Goal: Task Accomplishment & Management: Manage account settings

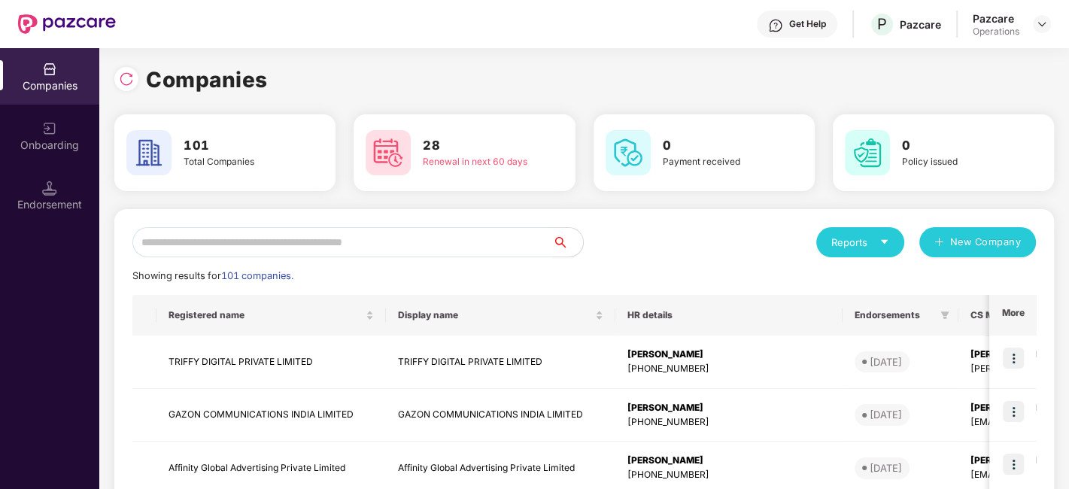
click at [423, 245] on input "text" at bounding box center [342, 242] width 421 height 30
click at [324, 242] on input "*" at bounding box center [342, 242] width 421 height 30
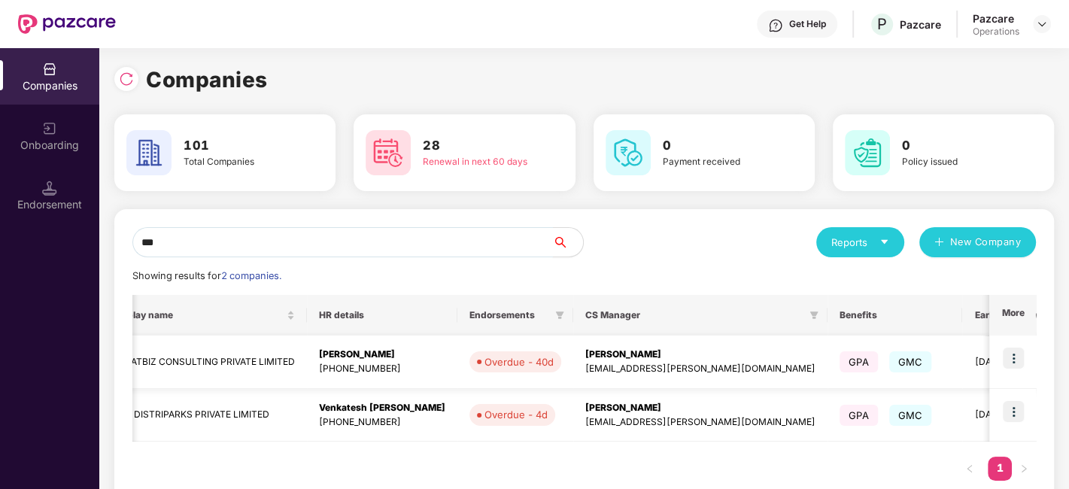
scroll to position [0, 378]
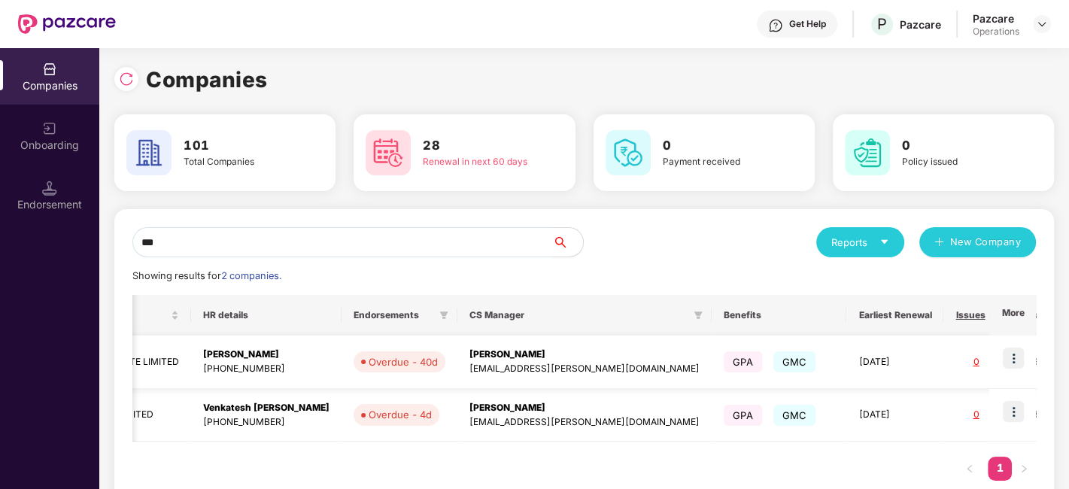
type input "***"
click at [1010, 355] on img at bounding box center [1013, 358] width 21 height 21
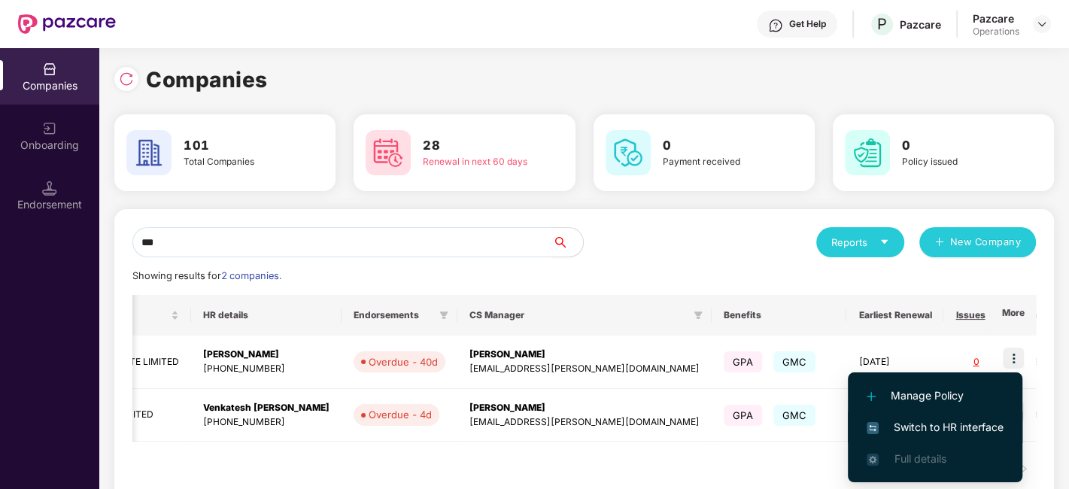
click at [937, 424] on span "Switch to HR interface" at bounding box center [935, 427] width 137 height 17
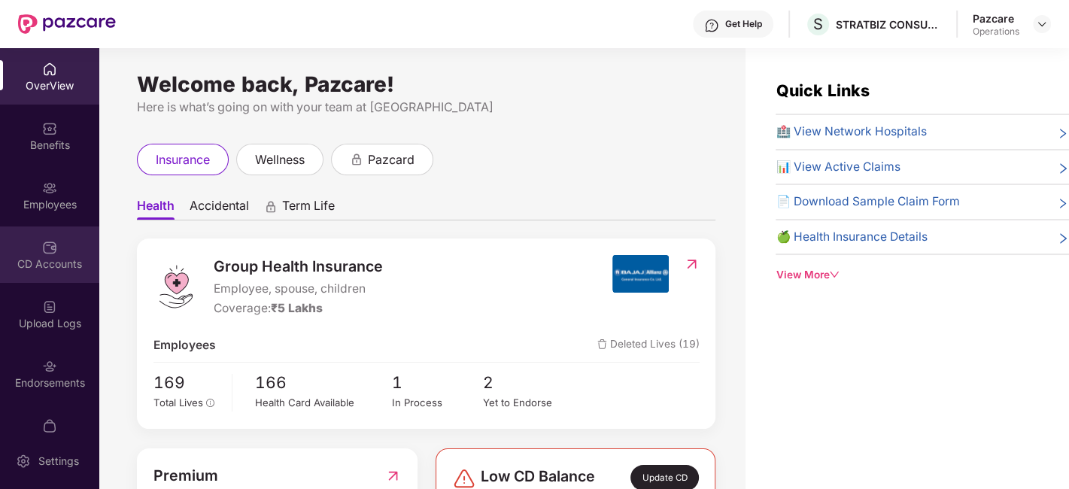
scroll to position [31, 0]
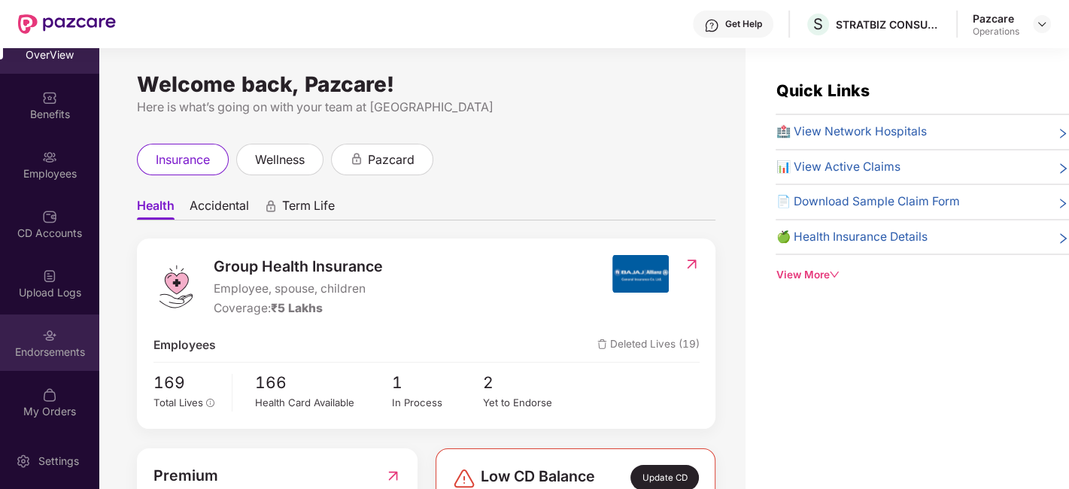
click at [30, 315] on div "Endorsements" at bounding box center [49, 343] width 99 height 56
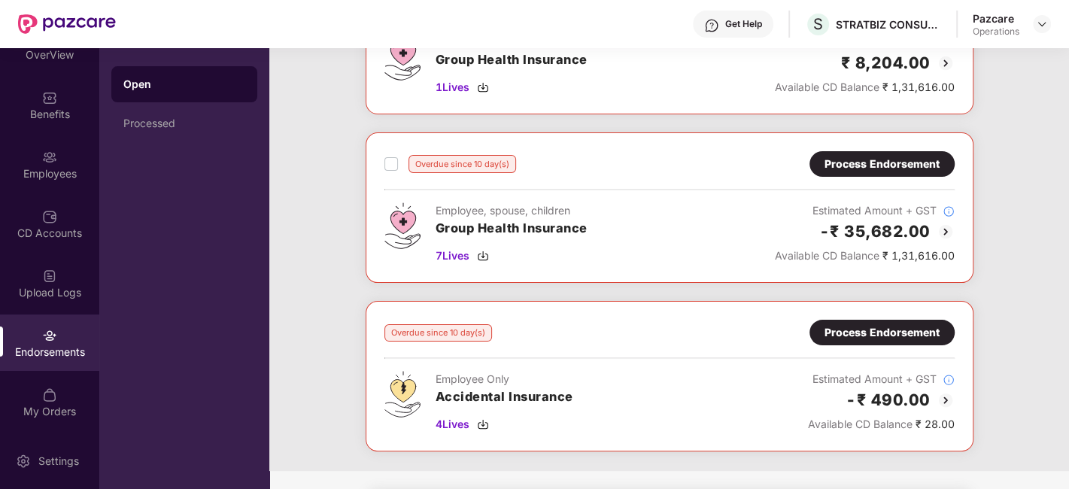
scroll to position [0, 0]
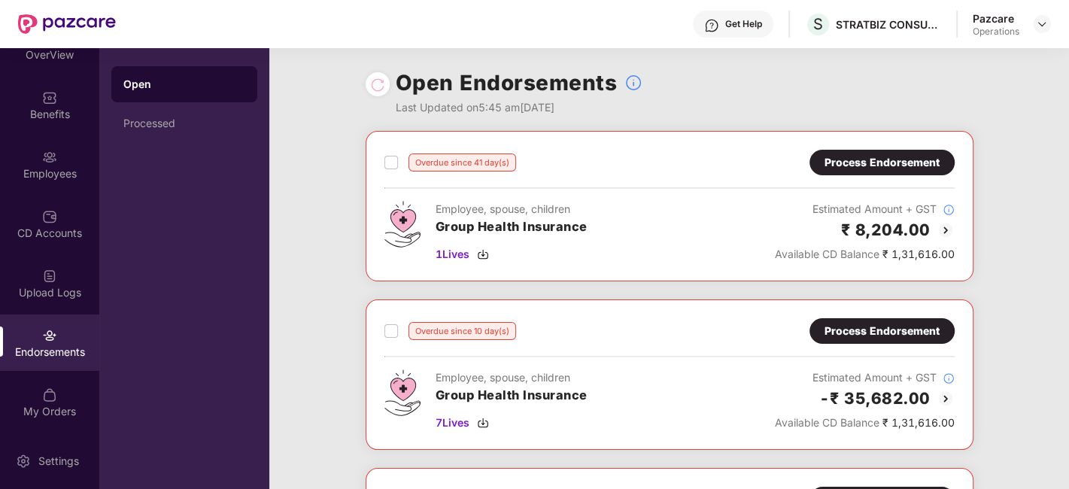
click at [890, 166] on div "Process Endorsement" at bounding box center [882, 162] width 115 height 17
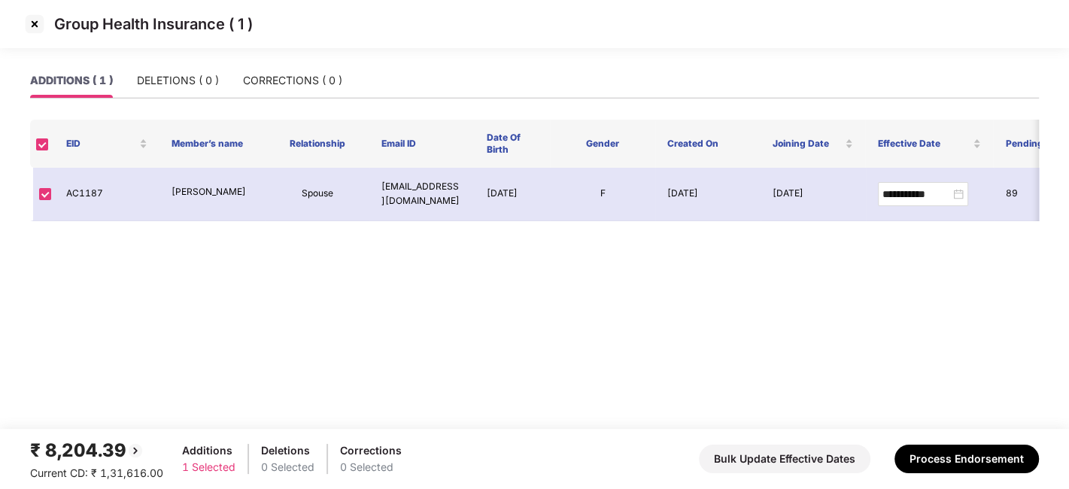
click at [34, 23] on img at bounding box center [35, 24] width 24 height 24
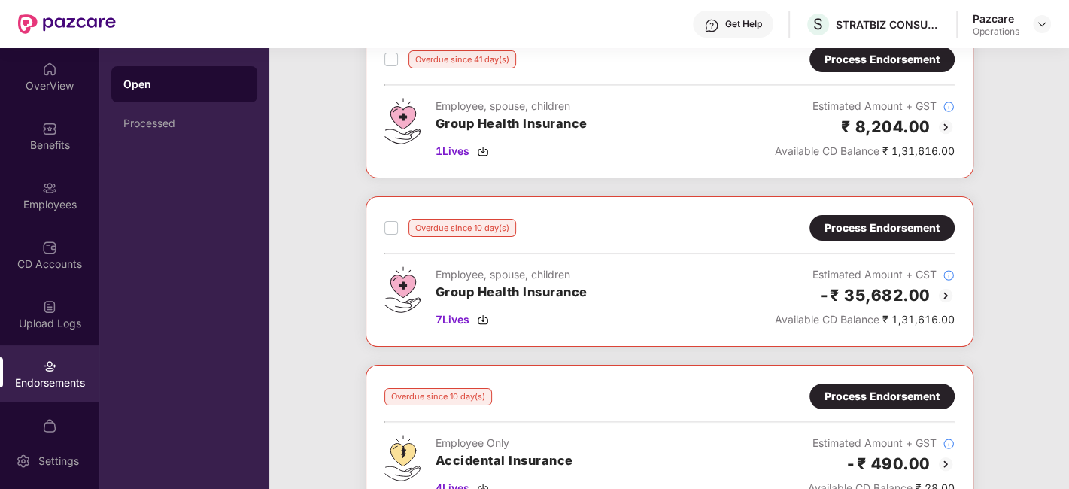
scroll to position [103, 0]
click at [455, 322] on span "7 Lives" at bounding box center [453, 320] width 34 height 17
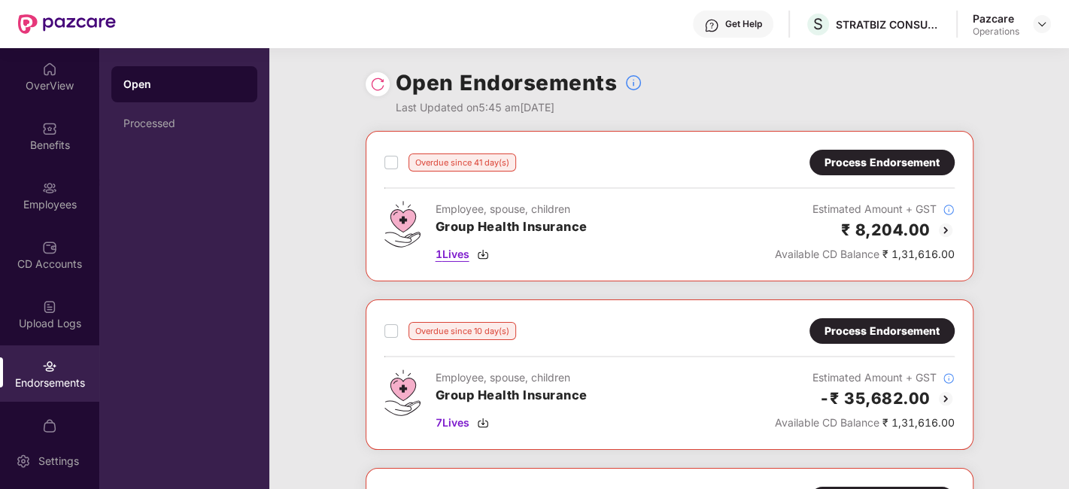
click at [454, 254] on span "1 Lives" at bounding box center [453, 254] width 34 height 17
click at [918, 338] on div "Process Endorsement" at bounding box center [882, 331] width 115 height 17
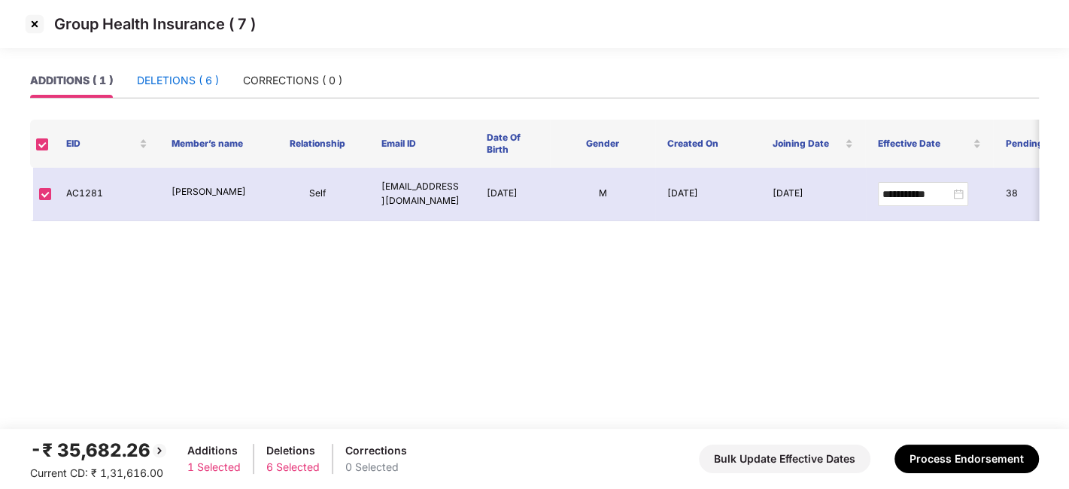
click at [174, 73] on div "DELETIONS ( 6 )" at bounding box center [178, 80] width 82 height 17
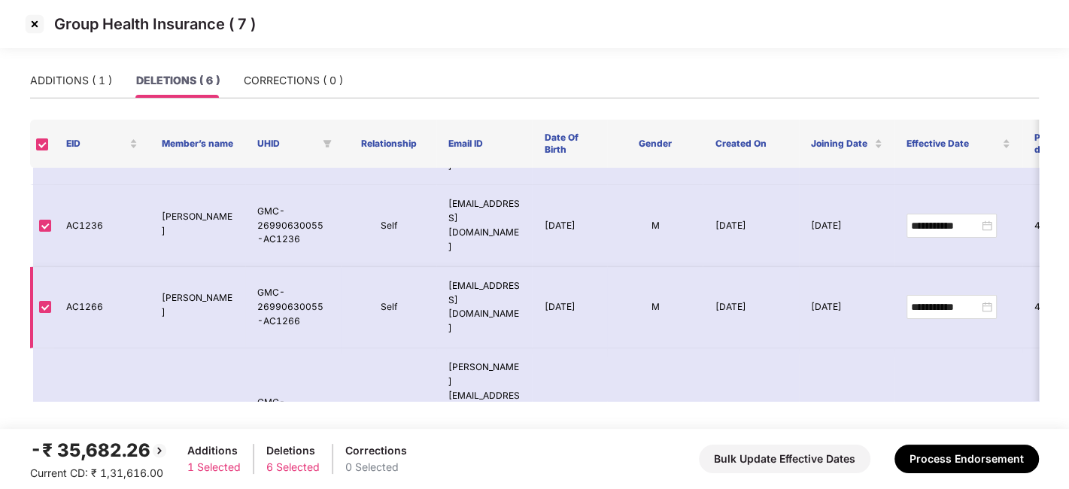
scroll to position [169, 0]
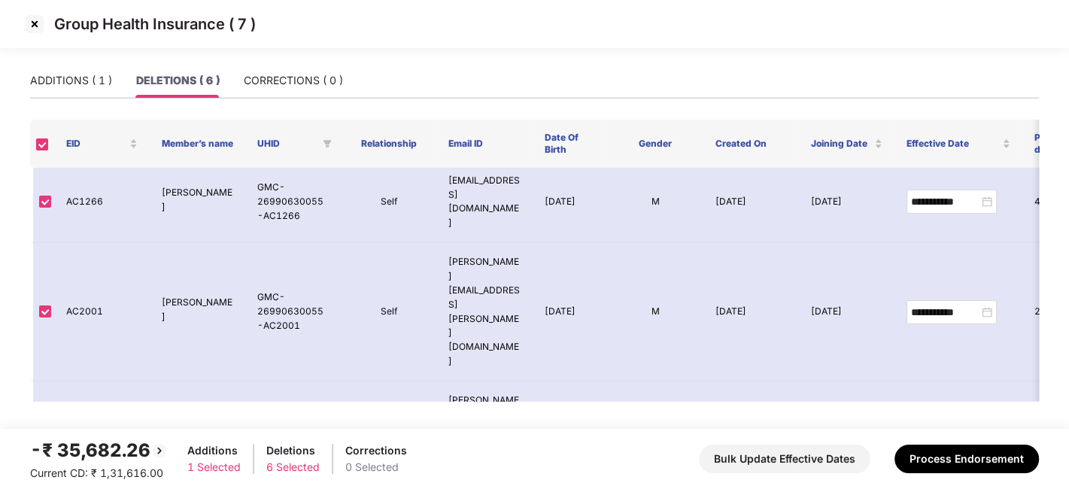
click at [37, 26] on img at bounding box center [35, 24] width 24 height 24
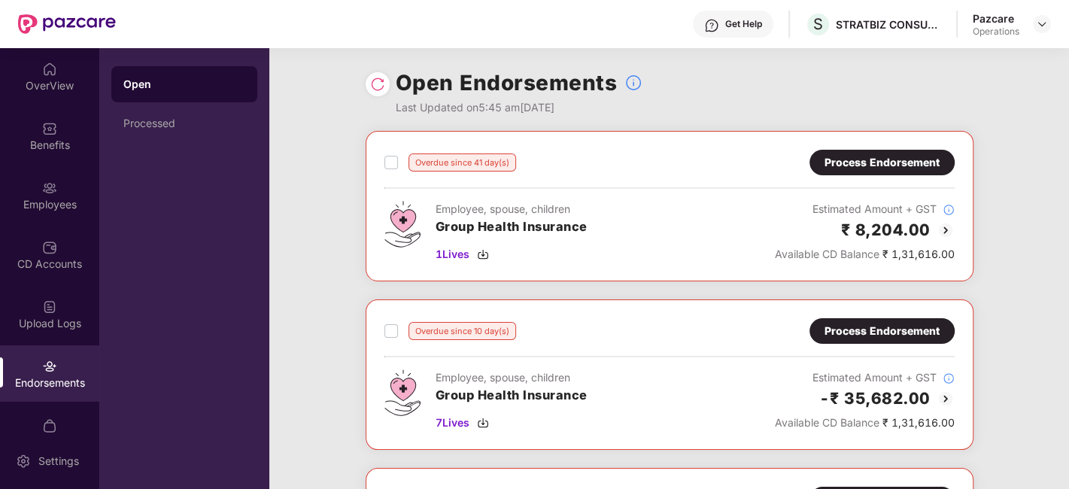
click at [859, 156] on div "Process Endorsement" at bounding box center [882, 162] width 115 height 17
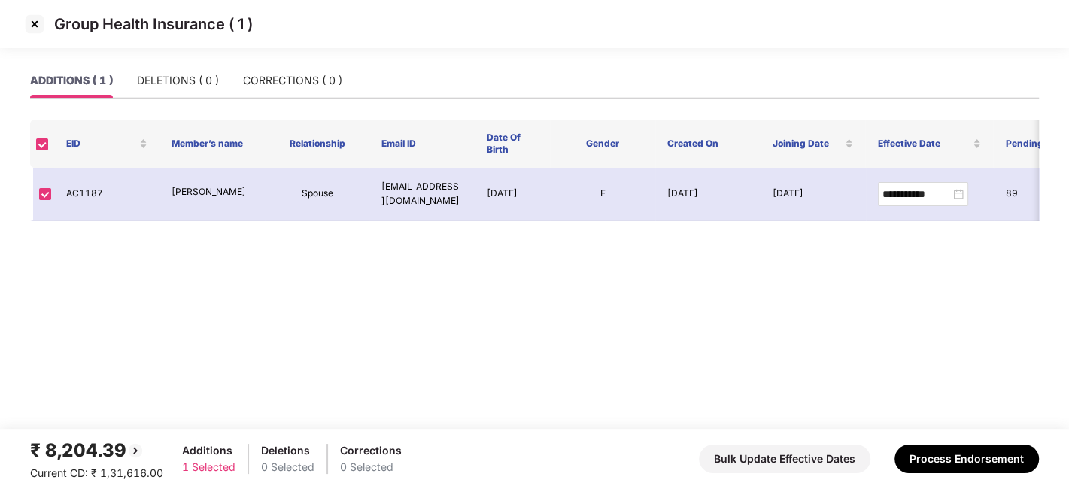
click at [33, 23] on img at bounding box center [35, 24] width 24 height 24
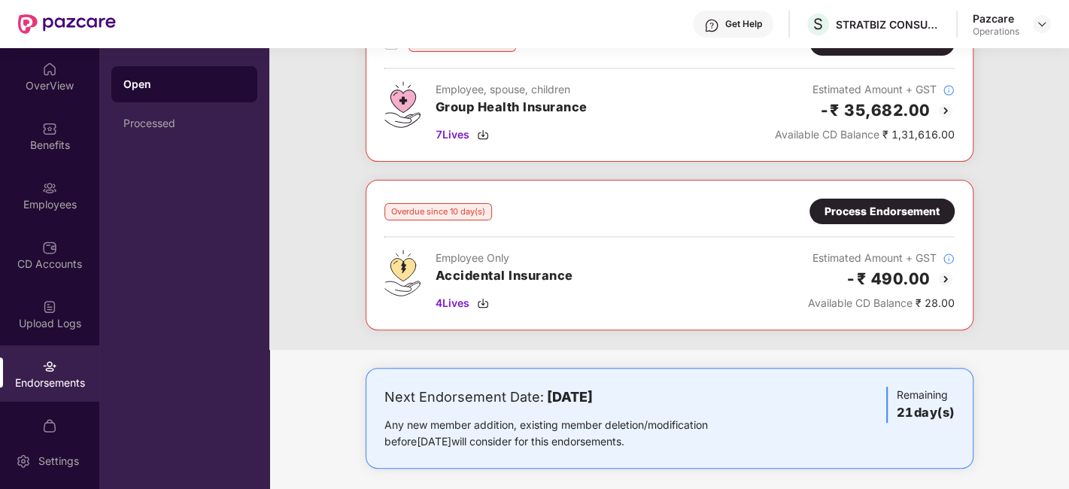
scroll to position [290, 0]
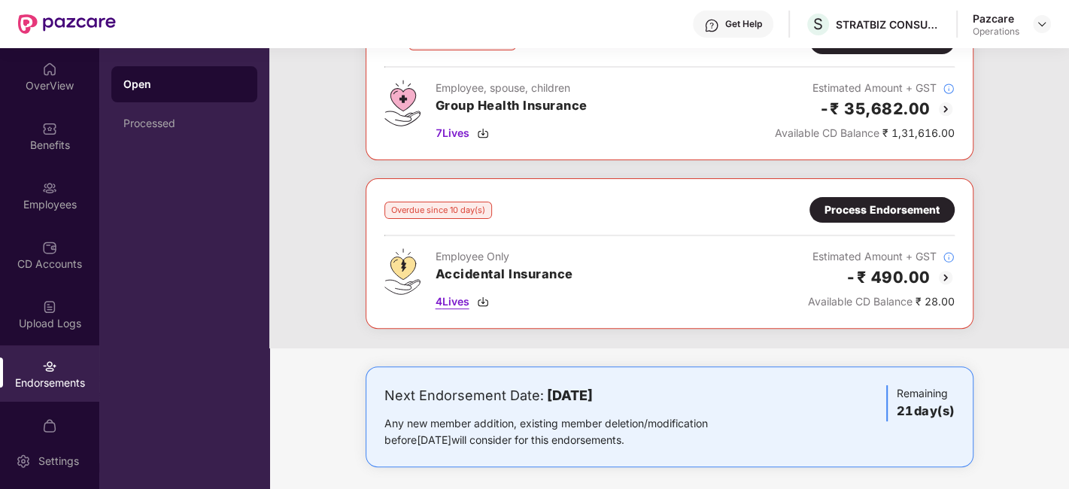
click at [452, 306] on span "4 Lives" at bounding box center [453, 301] width 34 height 17
click at [850, 215] on div "Process Endorsement" at bounding box center [882, 210] width 115 height 17
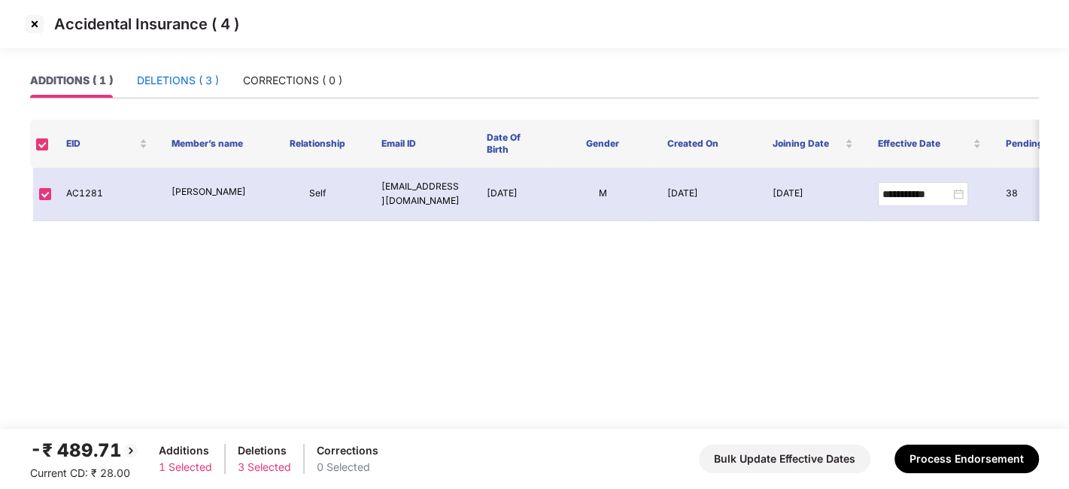
click at [196, 78] on div "DELETIONS ( 3 )" at bounding box center [178, 80] width 82 height 17
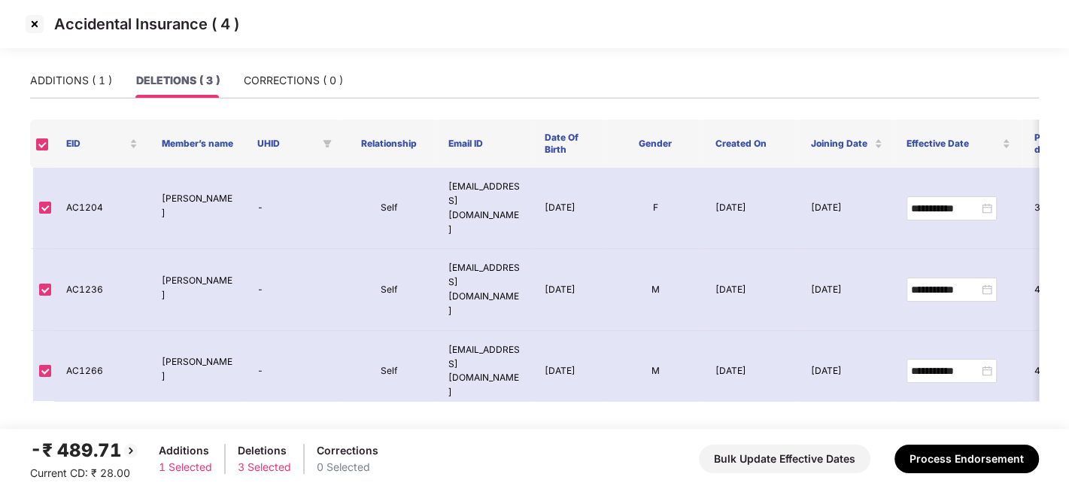
click at [34, 21] on img at bounding box center [35, 24] width 24 height 24
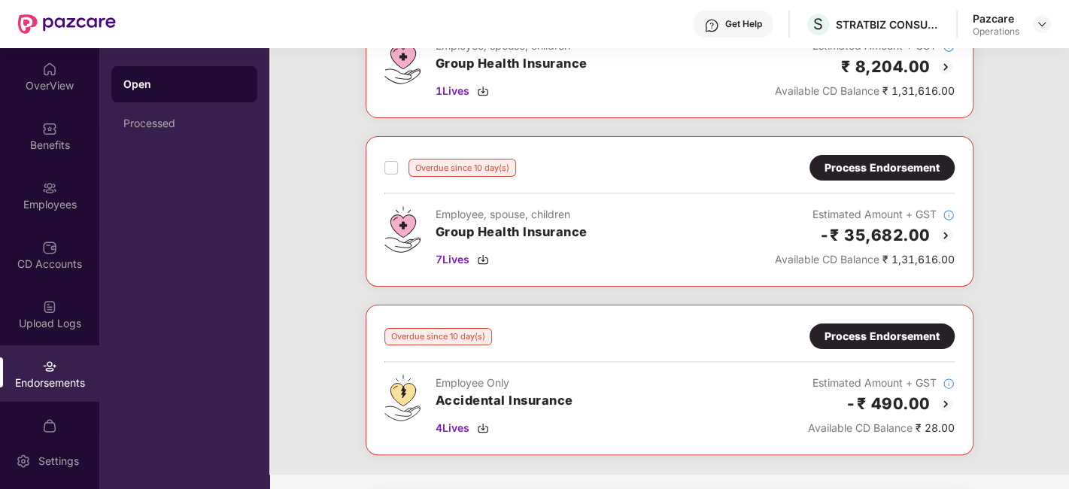
scroll to position [163, 0]
click at [853, 170] on div "Process Endorsement" at bounding box center [882, 168] width 115 height 17
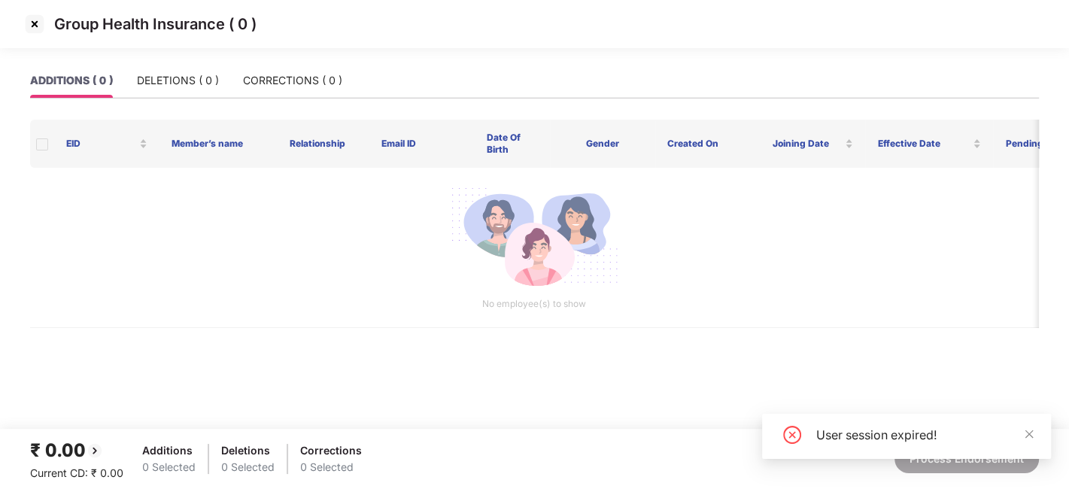
click at [32, 23] on img at bounding box center [35, 24] width 24 height 24
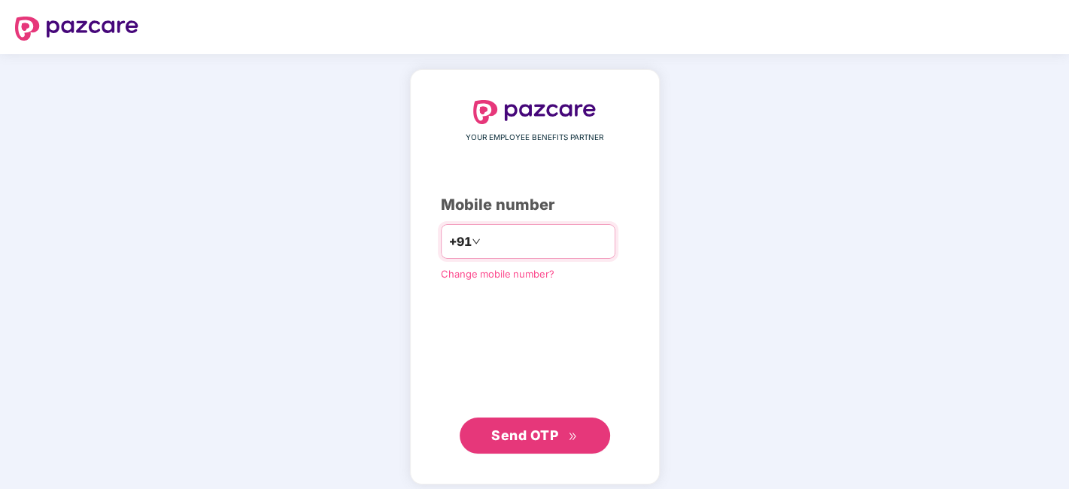
click at [493, 235] on input "number" at bounding box center [545, 242] width 123 height 24
type input "**********"
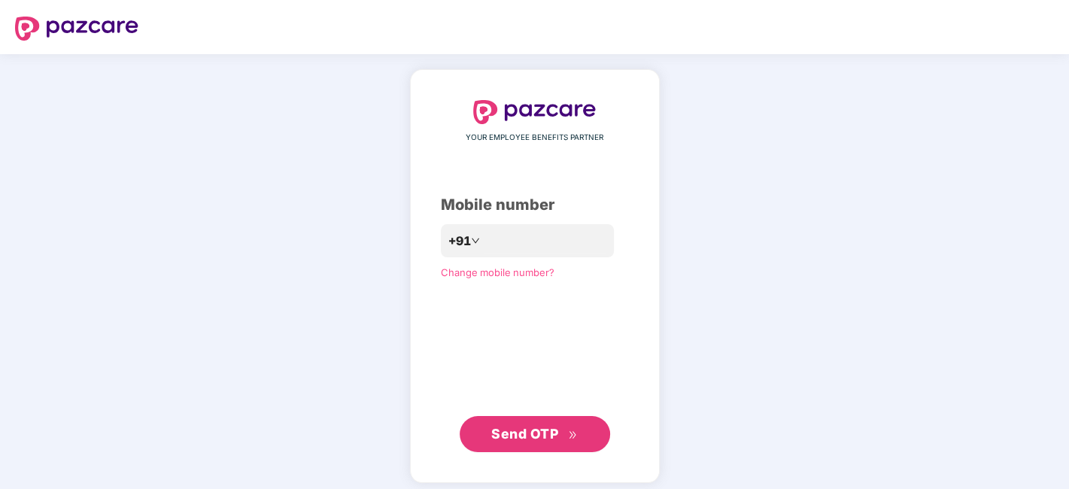
click at [528, 428] on span "Send OTP" at bounding box center [524, 434] width 67 height 16
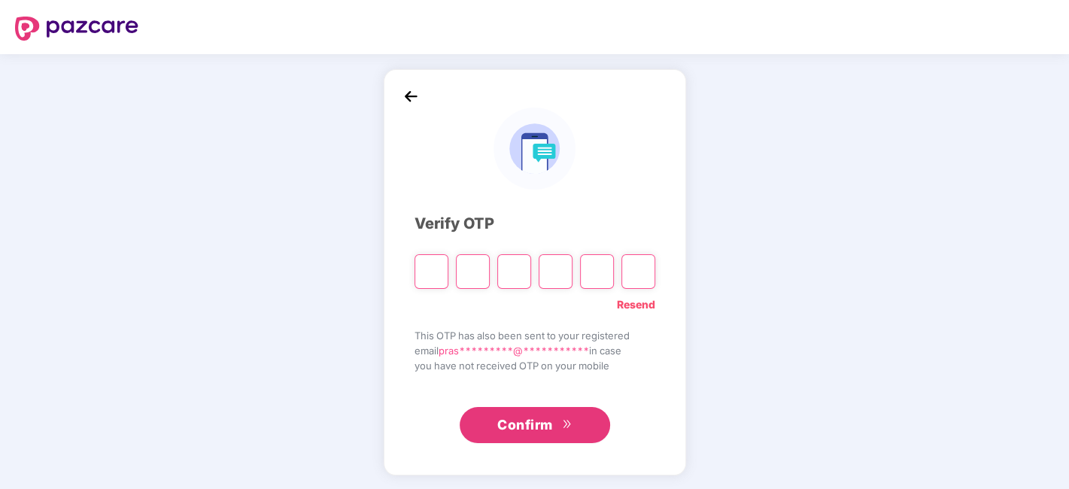
paste input "*"
type input "*"
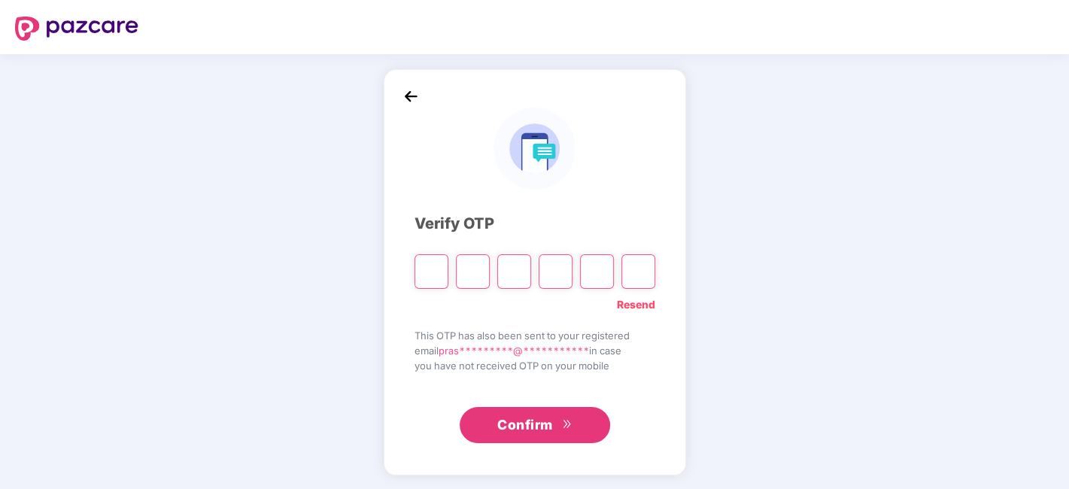
type input "*"
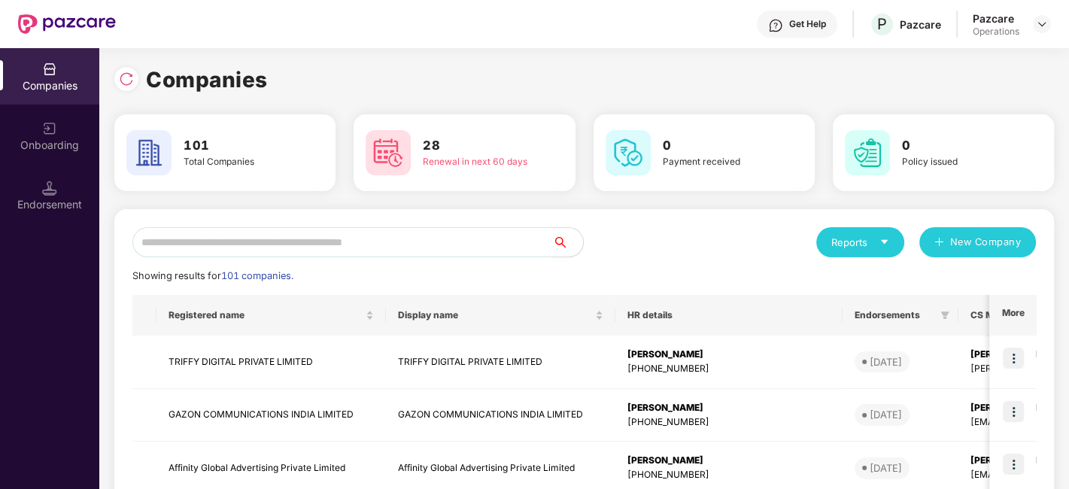
scroll to position [0, 1]
click at [445, 248] on input "text" at bounding box center [342, 242] width 421 height 30
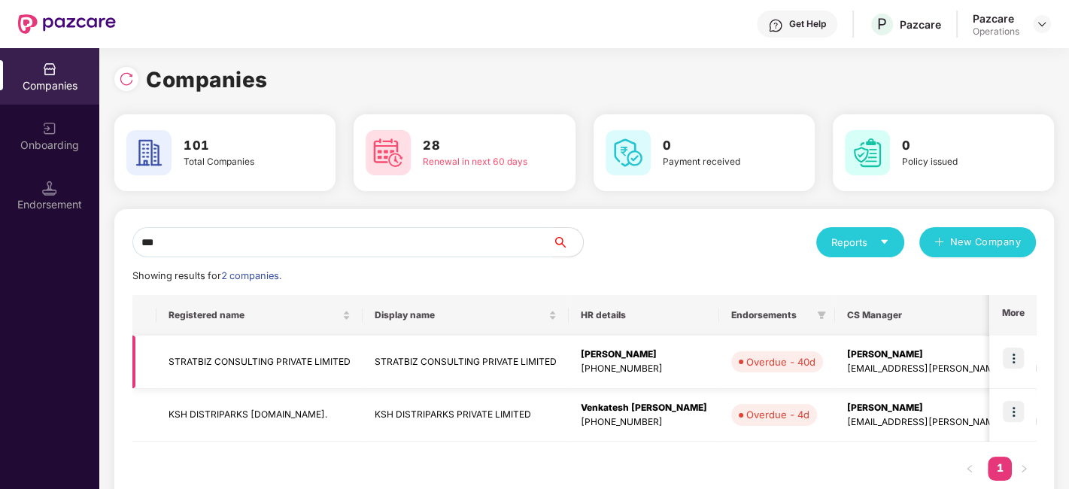
type input "***"
click at [1015, 357] on img at bounding box center [1013, 358] width 21 height 21
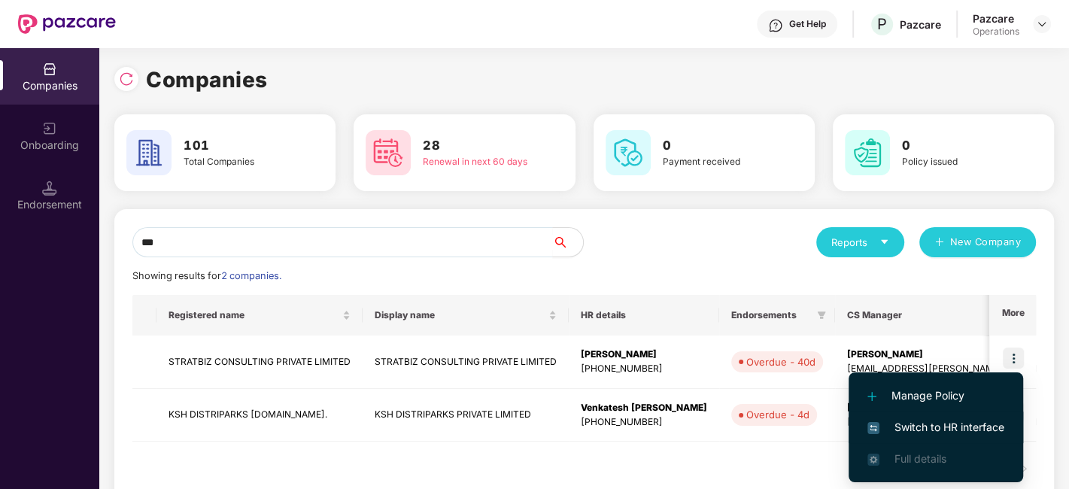
click at [914, 430] on span "Switch to HR interface" at bounding box center [936, 427] width 137 height 17
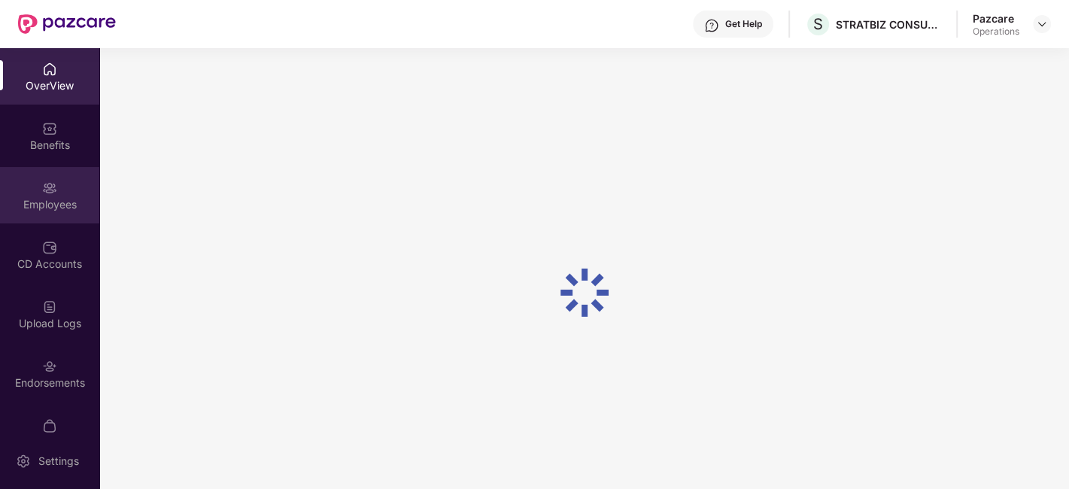
scroll to position [31, 0]
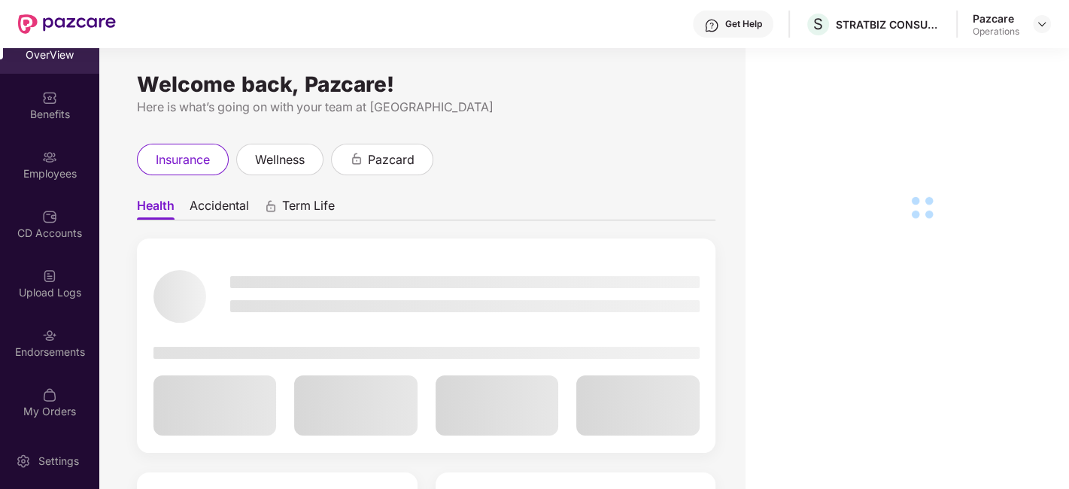
click at [29, 354] on div "Endorsements" at bounding box center [49, 352] width 99 height 15
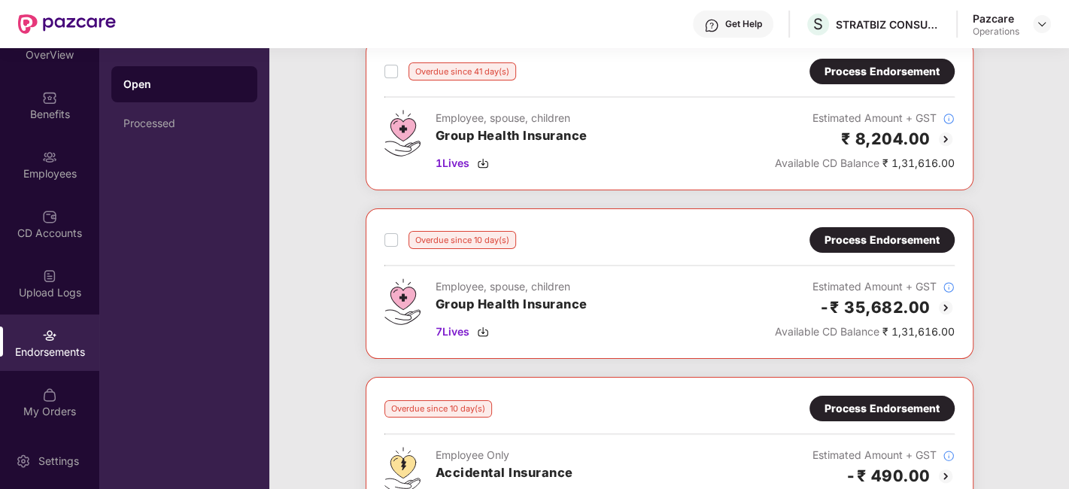
scroll to position [92, 0]
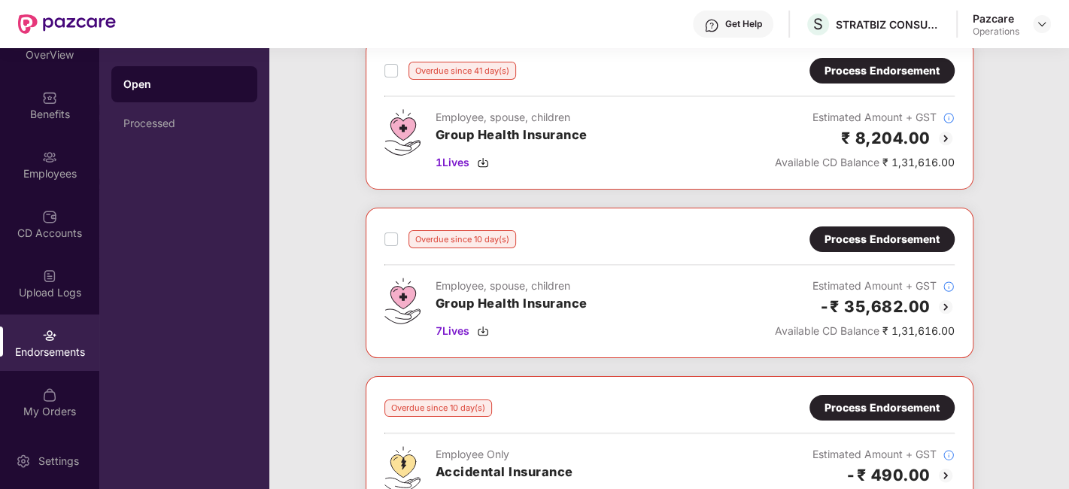
click at [840, 252] on div "Overdue since 10 day(s) Process Endorsement Employee, spouse, children Group He…" at bounding box center [670, 283] width 570 height 113
click at [865, 239] on div "Process Endorsement" at bounding box center [882, 239] width 115 height 17
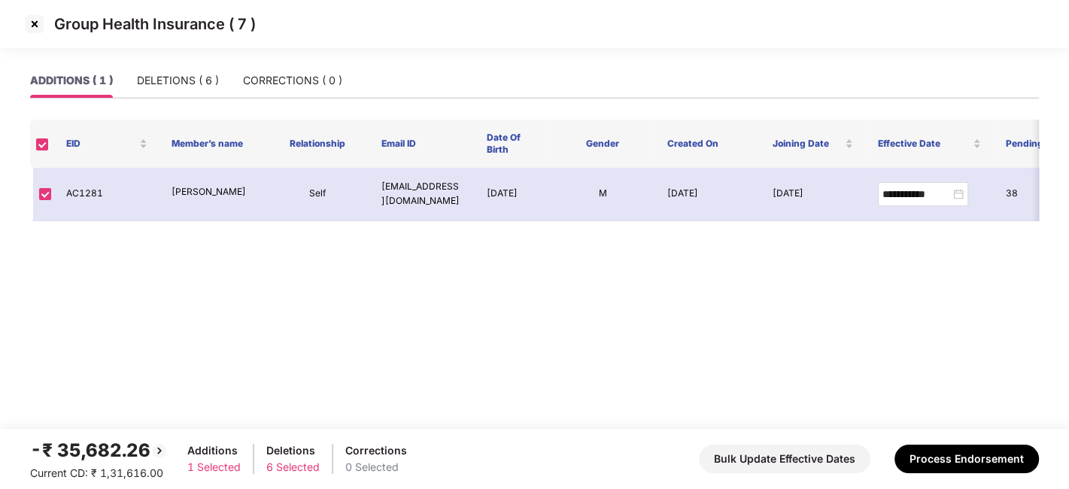
click at [32, 24] on img at bounding box center [35, 24] width 24 height 24
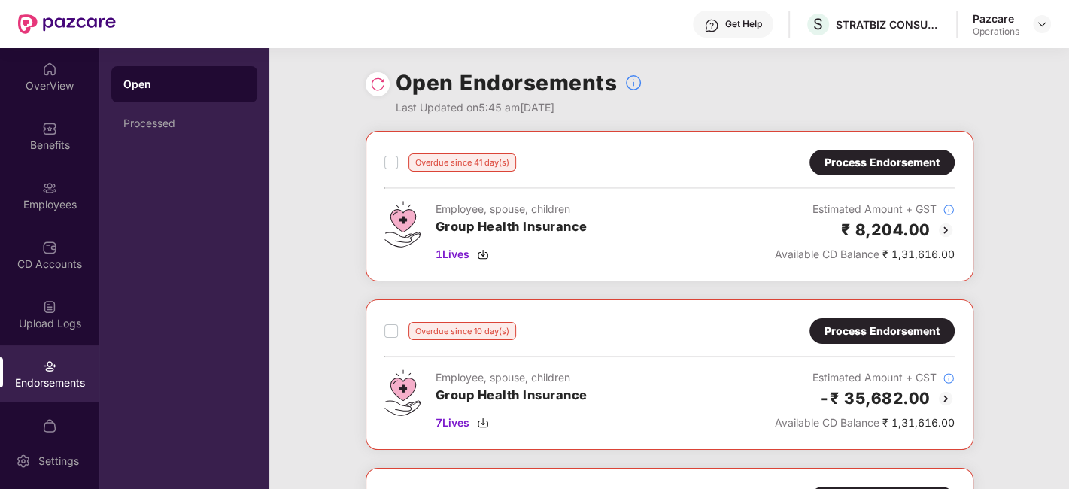
click at [861, 156] on div "Process Endorsement" at bounding box center [882, 162] width 115 height 17
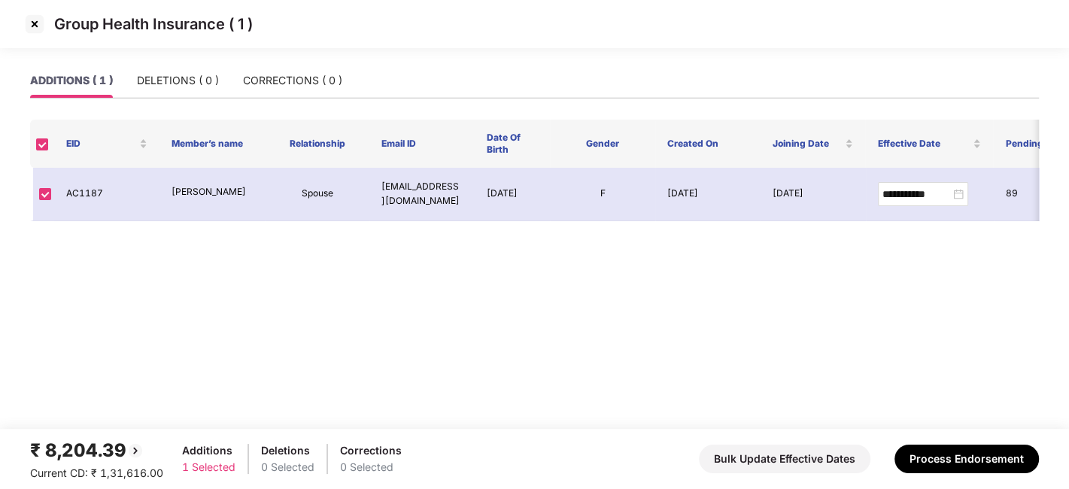
click at [35, 24] on img at bounding box center [35, 24] width 24 height 24
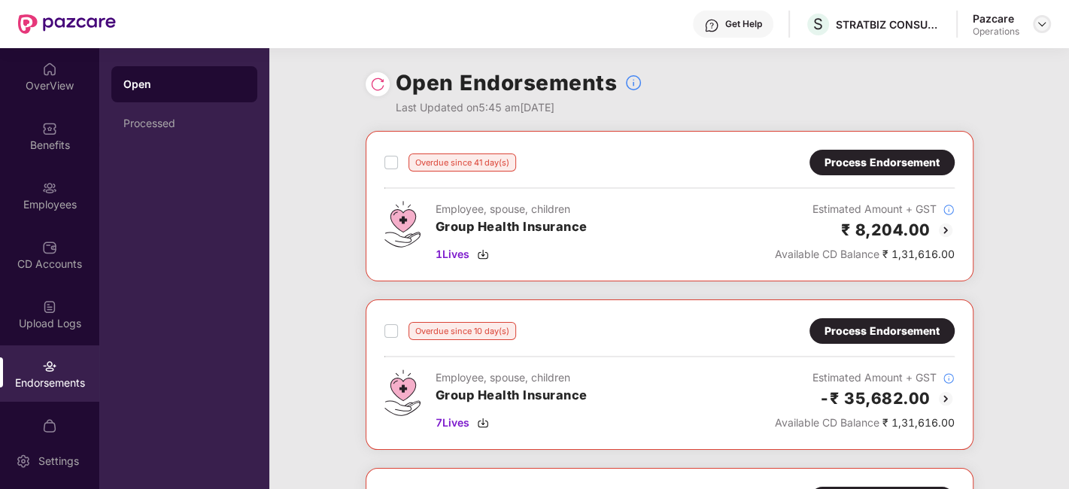
click at [1042, 22] on img at bounding box center [1042, 24] width 12 height 12
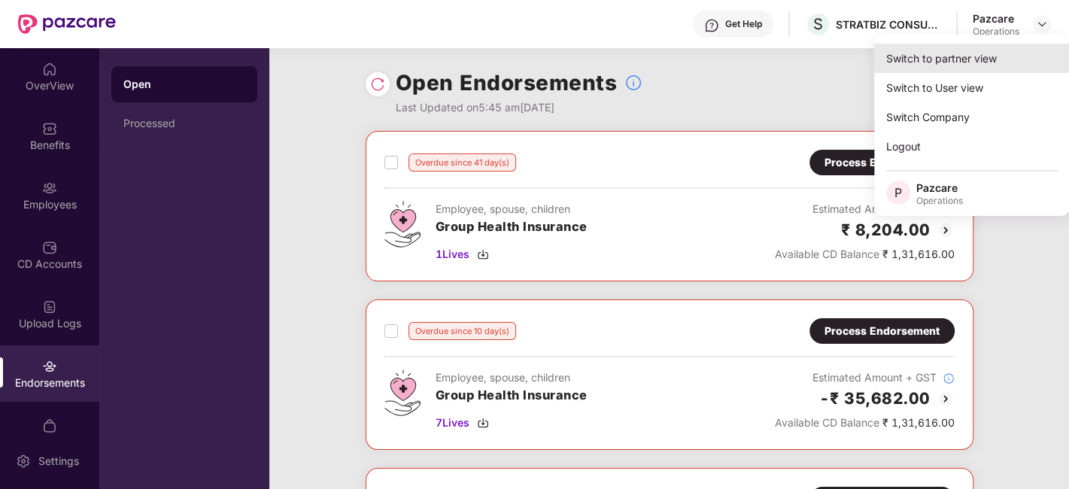
click at [959, 62] on div "Switch to partner view" at bounding box center [972, 58] width 196 height 29
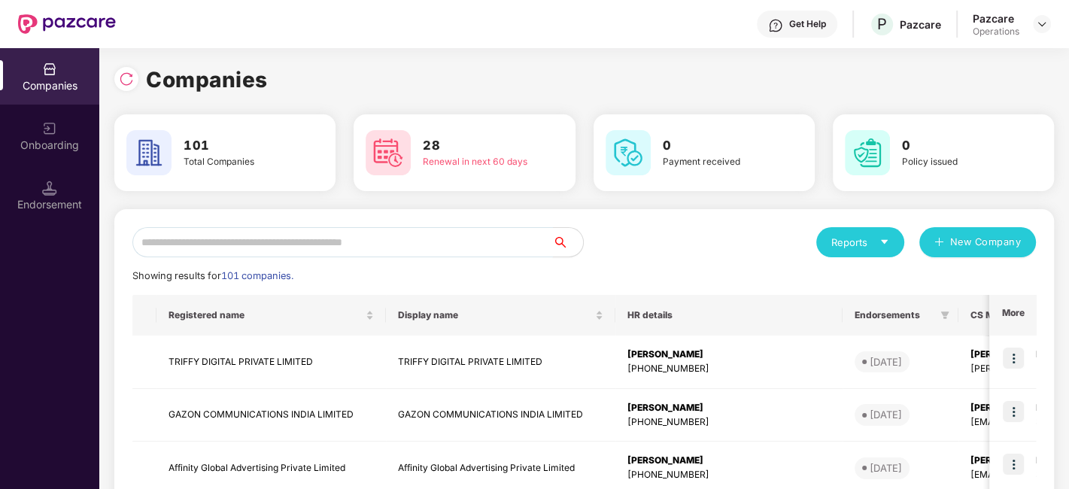
click at [493, 239] on input "text" at bounding box center [342, 242] width 421 height 30
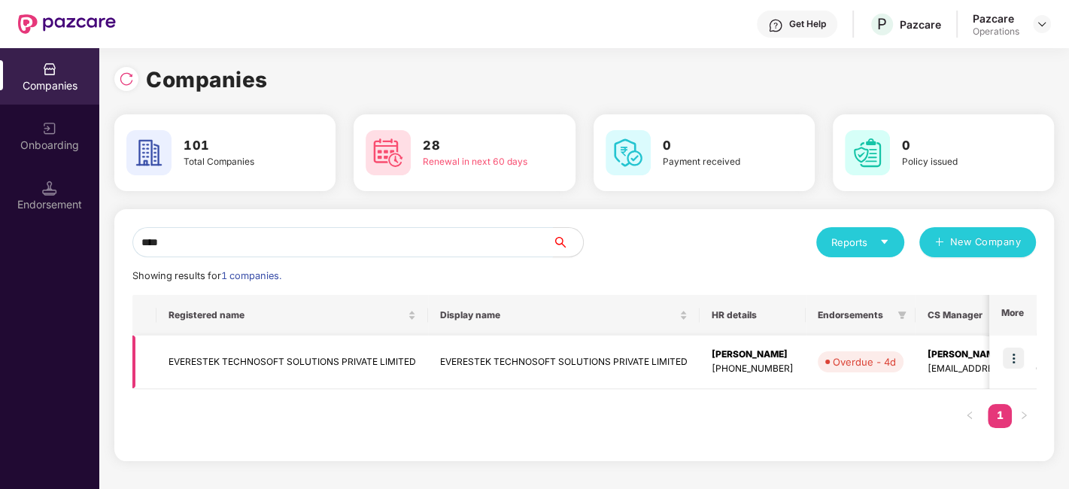
type input "****"
click at [1016, 355] on img at bounding box center [1013, 358] width 21 height 21
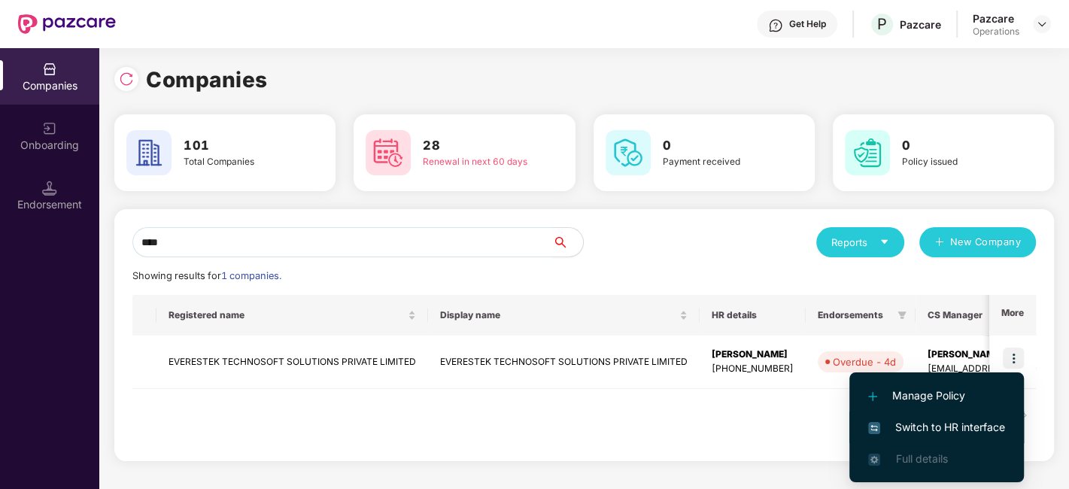
click at [922, 430] on span "Switch to HR interface" at bounding box center [936, 427] width 137 height 17
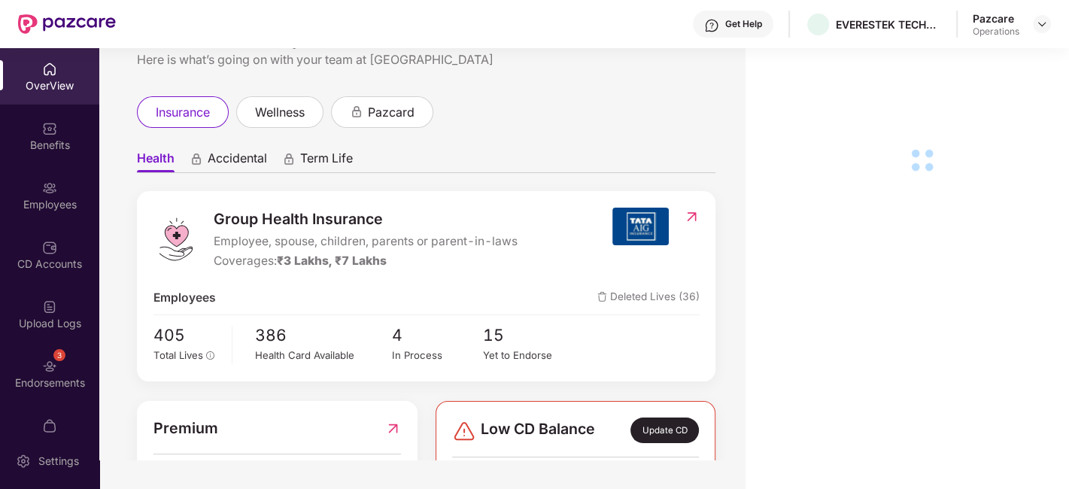
scroll to position [31, 0]
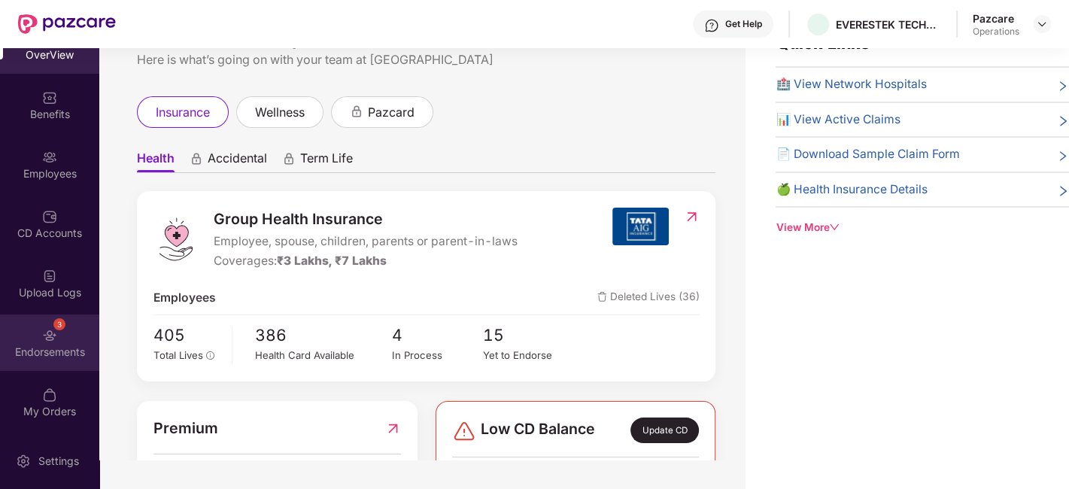
click at [28, 331] on div "3 Endorsements" at bounding box center [49, 343] width 99 height 56
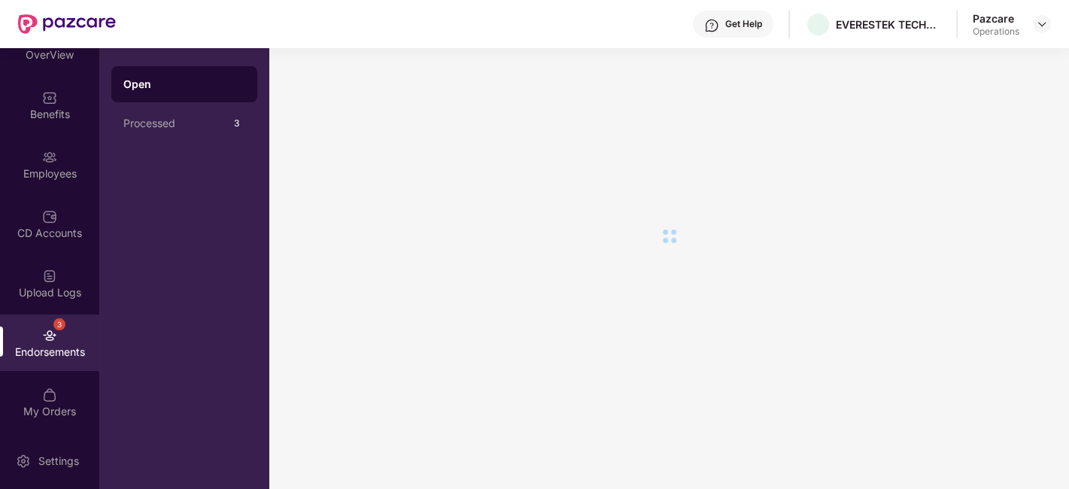
scroll to position [0, 0]
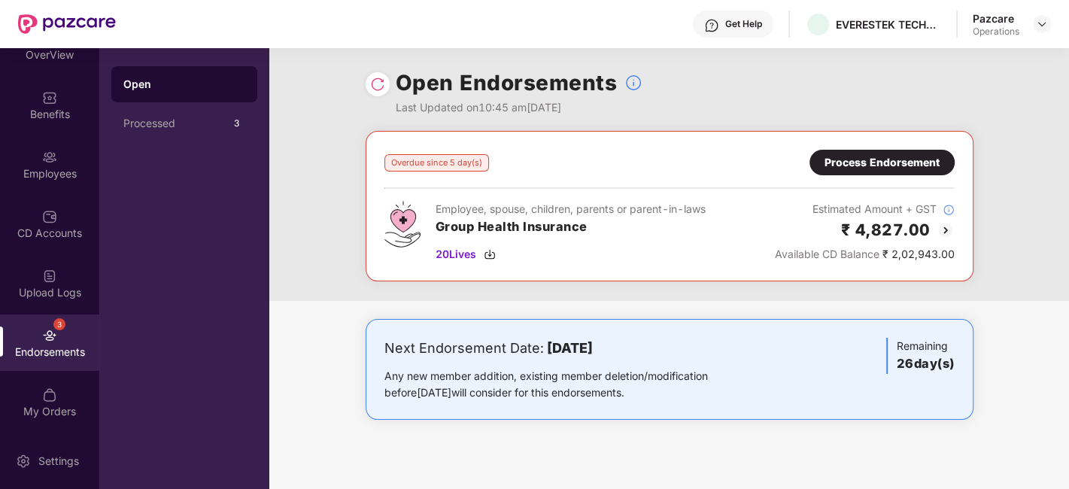
click at [859, 161] on div "Process Endorsement" at bounding box center [882, 162] width 115 height 17
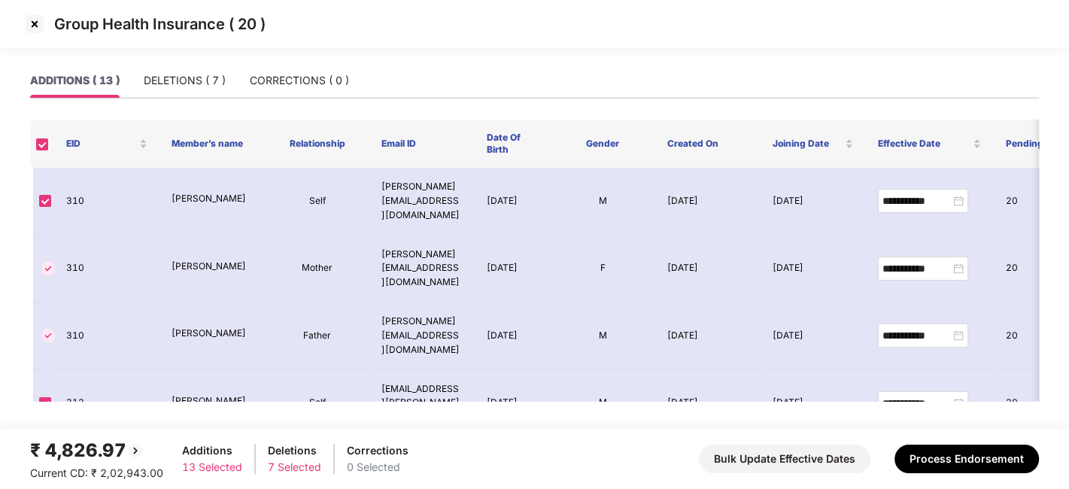
click at [33, 23] on img at bounding box center [35, 24] width 24 height 24
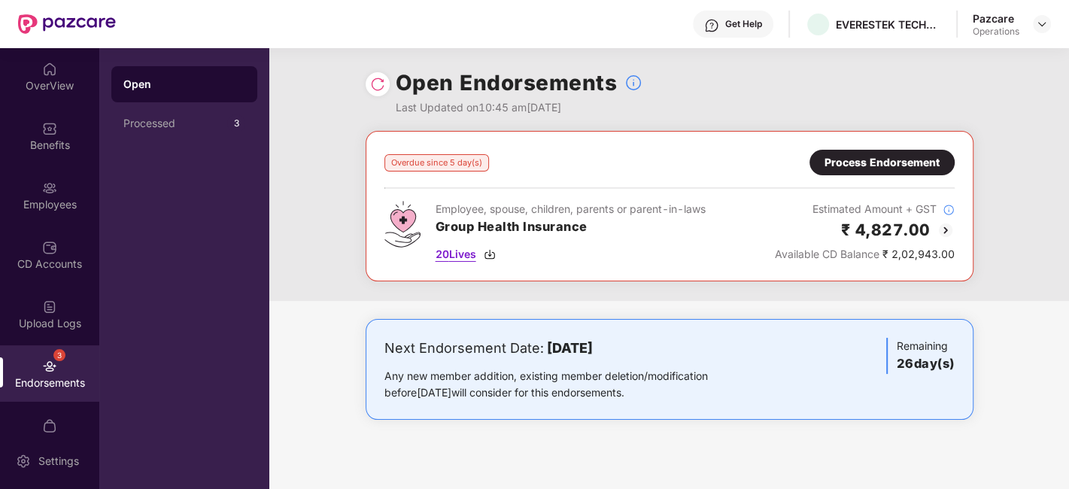
click at [458, 254] on span "20 Lives" at bounding box center [456, 254] width 41 height 17
click at [881, 169] on div "Process Endorsement" at bounding box center [882, 162] width 115 height 17
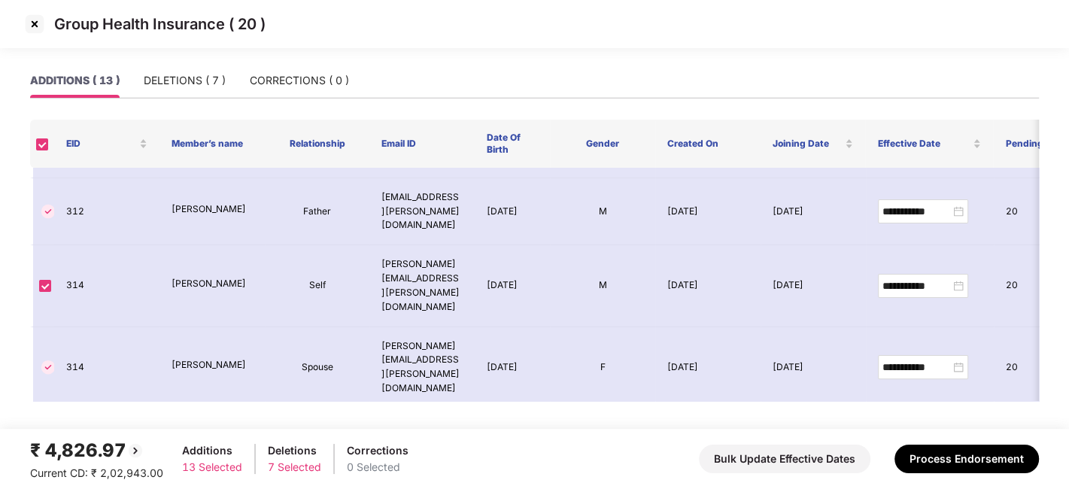
scroll to position [512, 0]
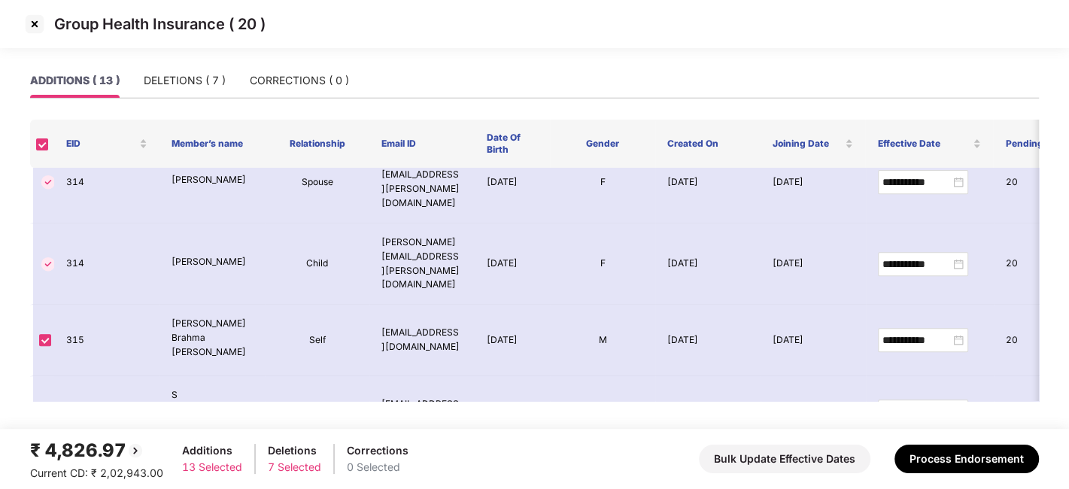
click at [33, 23] on img at bounding box center [35, 24] width 24 height 24
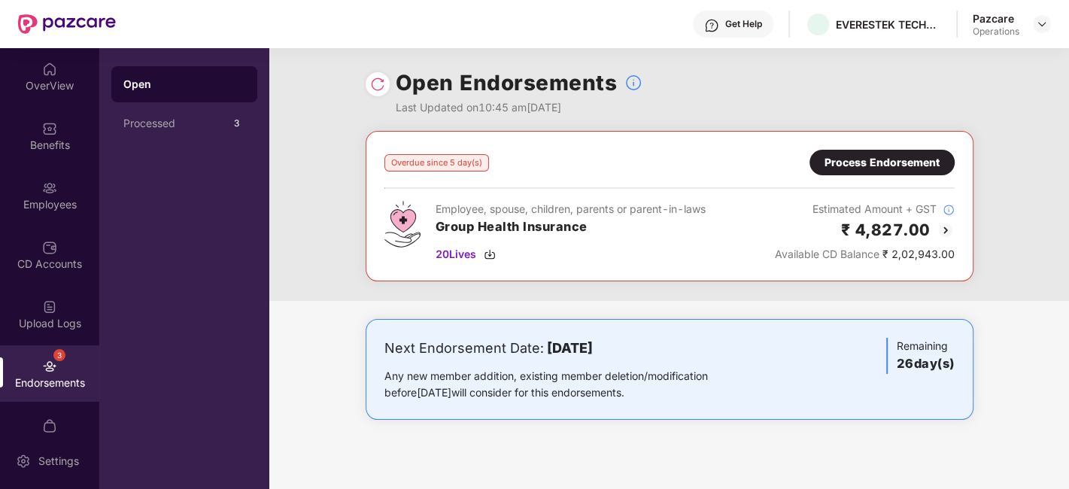
click at [366, 70] on div "Open Endorsements Last Updated on 10:45 am[DATE]" at bounding box center [670, 89] width 608 height 83
click at [376, 83] on img at bounding box center [377, 84] width 15 height 15
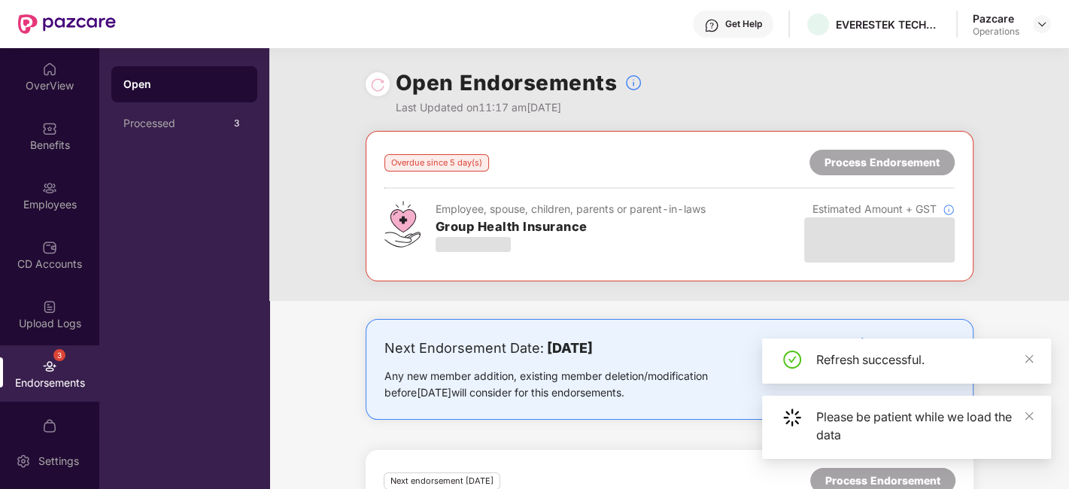
scroll to position [126, 0]
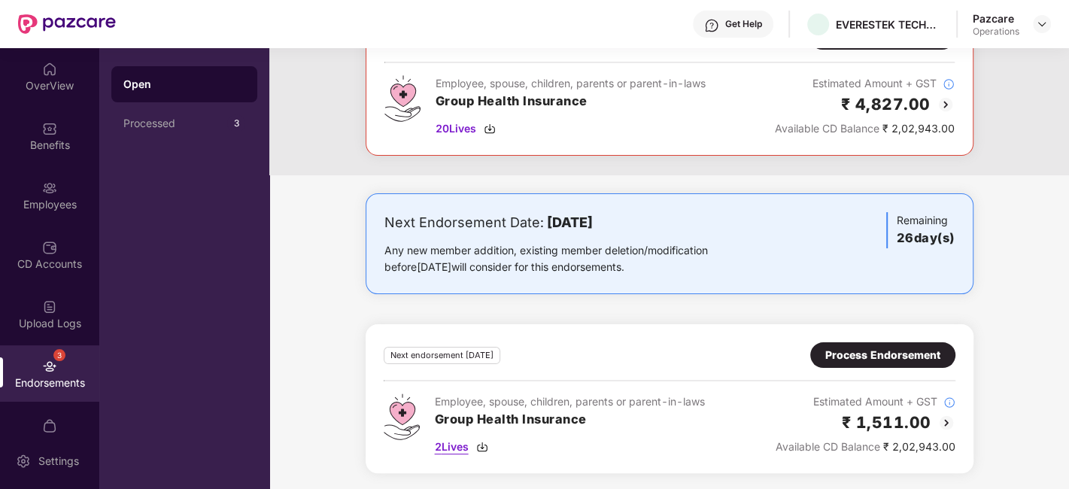
click at [447, 446] on span "2 Lives" at bounding box center [452, 447] width 34 height 17
click at [854, 348] on div "Process Endorsement" at bounding box center [883, 355] width 115 height 17
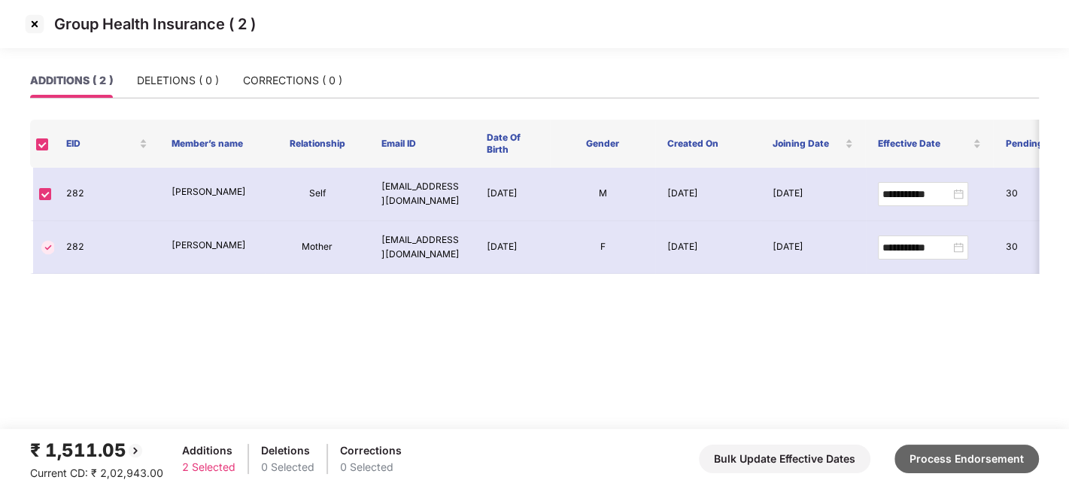
click at [987, 457] on button "Process Endorsement" at bounding box center [967, 459] width 144 height 29
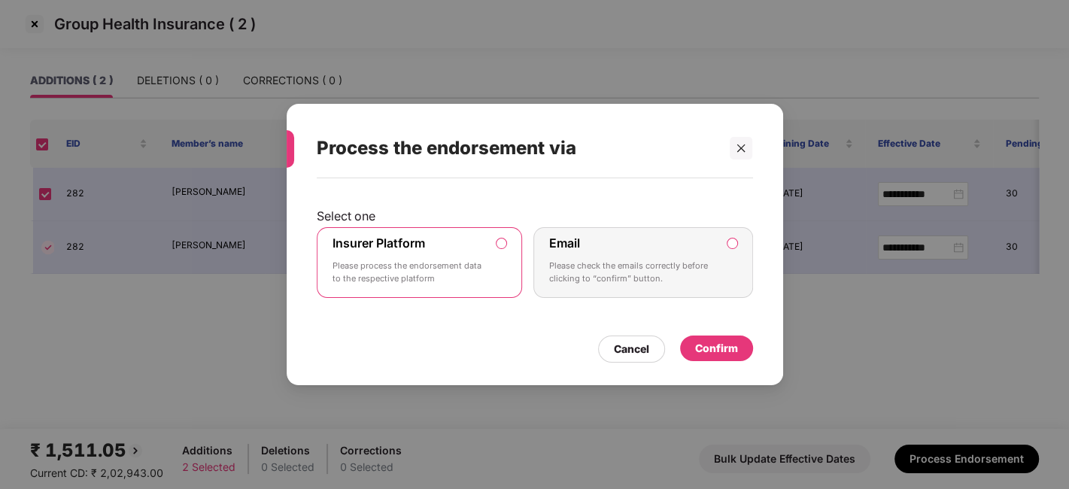
click at [713, 354] on div "Confirm" at bounding box center [716, 348] width 43 height 17
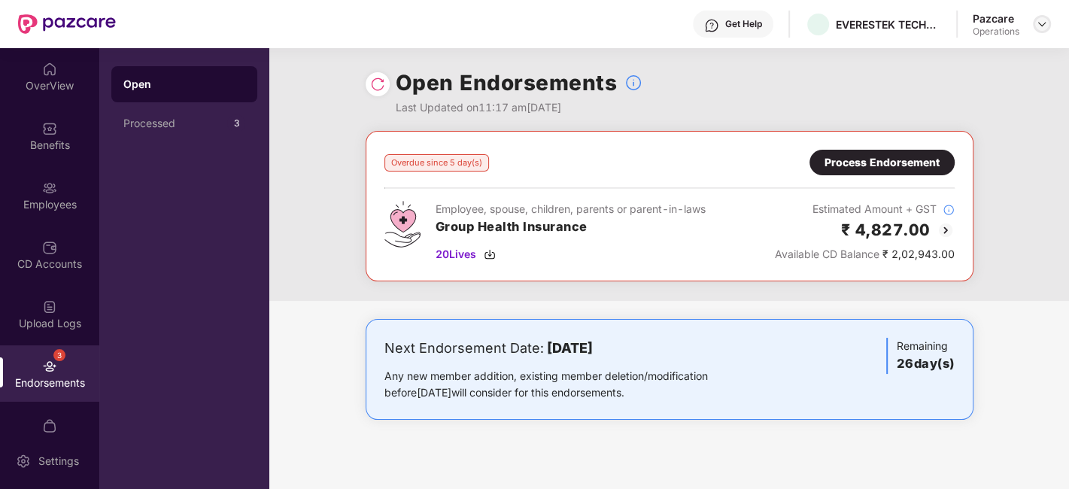
click at [1043, 25] on img at bounding box center [1042, 24] width 12 height 12
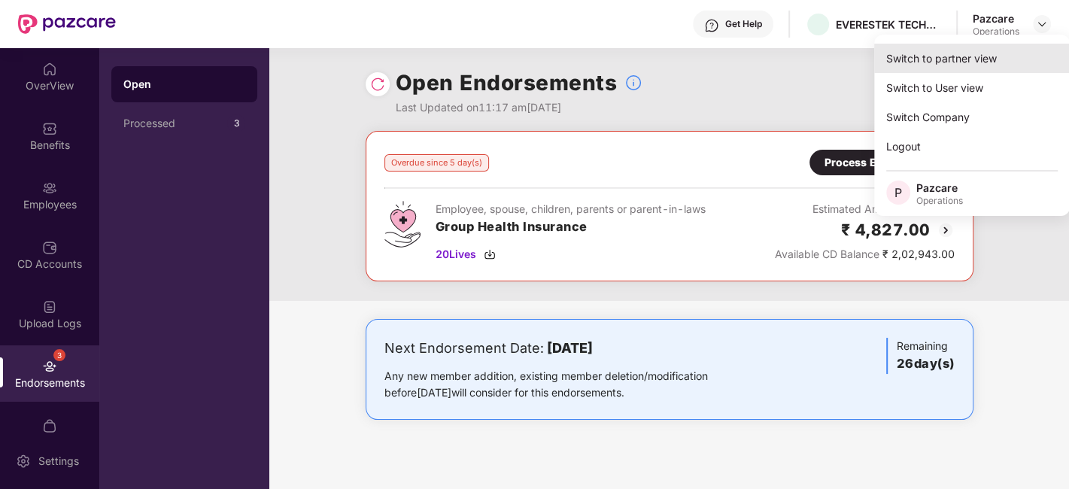
click at [950, 64] on div "Switch to partner view" at bounding box center [972, 58] width 196 height 29
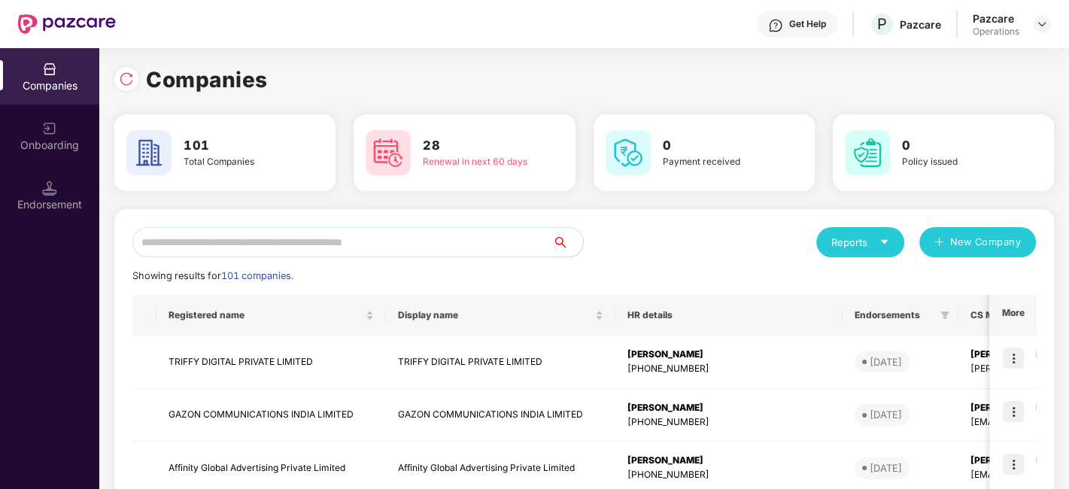
click at [460, 239] on input "text" at bounding box center [342, 242] width 421 height 30
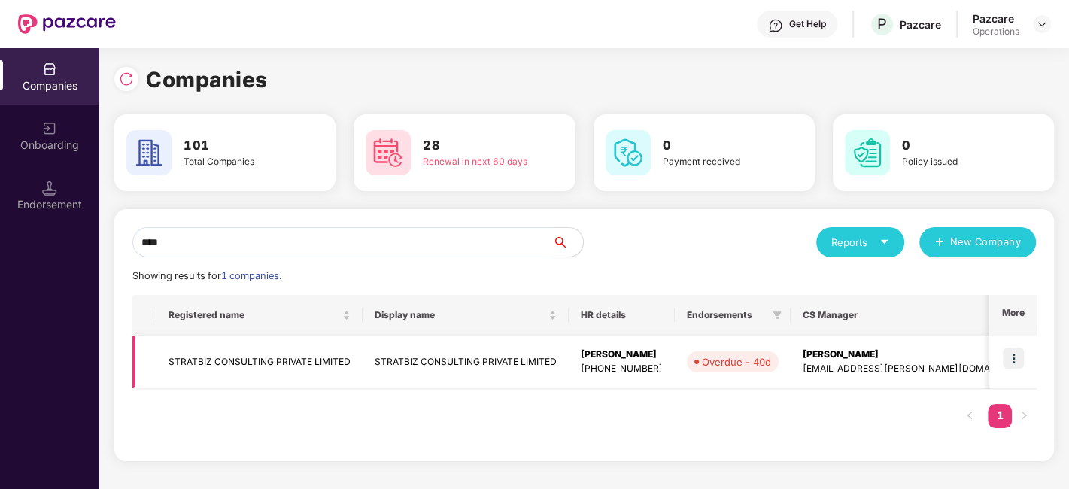
type input "****"
click at [1014, 357] on img at bounding box center [1013, 358] width 21 height 21
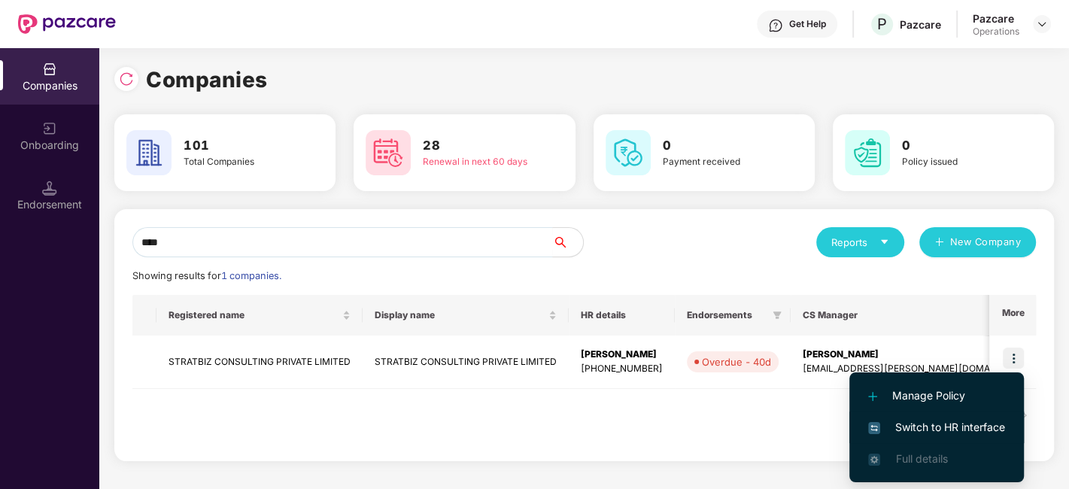
click at [935, 418] on li "Switch to HR interface" at bounding box center [937, 428] width 175 height 32
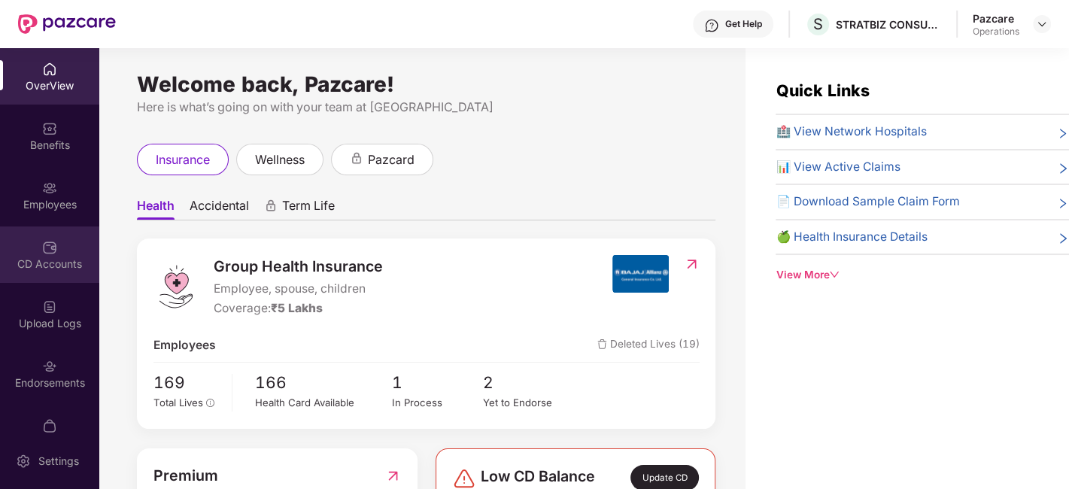
scroll to position [31, 0]
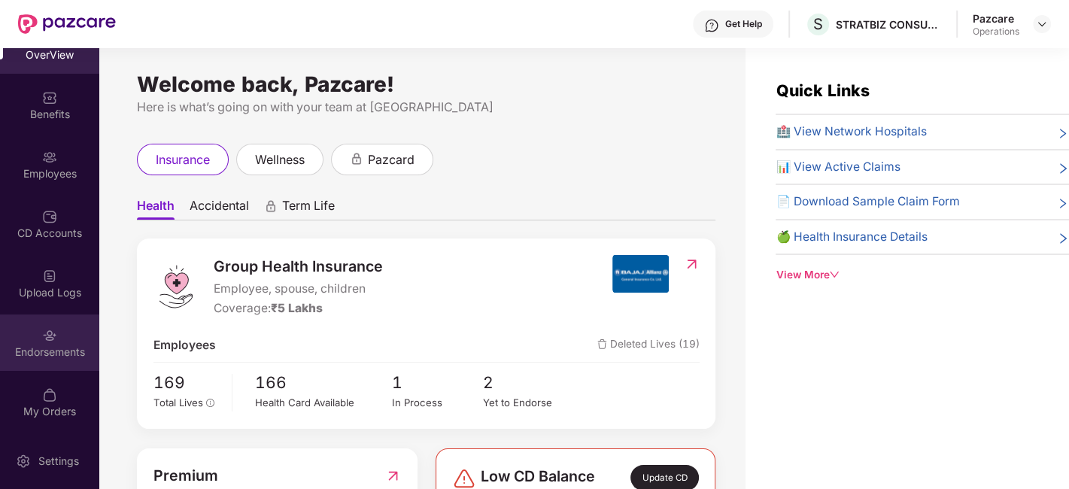
click at [28, 345] on div "Endorsements" at bounding box center [49, 352] width 99 height 15
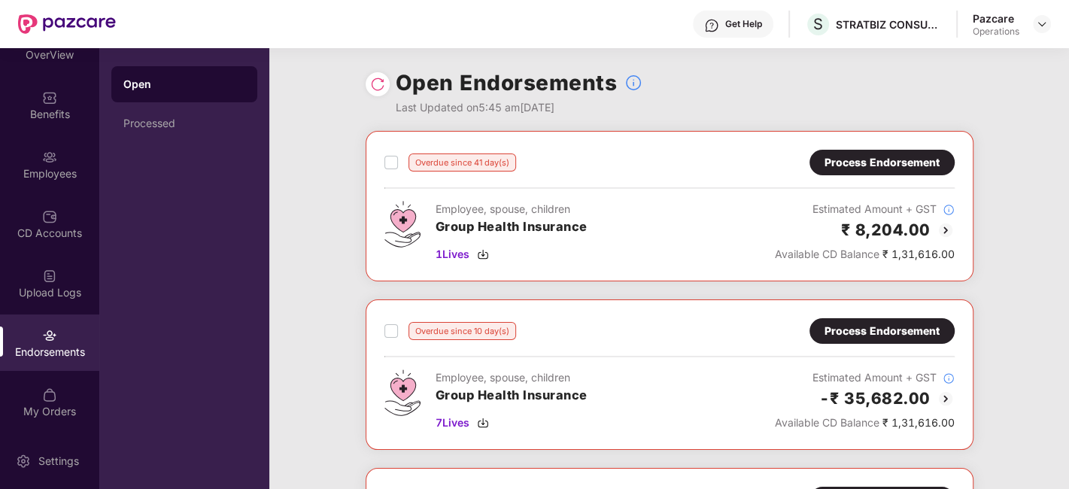
scroll to position [294, 0]
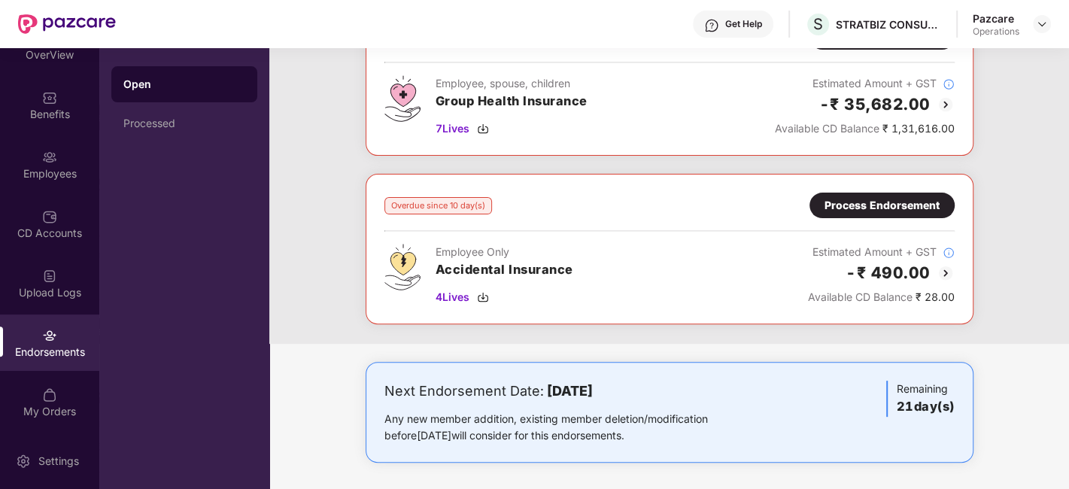
click at [855, 209] on div "Process Endorsement" at bounding box center [882, 205] width 115 height 17
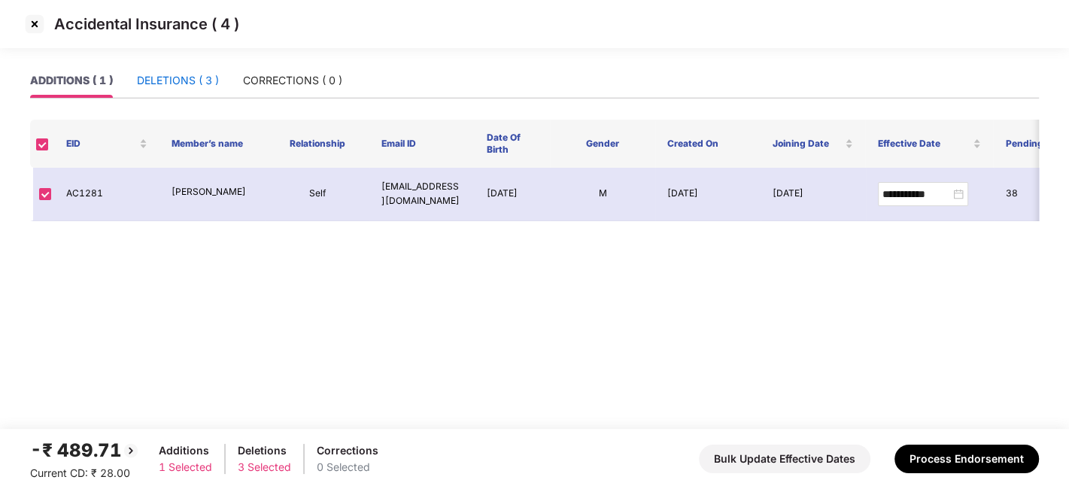
click at [169, 82] on div "DELETIONS ( 3 )" at bounding box center [178, 80] width 82 height 17
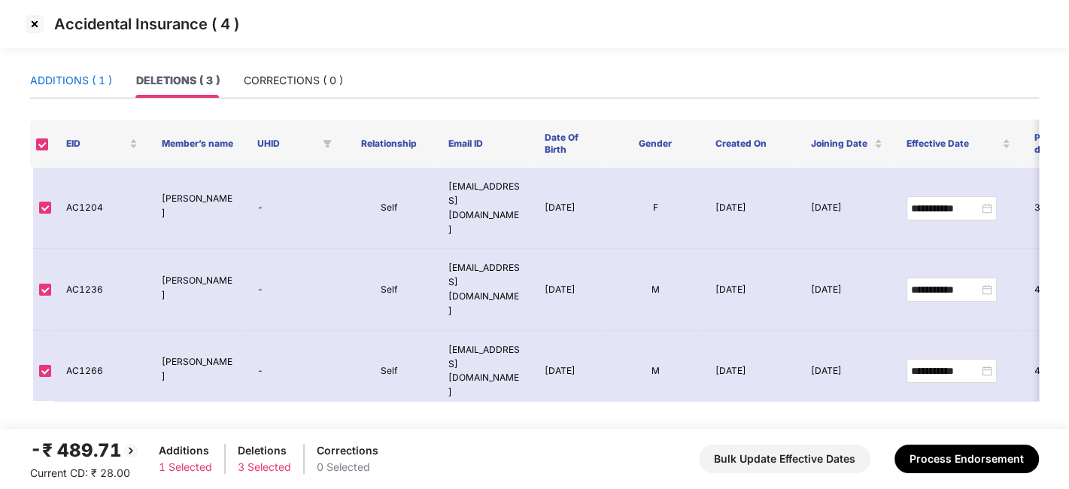
click at [76, 74] on div "ADDITIONS ( 1 )" at bounding box center [71, 80] width 82 height 17
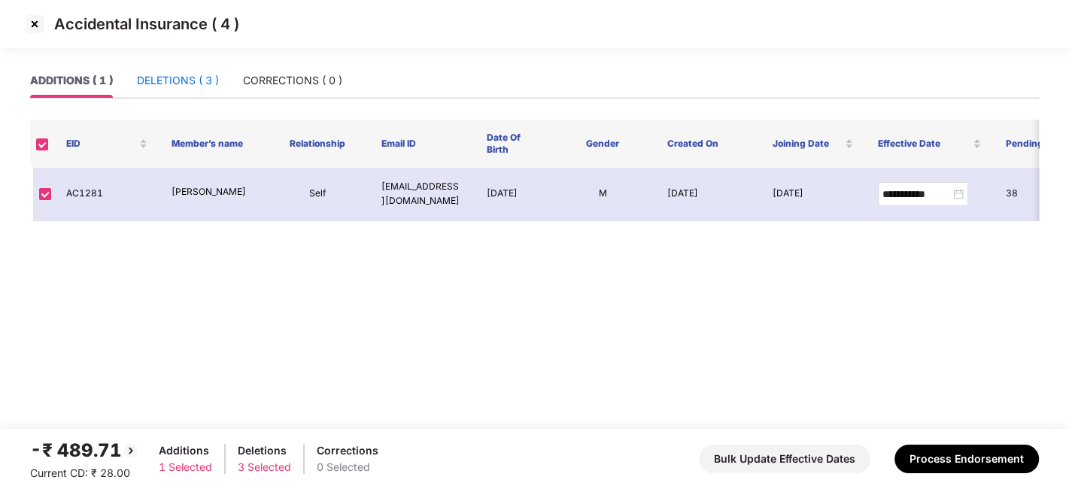
click at [159, 79] on div "DELETIONS ( 3 )" at bounding box center [178, 80] width 82 height 17
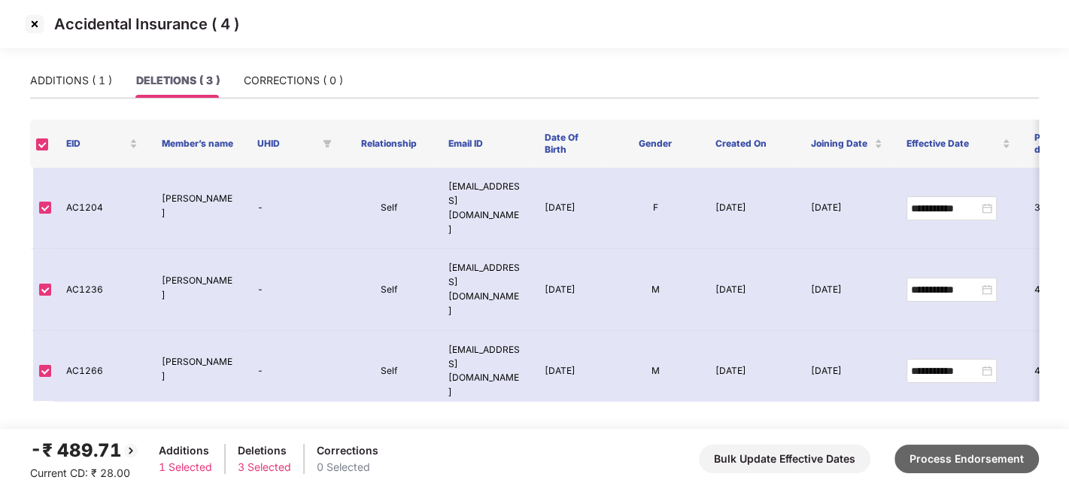
click at [937, 448] on button "Process Endorsement" at bounding box center [967, 459] width 144 height 29
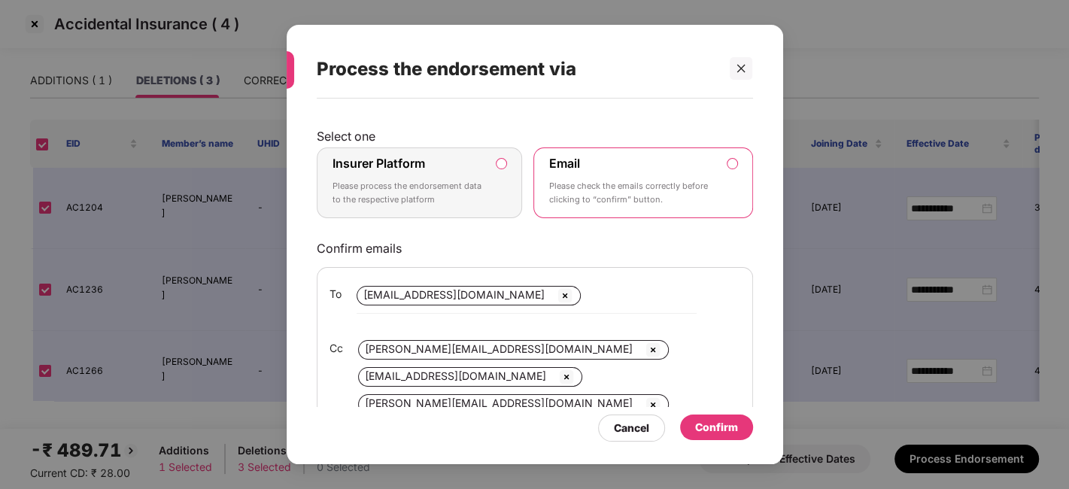
click at [430, 207] on div "Insurer Platform Please process the endorsement data to the respective platform" at bounding box center [410, 183] width 154 height 54
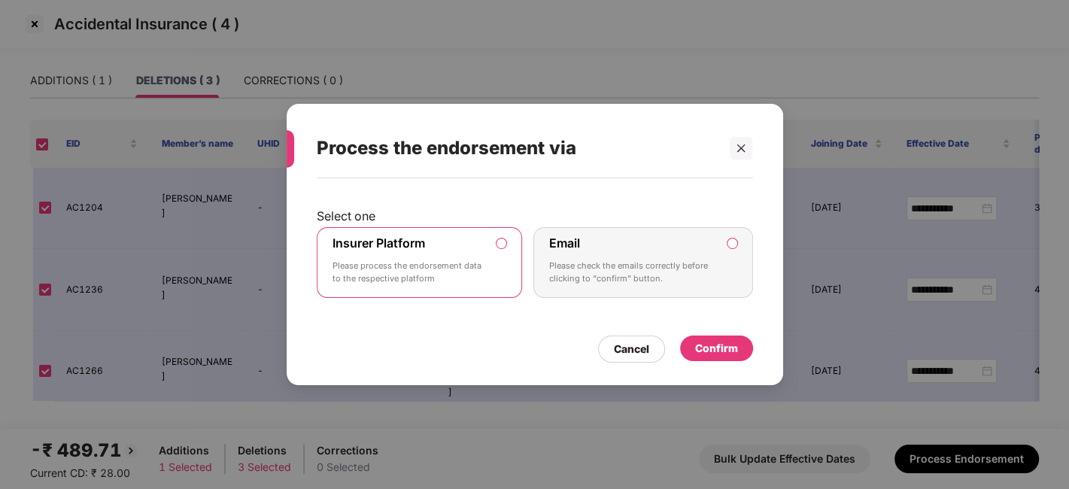
click at [710, 339] on div "Confirm" at bounding box center [716, 349] width 73 height 26
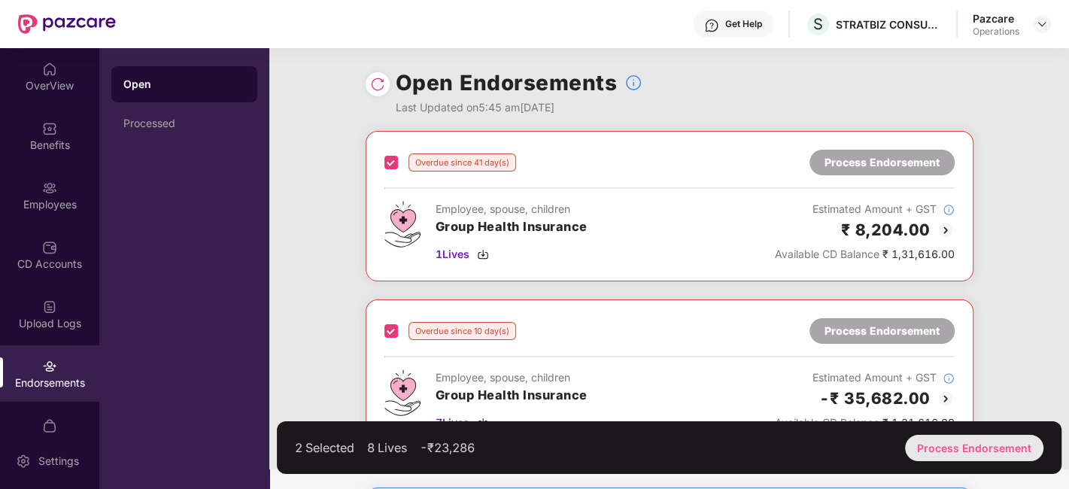
click at [947, 439] on div "Process Endorsement" at bounding box center [974, 448] width 138 height 26
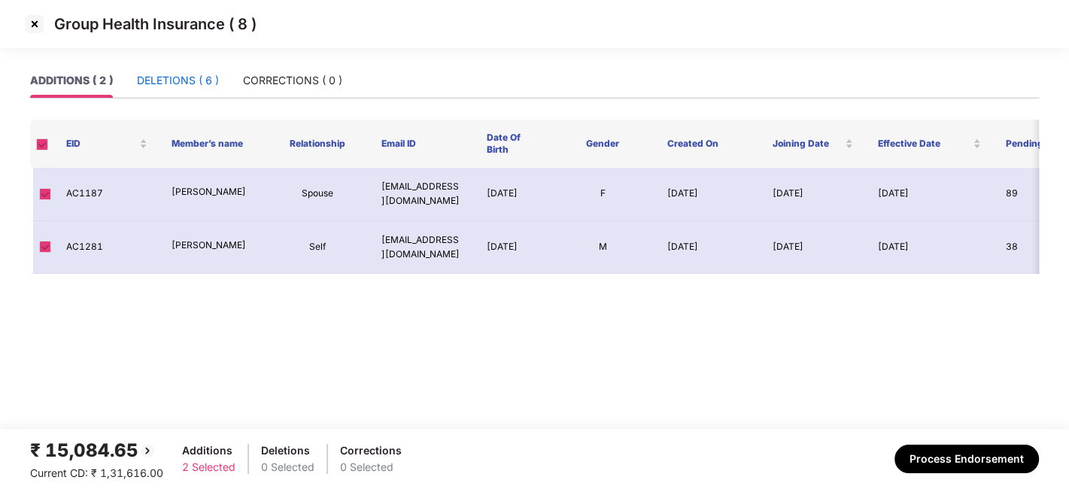
click at [163, 83] on div "DELETIONS ( 6 )" at bounding box center [178, 80] width 82 height 17
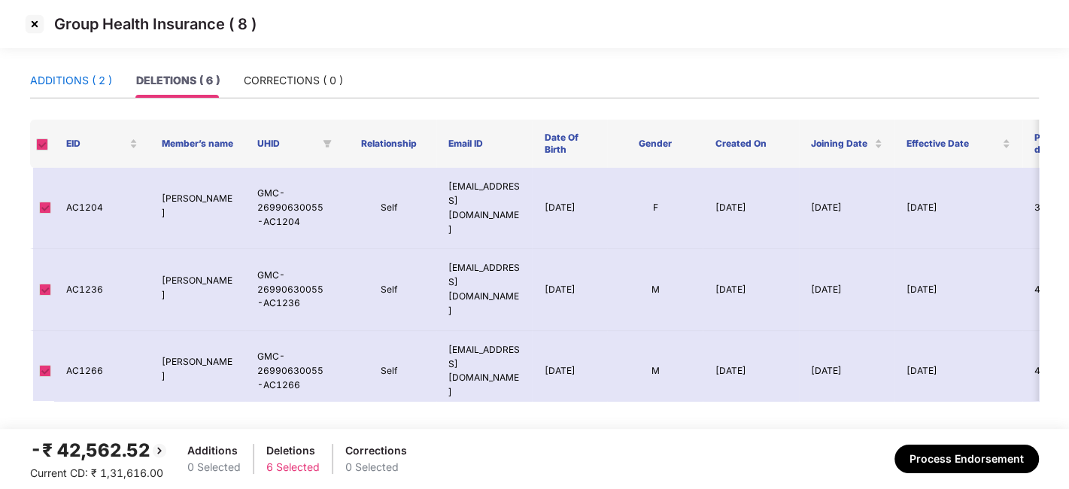
click at [71, 76] on div "ADDITIONS ( 2 )" at bounding box center [71, 80] width 82 height 17
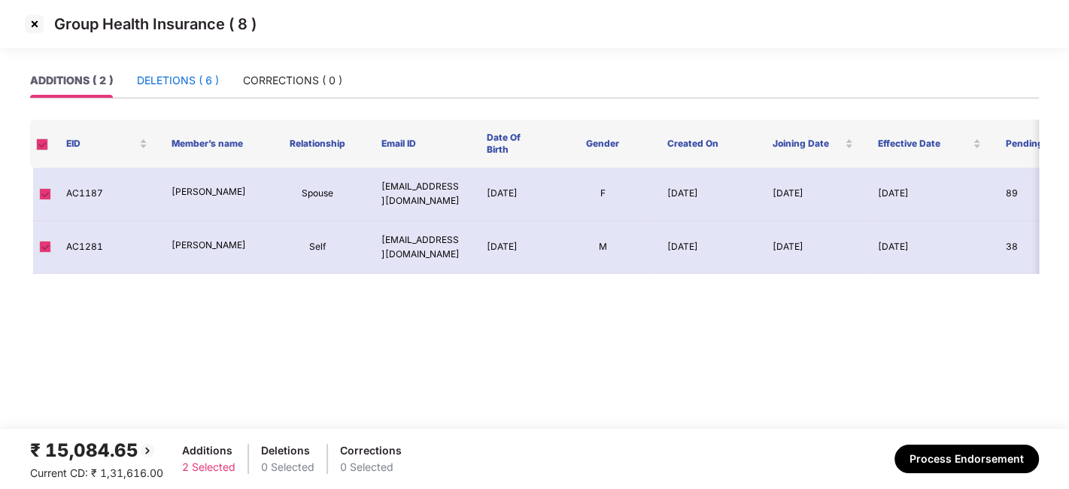
click at [187, 83] on div "DELETIONS ( 6 )" at bounding box center [178, 80] width 82 height 17
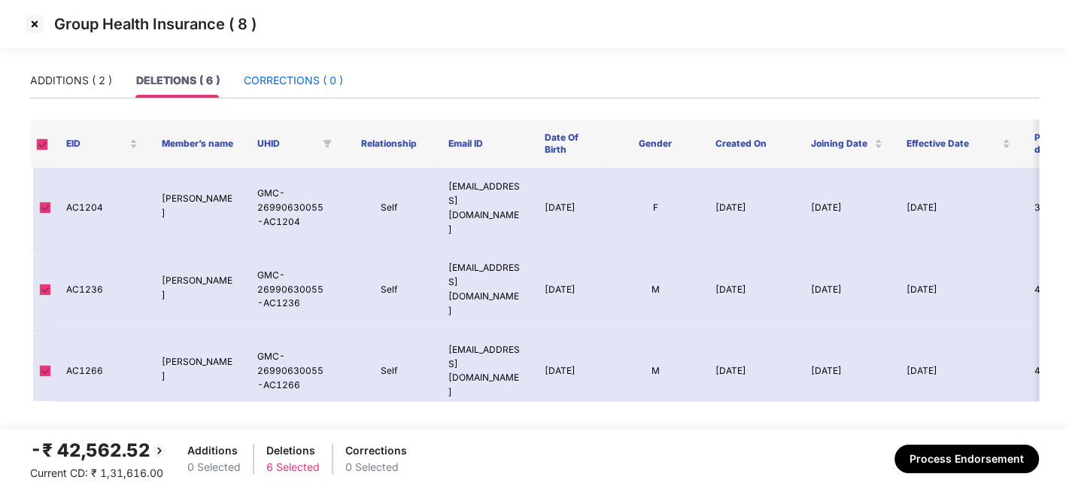
click at [281, 78] on div "CORRECTIONS ( 0 )" at bounding box center [293, 80] width 99 height 17
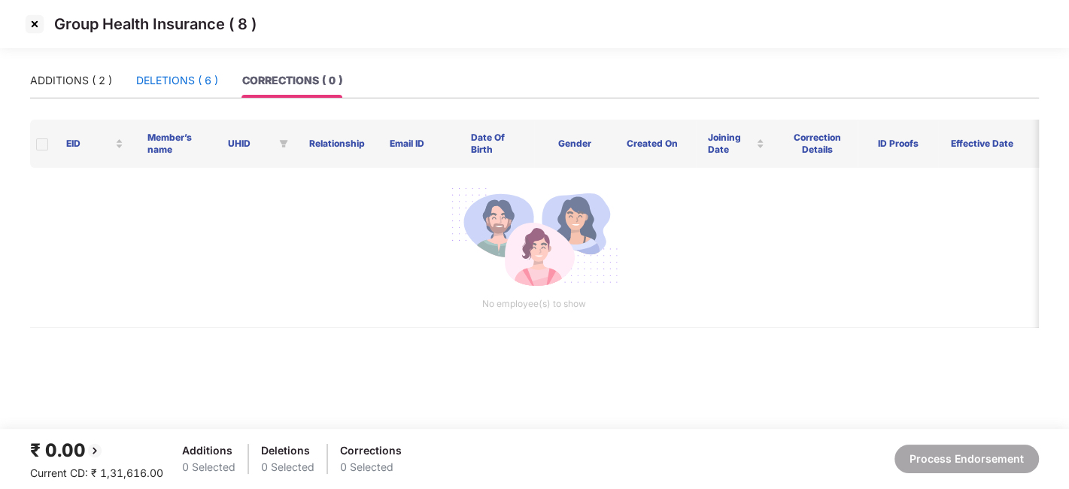
click at [176, 87] on div "DELETIONS ( 6 )" at bounding box center [177, 80] width 82 height 17
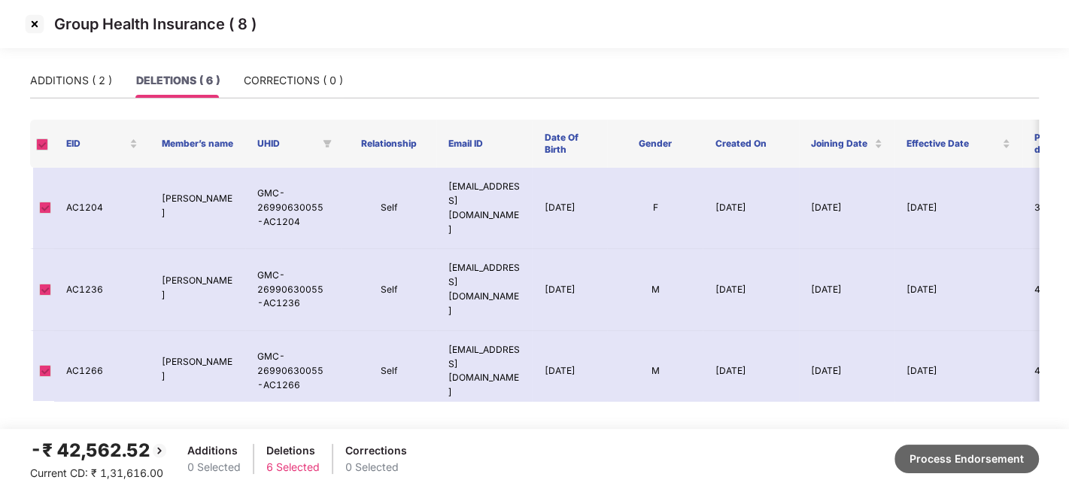
click at [978, 461] on button "Process Endorsement" at bounding box center [967, 459] width 144 height 29
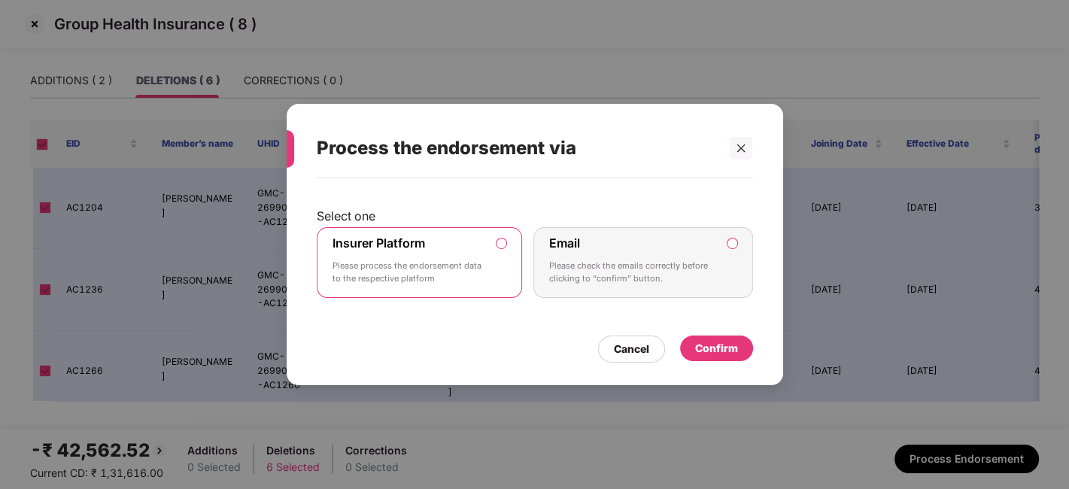
click at [717, 340] on div "Confirm" at bounding box center [716, 348] width 43 height 17
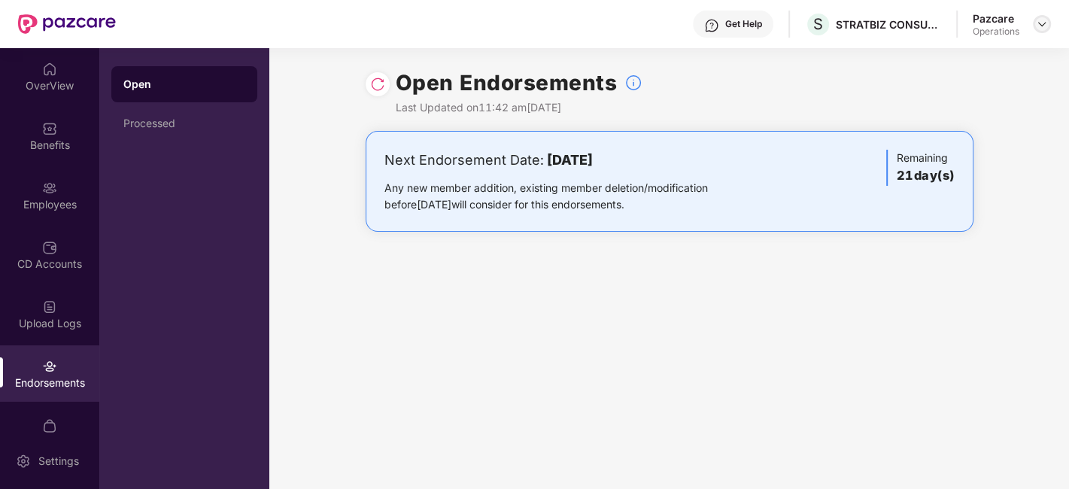
click at [1045, 24] on img at bounding box center [1042, 24] width 12 height 12
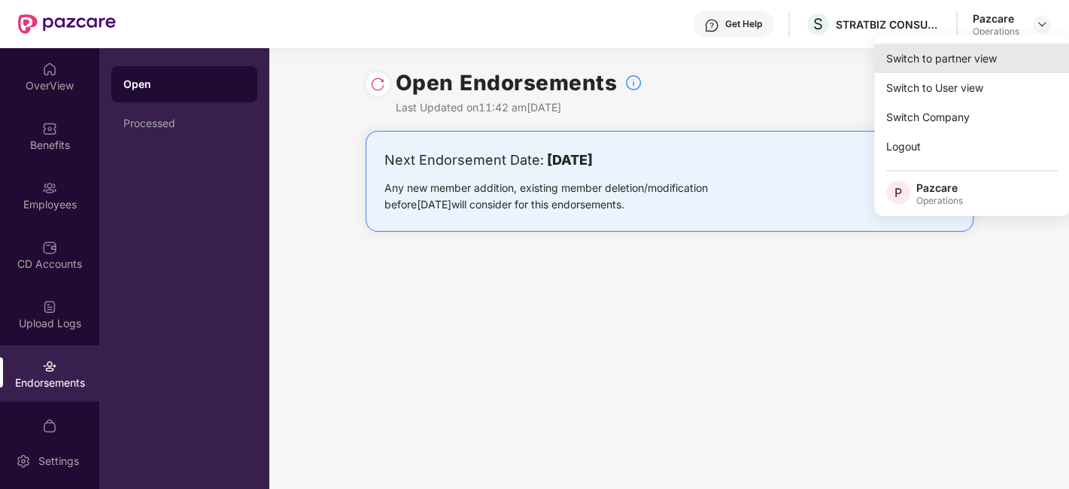
click at [915, 64] on div "Switch to partner view" at bounding box center [972, 58] width 196 height 29
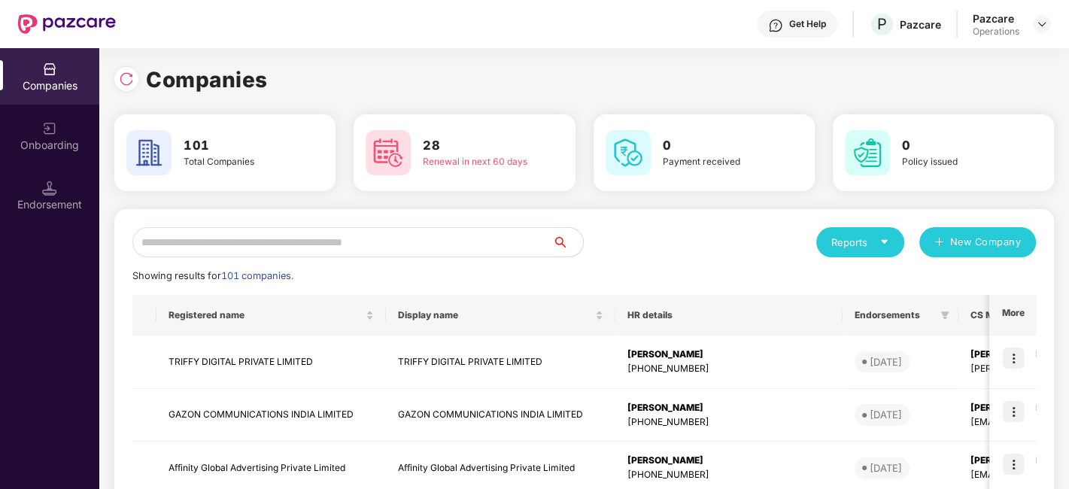
click at [355, 235] on input "text" at bounding box center [342, 242] width 421 height 30
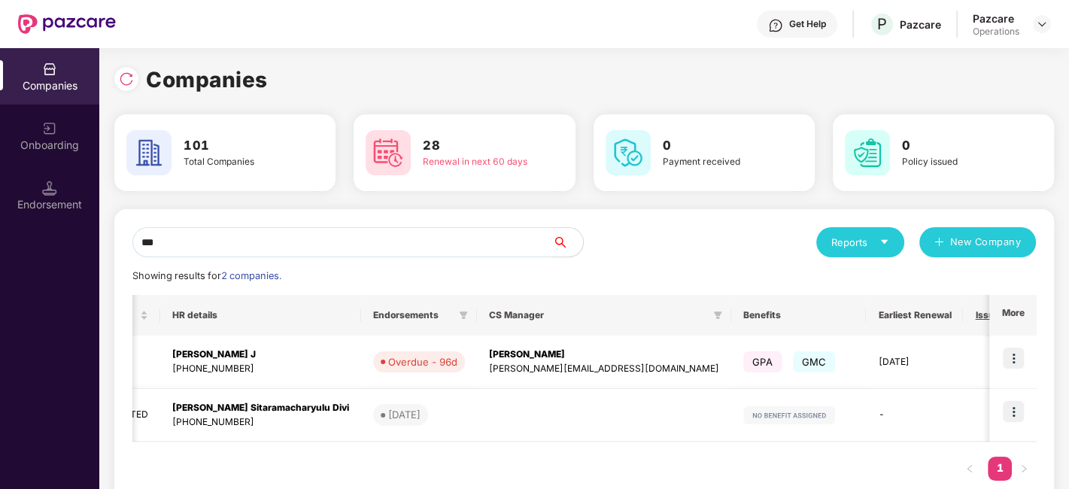
scroll to position [0, 0]
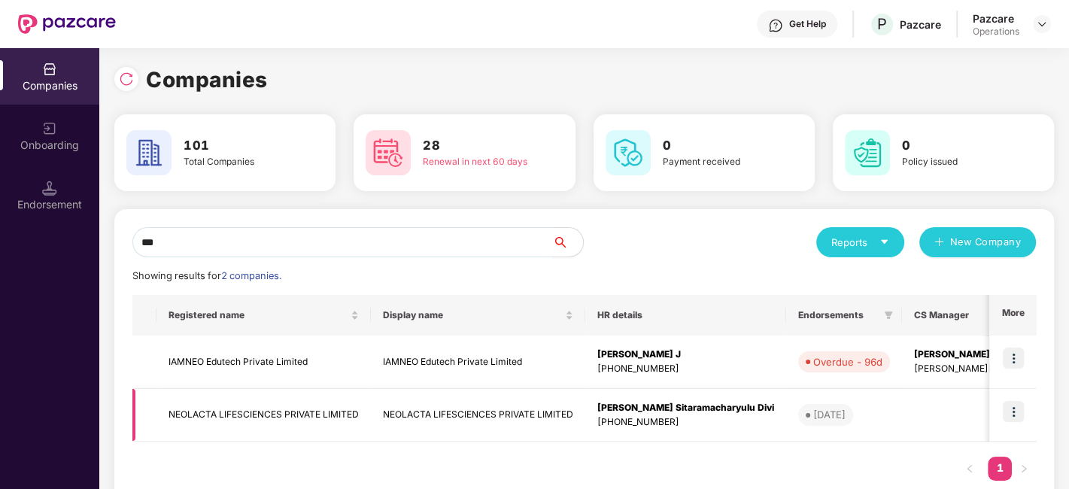
type input "***"
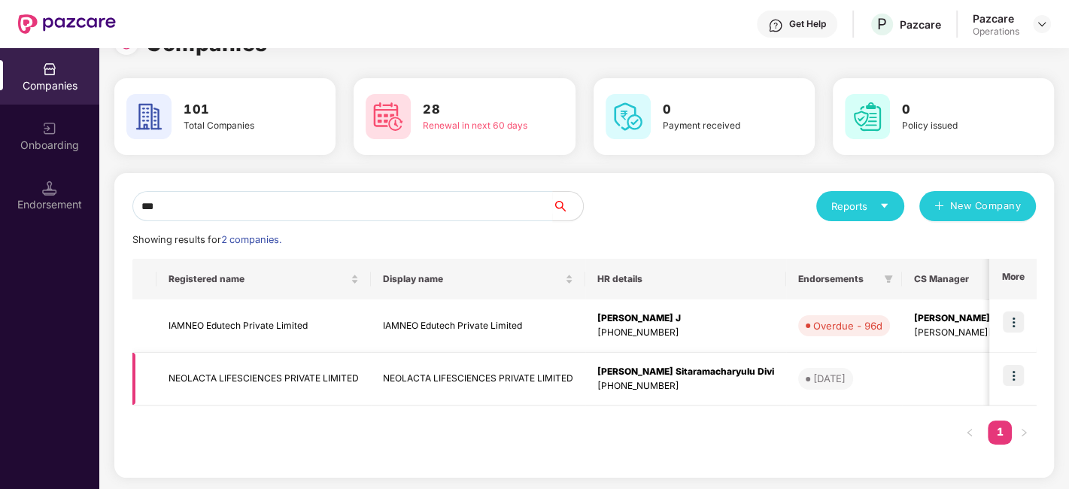
click at [1012, 376] on img at bounding box center [1013, 375] width 21 height 21
click at [290, 367] on td "NEOLACTA LIFESCIENCES PRIVATE LIMITED" at bounding box center [264, 379] width 214 height 53
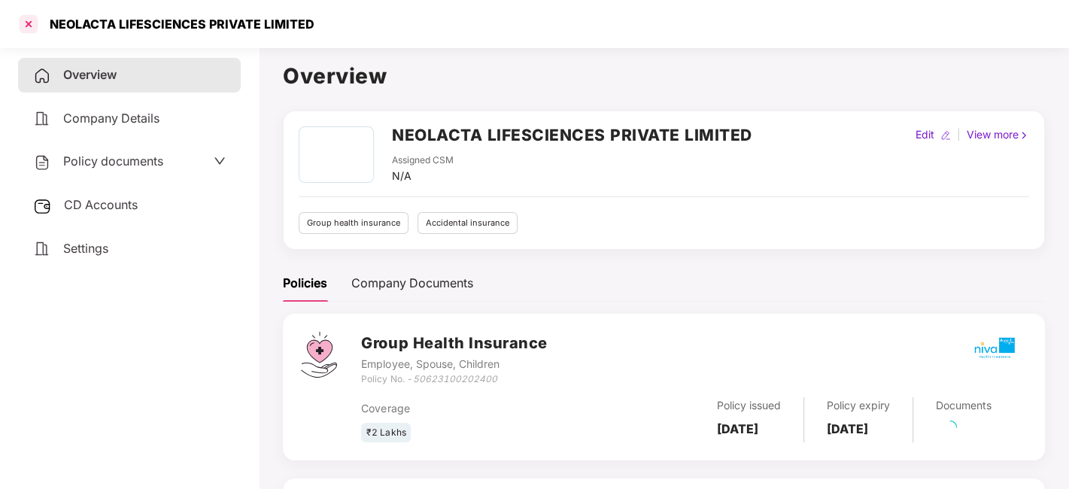
click at [28, 23] on div at bounding box center [29, 24] width 24 height 24
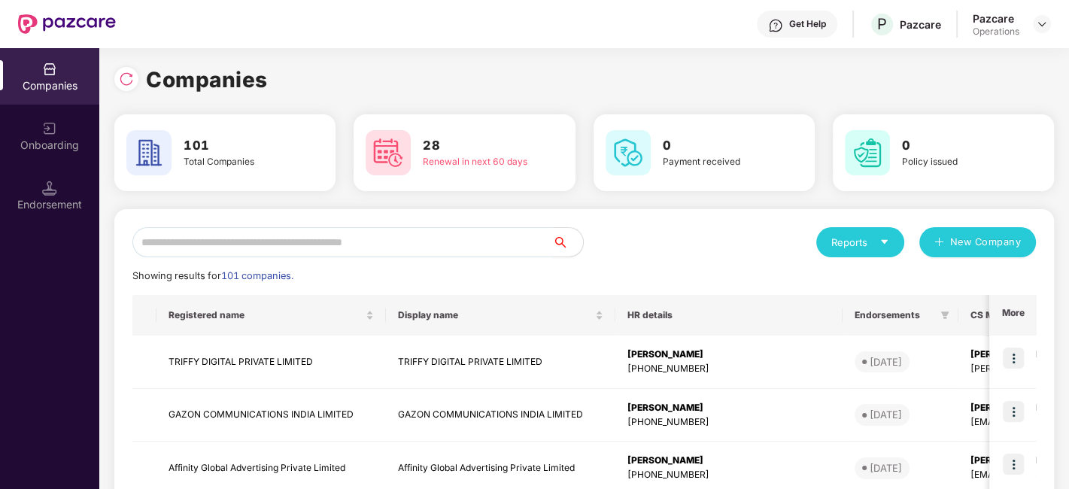
click at [279, 246] on input "text" at bounding box center [342, 242] width 421 height 30
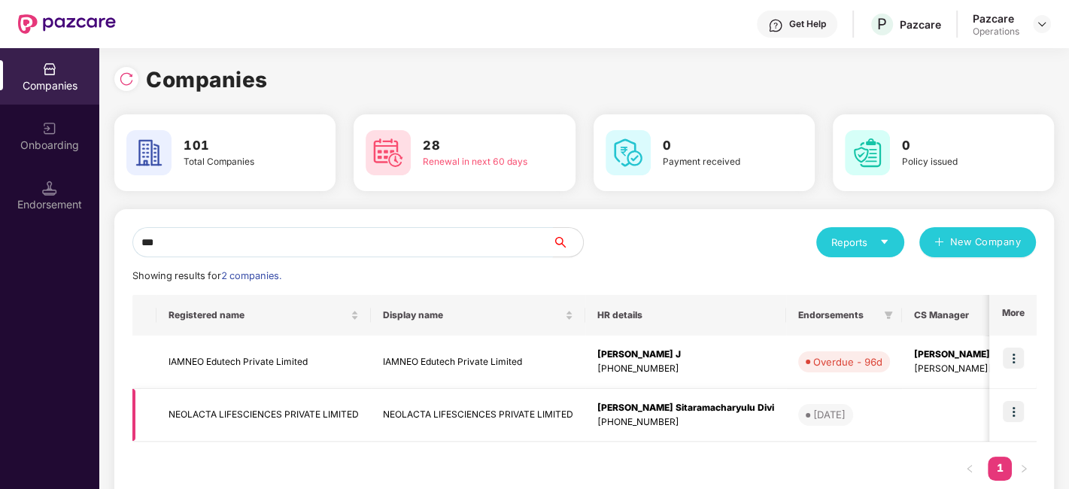
type input "***"
click at [1012, 415] on img at bounding box center [1013, 411] width 21 height 21
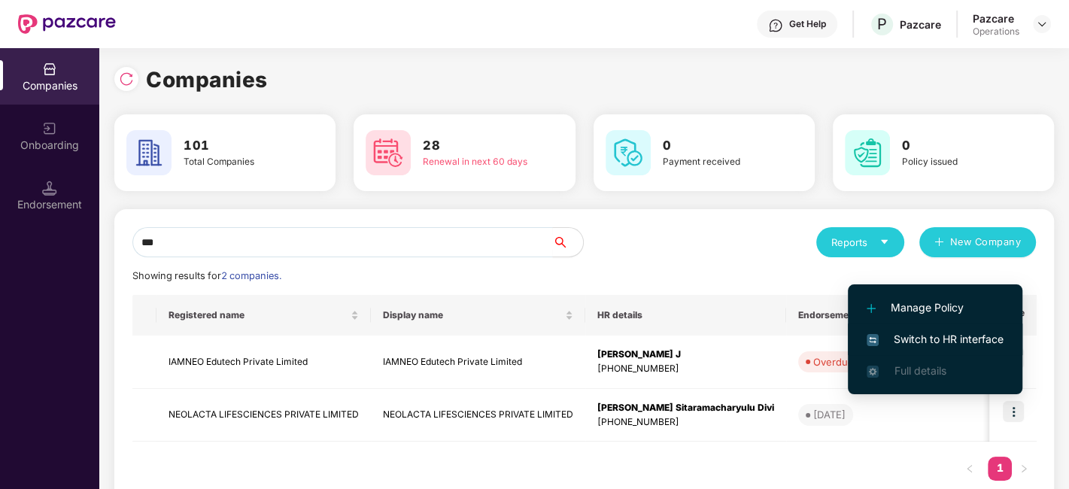
click at [929, 340] on span "Switch to HR interface" at bounding box center [935, 339] width 137 height 17
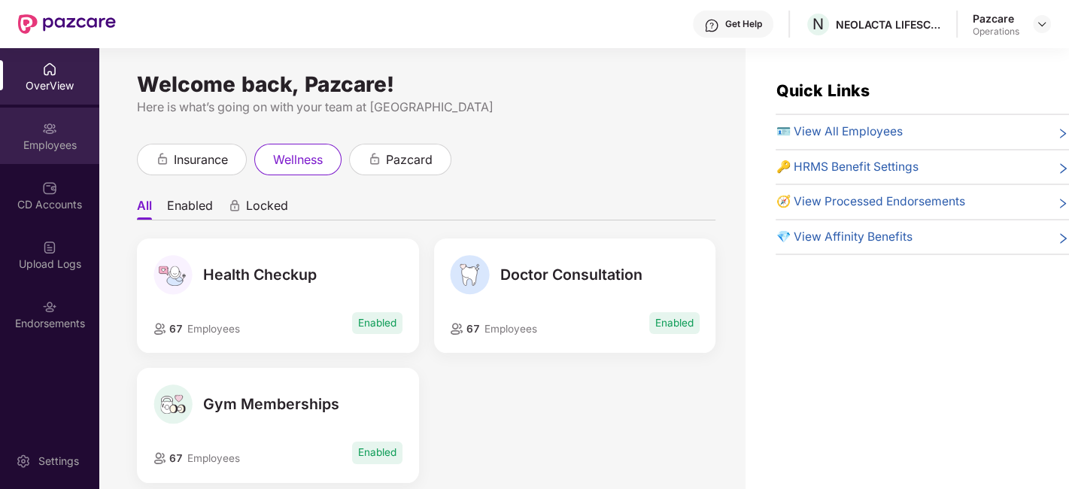
click at [35, 135] on div "Employees" at bounding box center [49, 136] width 99 height 56
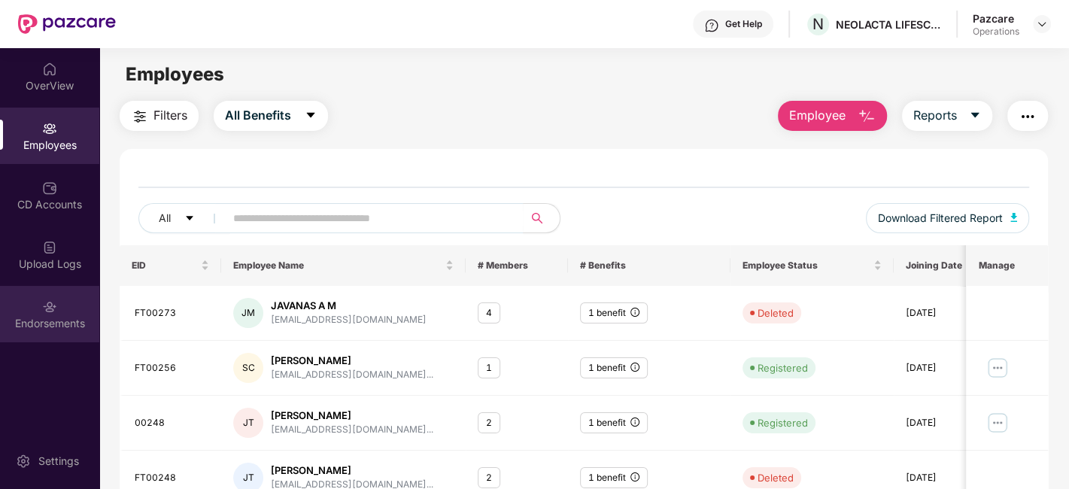
click at [41, 300] on div "Endorsements" at bounding box center [49, 314] width 99 height 56
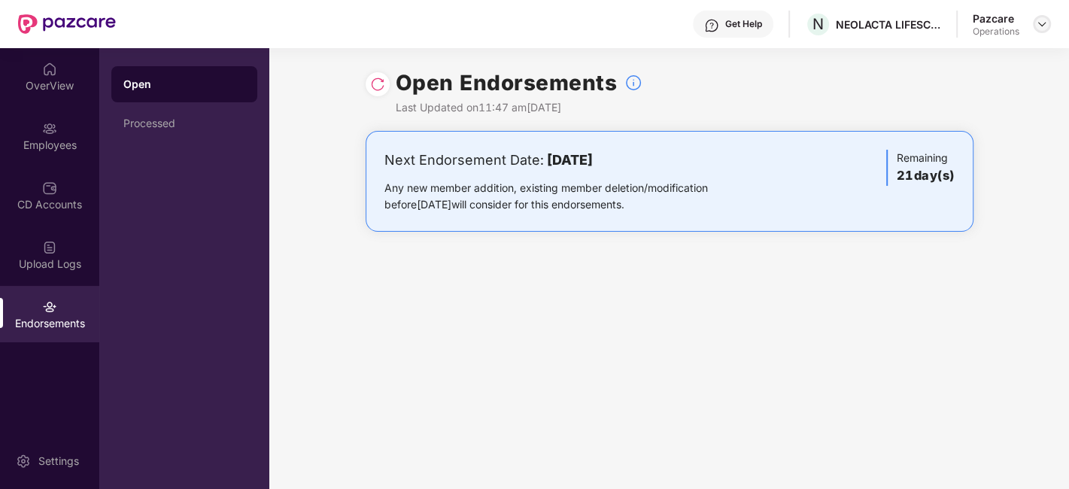
click at [1039, 25] on img at bounding box center [1042, 24] width 12 height 12
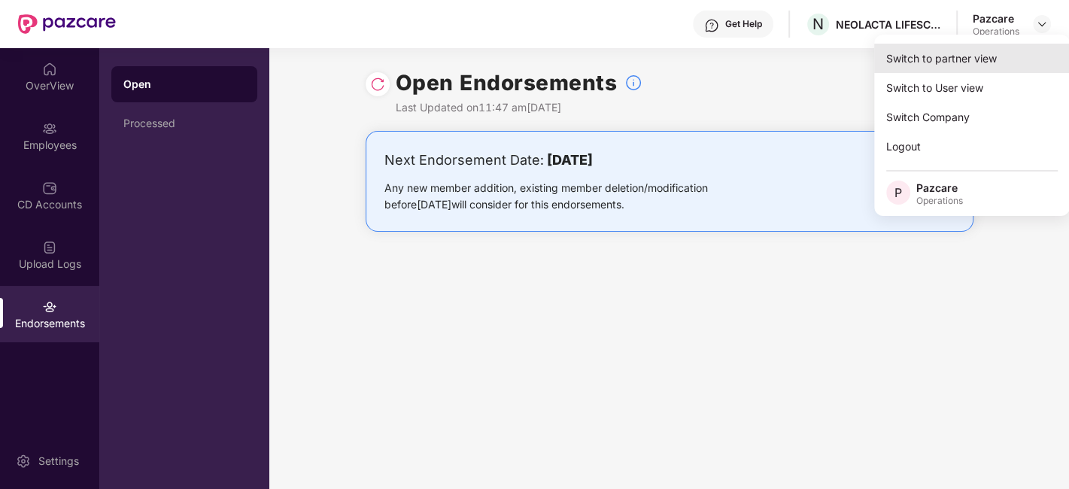
click at [936, 53] on div "Switch to partner view" at bounding box center [972, 58] width 196 height 29
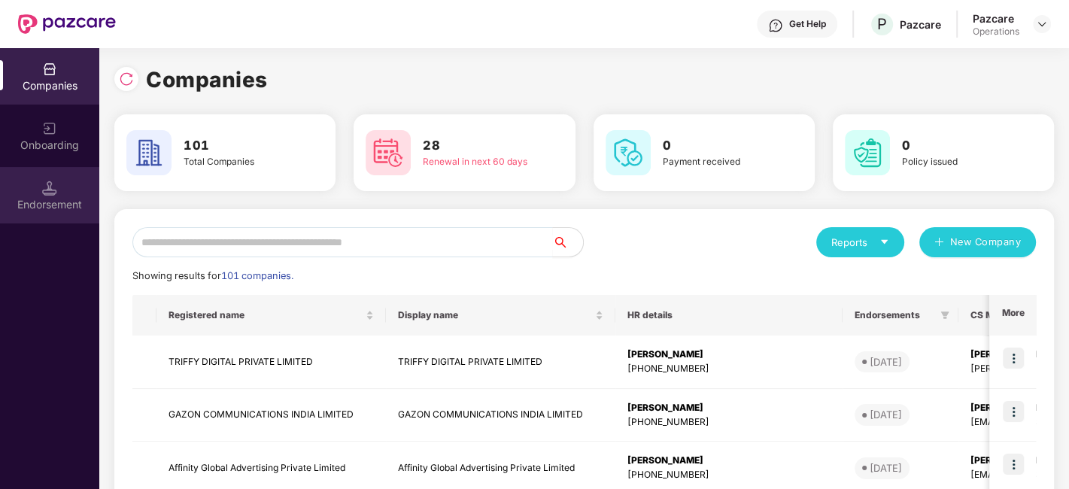
click at [47, 214] on div "Endorsement" at bounding box center [49, 195] width 99 height 56
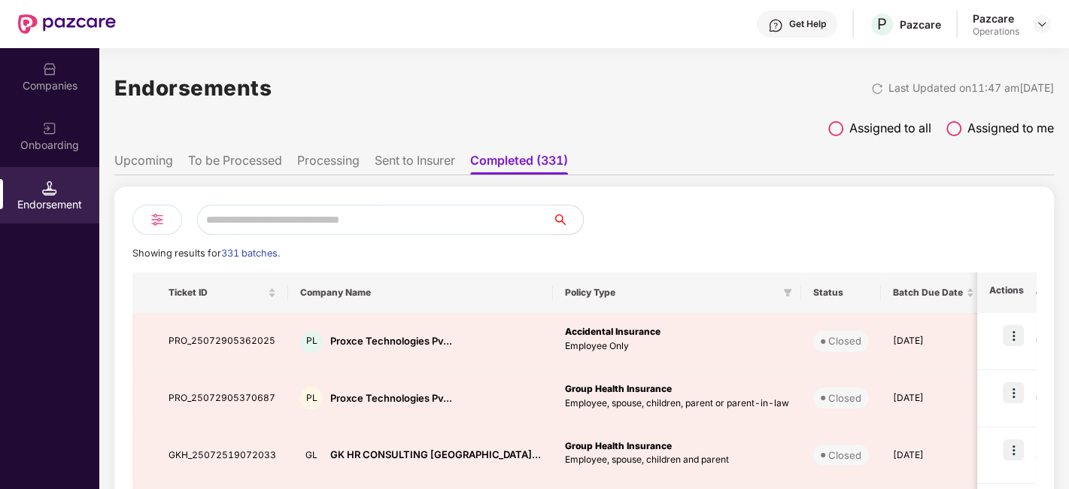
click at [277, 224] on input "text" at bounding box center [375, 220] width 356 height 30
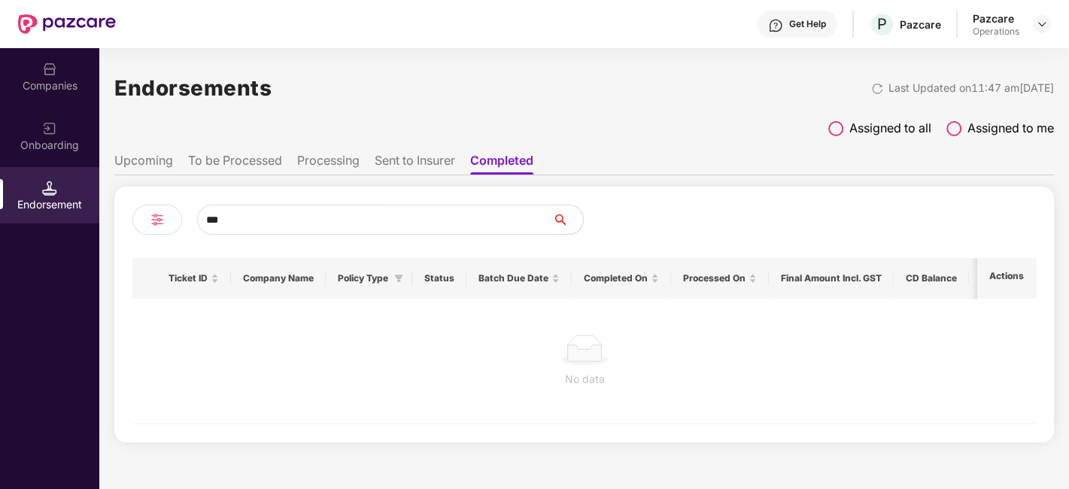
type input "***"
click at [210, 158] on li "To be Processed" at bounding box center [235, 164] width 94 height 22
click at [257, 218] on input "***" at bounding box center [375, 220] width 356 height 30
type input "*"
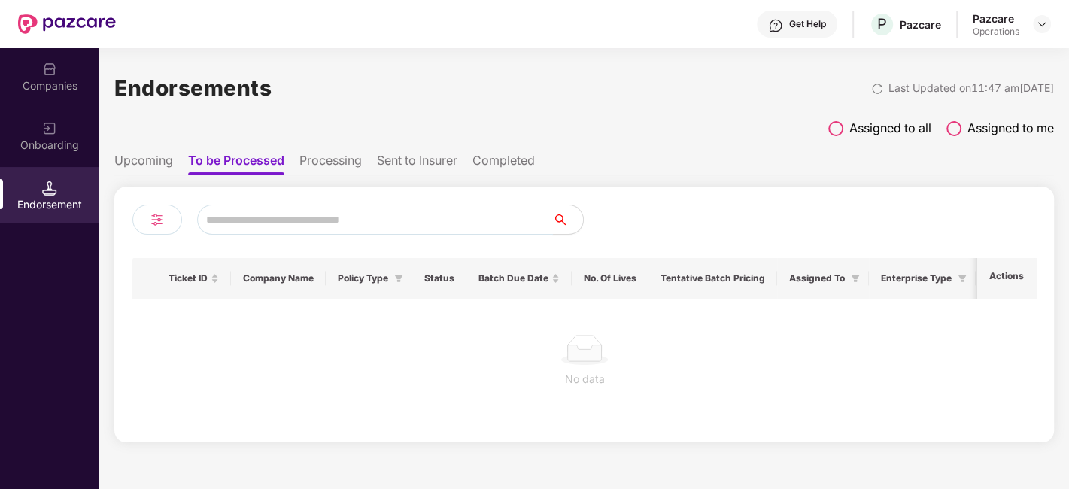
paste input "**********"
type input "**********"
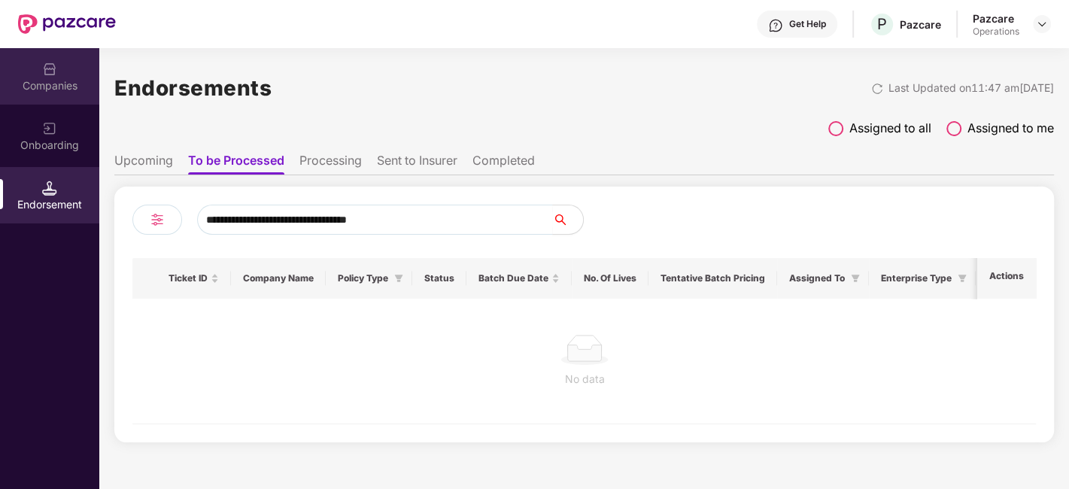
click at [39, 71] on div "Companies" at bounding box center [49, 76] width 99 height 56
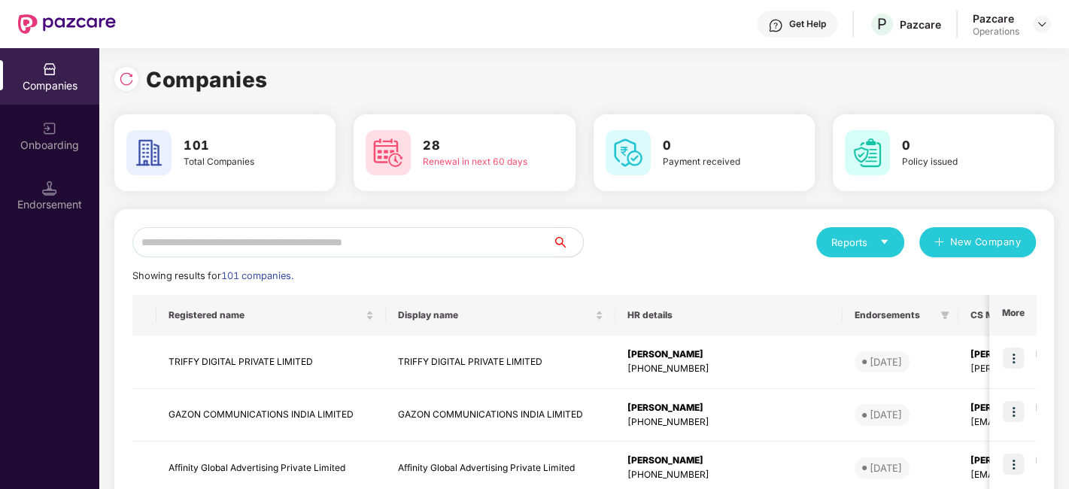
click at [313, 239] on input "text" at bounding box center [342, 242] width 421 height 30
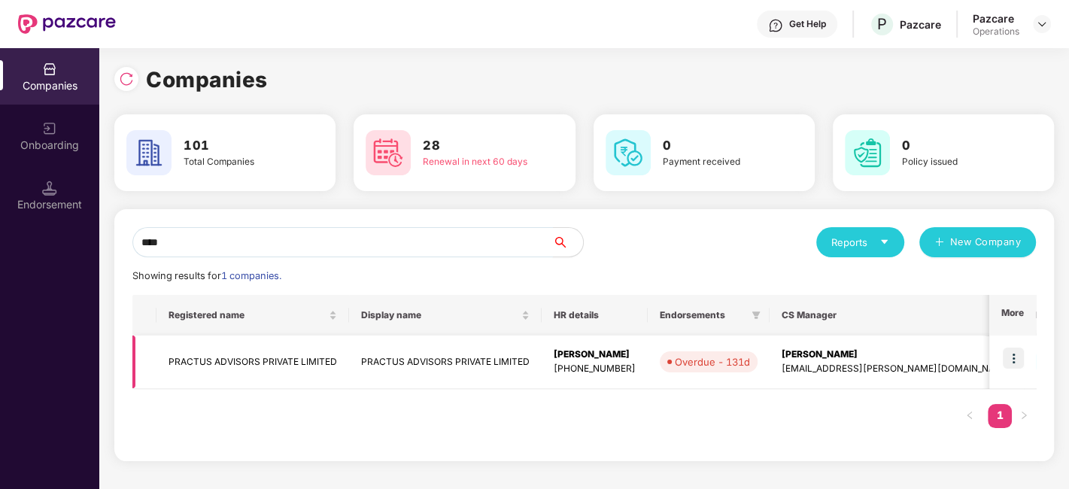
type input "****"
click at [1014, 351] on img at bounding box center [1013, 358] width 21 height 21
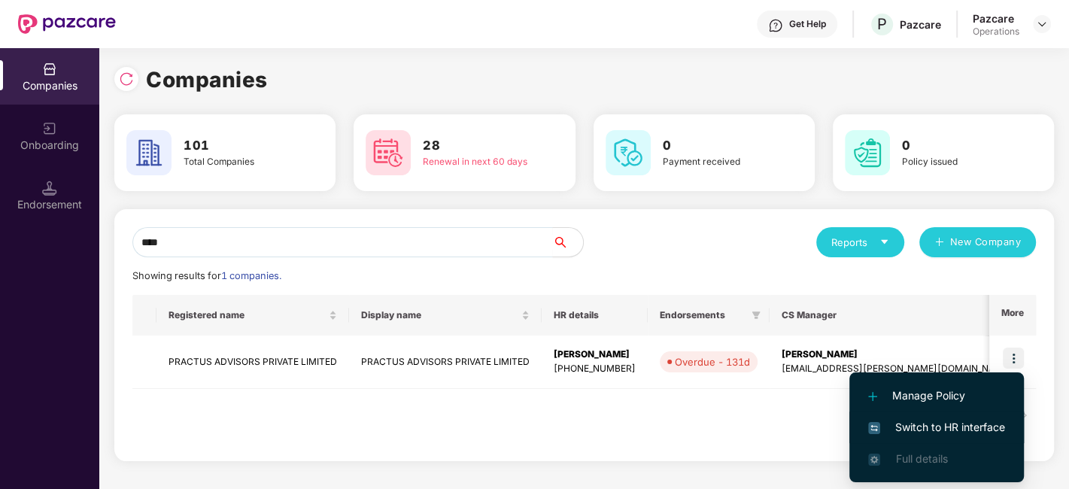
click at [945, 422] on span "Switch to HR interface" at bounding box center [936, 427] width 137 height 17
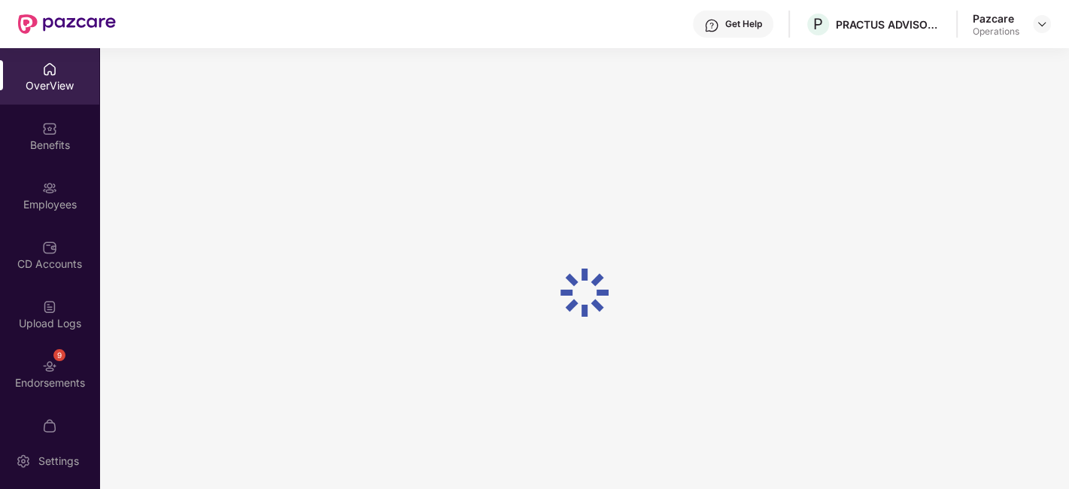
scroll to position [31, 0]
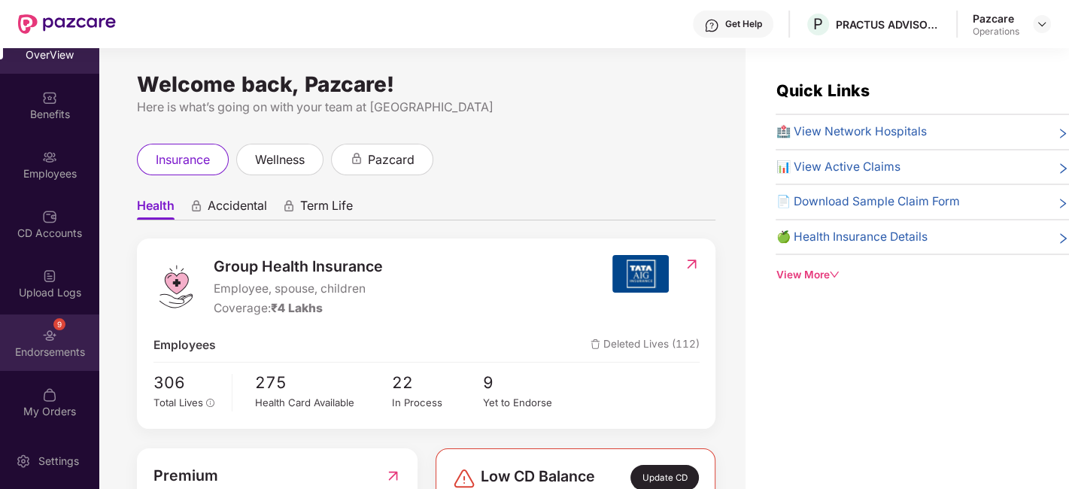
click at [34, 347] on div "Endorsements" at bounding box center [49, 352] width 99 height 15
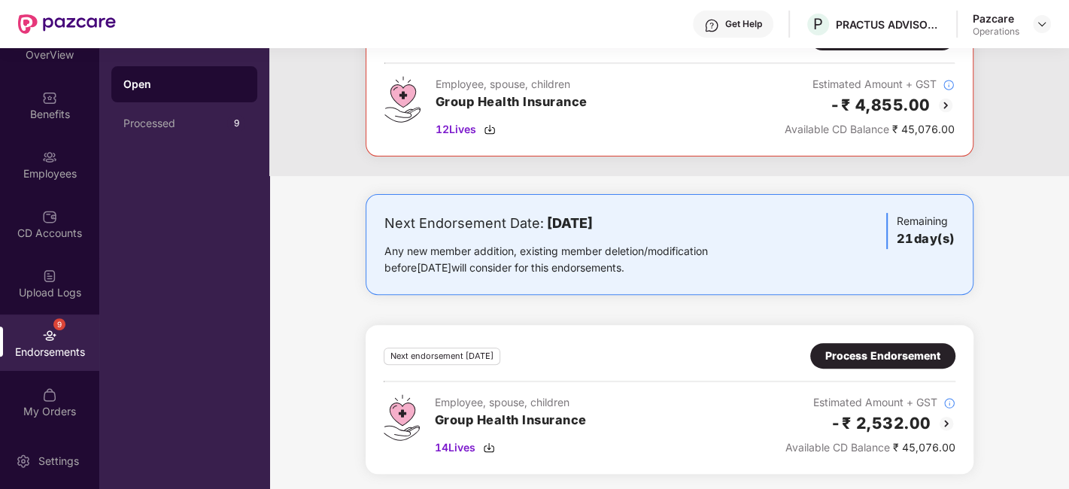
scroll to position [0, 0]
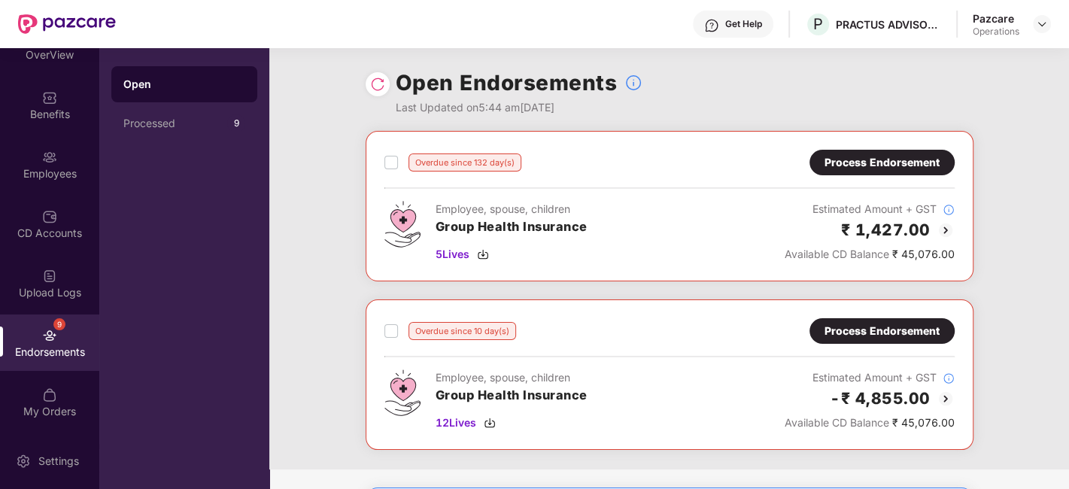
click at [849, 171] on div "Process Endorsement" at bounding box center [882, 163] width 145 height 26
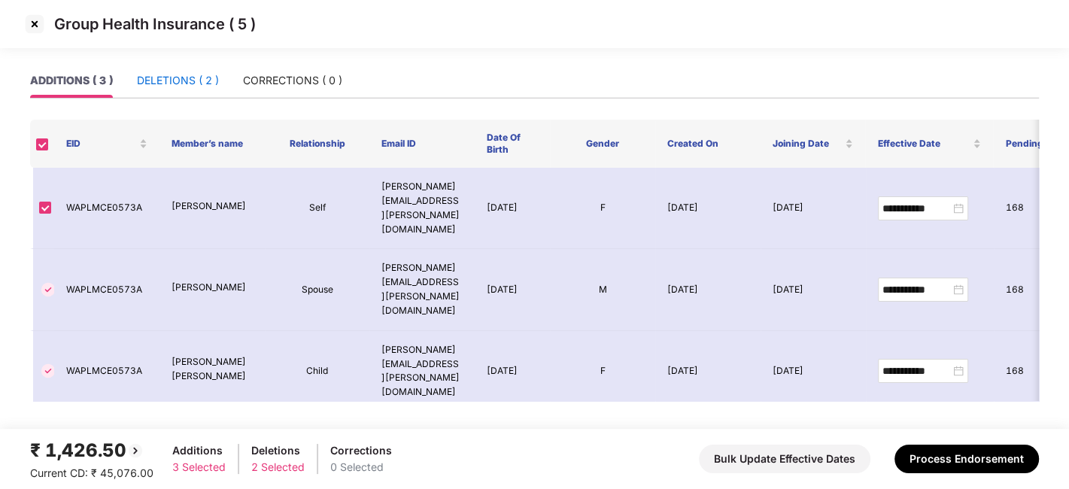
click at [172, 81] on div "DELETIONS ( 2 )" at bounding box center [178, 80] width 82 height 17
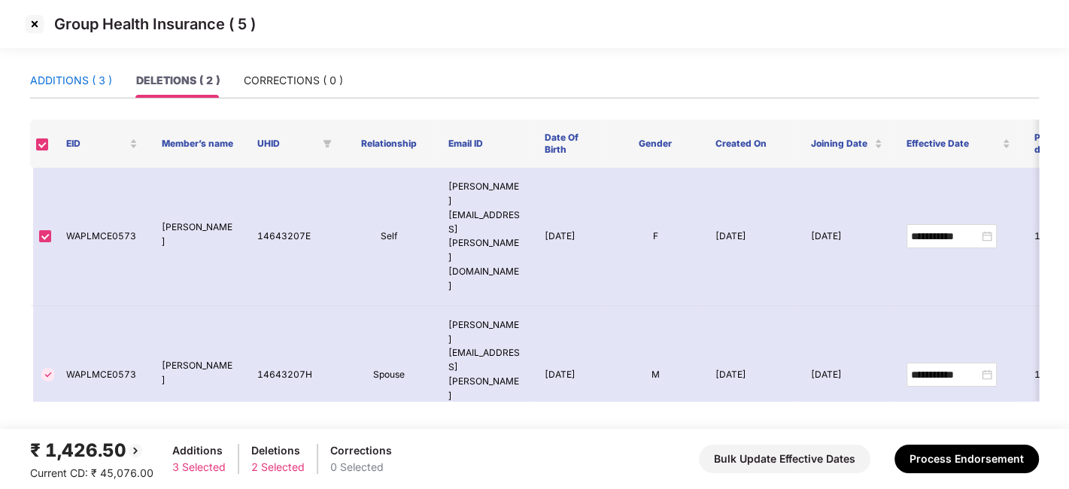
click at [71, 77] on div "ADDITIONS ( 3 )" at bounding box center [71, 80] width 82 height 17
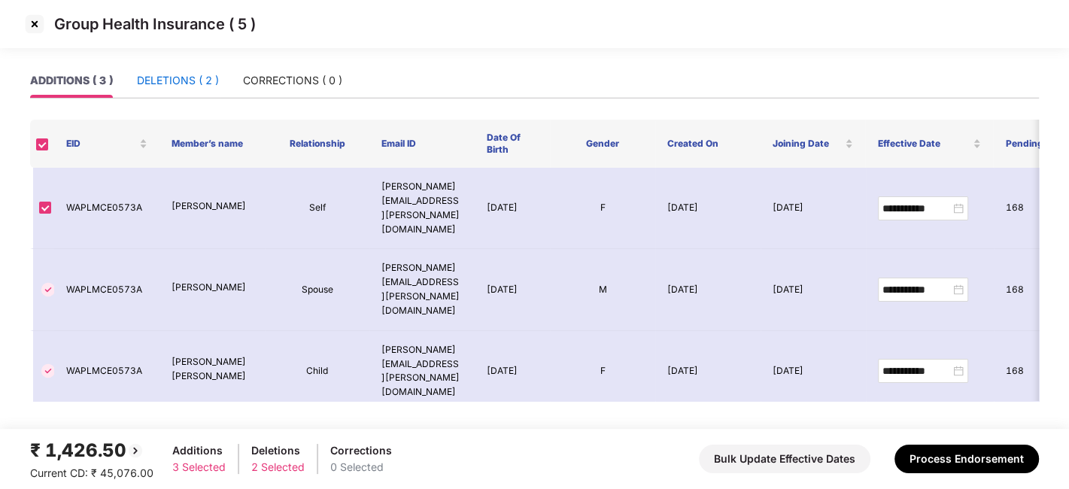
click at [166, 78] on div "DELETIONS ( 2 )" at bounding box center [178, 80] width 82 height 17
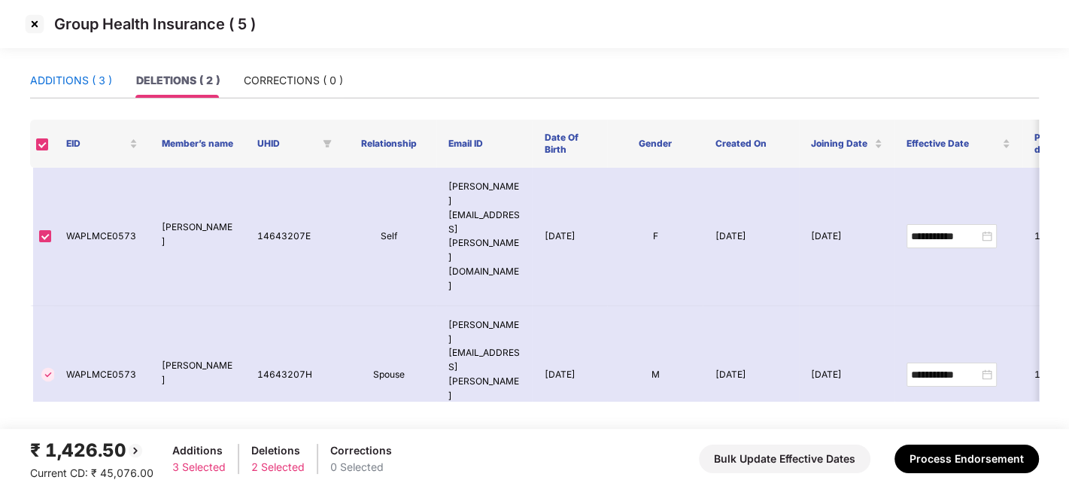
click at [65, 75] on div "ADDITIONS ( 3 )" at bounding box center [71, 80] width 82 height 17
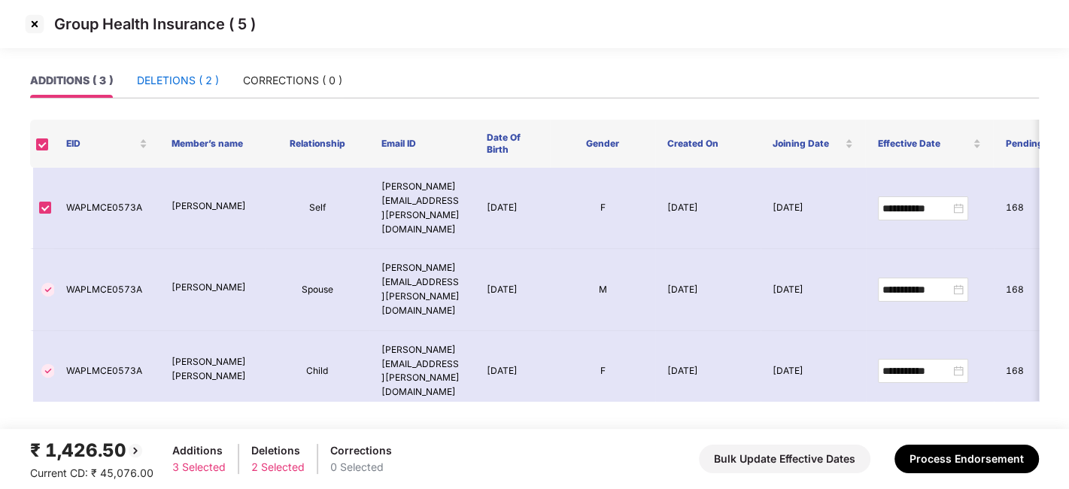
click at [152, 78] on div "DELETIONS ( 2 )" at bounding box center [178, 80] width 82 height 17
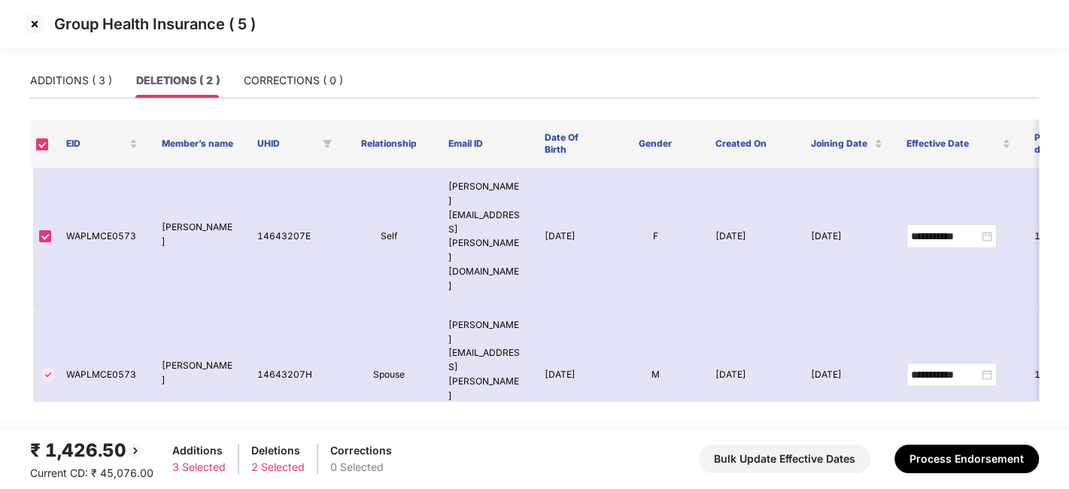
click at [34, 26] on img at bounding box center [35, 24] width 24 height 24
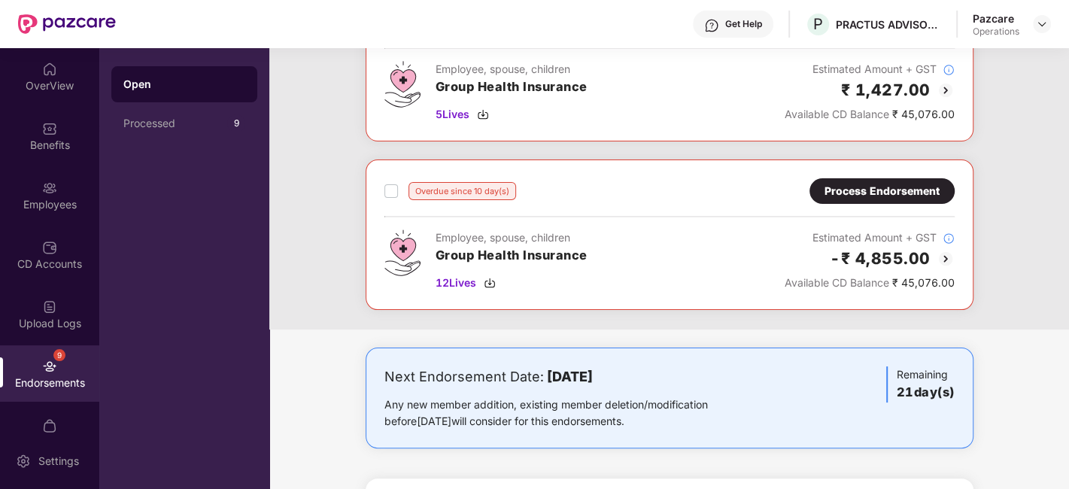
scroll to position [120, 0]
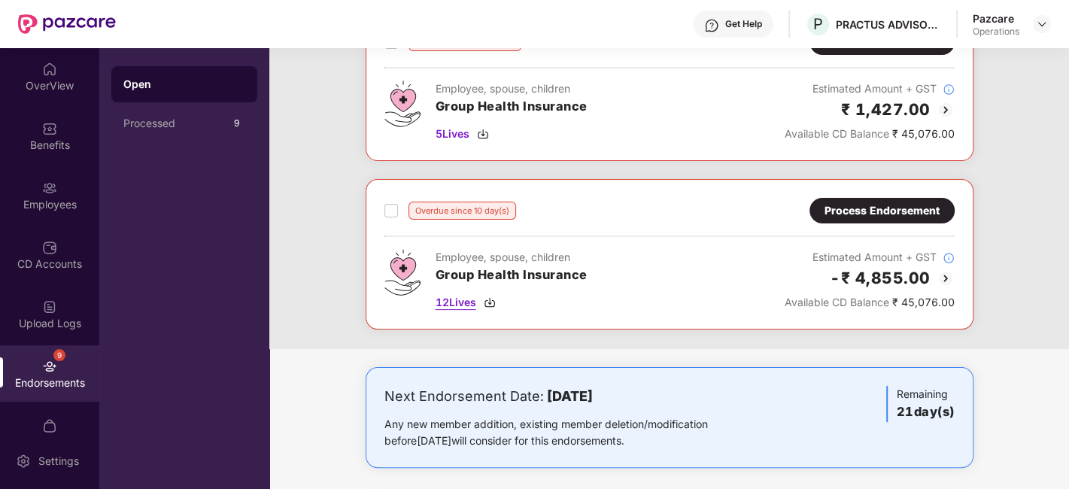
click at [458, 297] on span "12 Lives" at bounding box center [456, 302] width 41 height 17
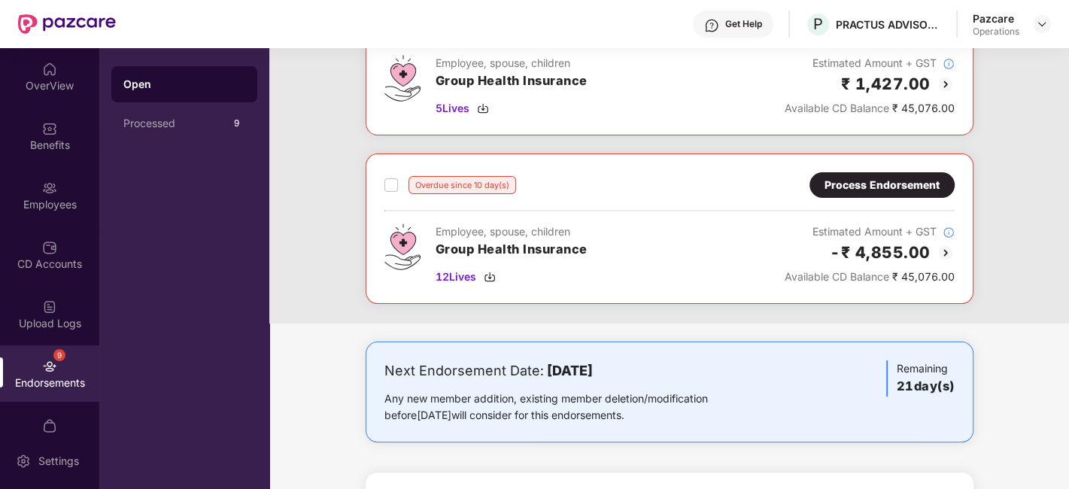
scroll to position [293, 0]
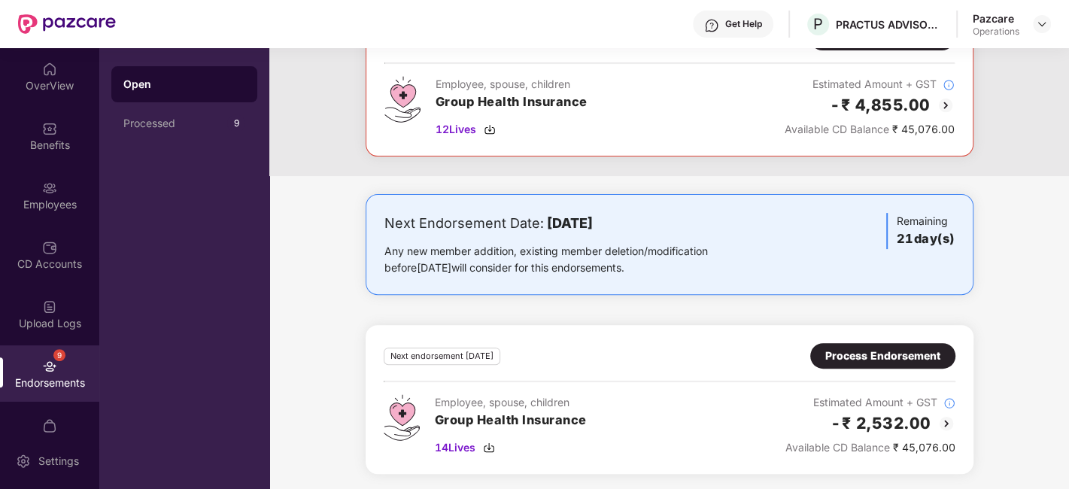
click at [849, 354] on div "Process Endorsement" at bounding box center [883, 356] width 115 height 17
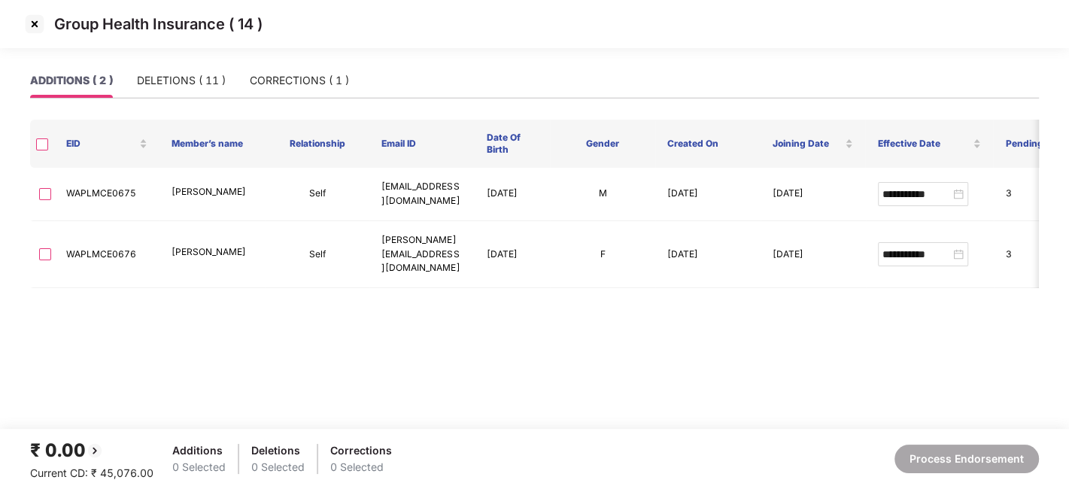
click at [34, 28] on img at bounding box center [35, 24] width 24 height 24
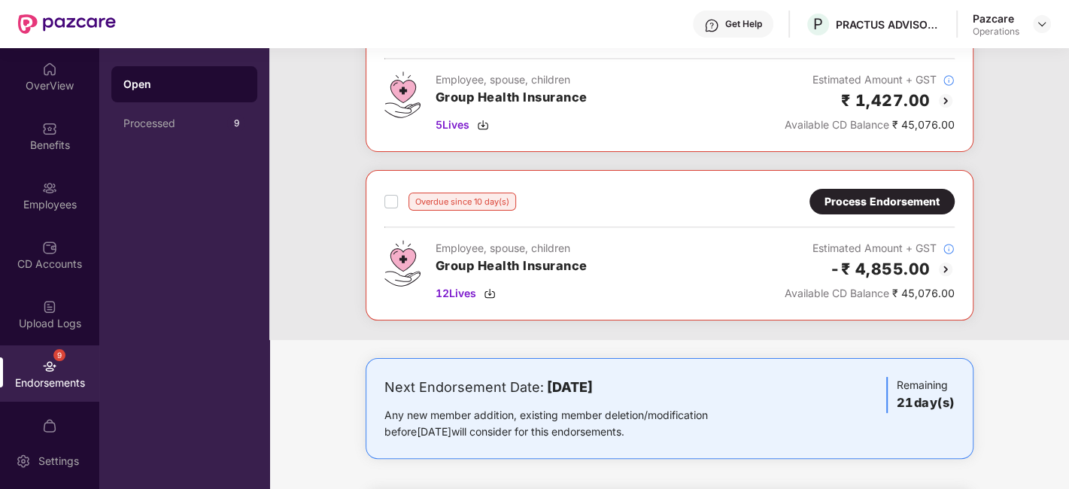
scroll to position [132, 0]
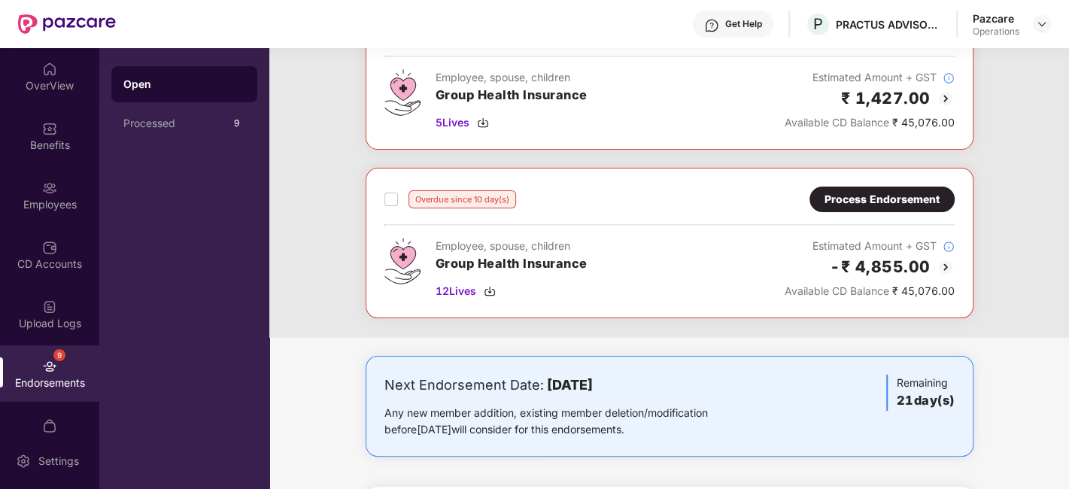
click at [890, 215] on div "Overdue since 10 day(s) Process Endorsement Employee, spouse, children Group He…" at bounding box center [670, 243] width 570 height 113
click at [871, 202] on div "Process Endorsement" at bounding box center [882, 199] width 115 height 17
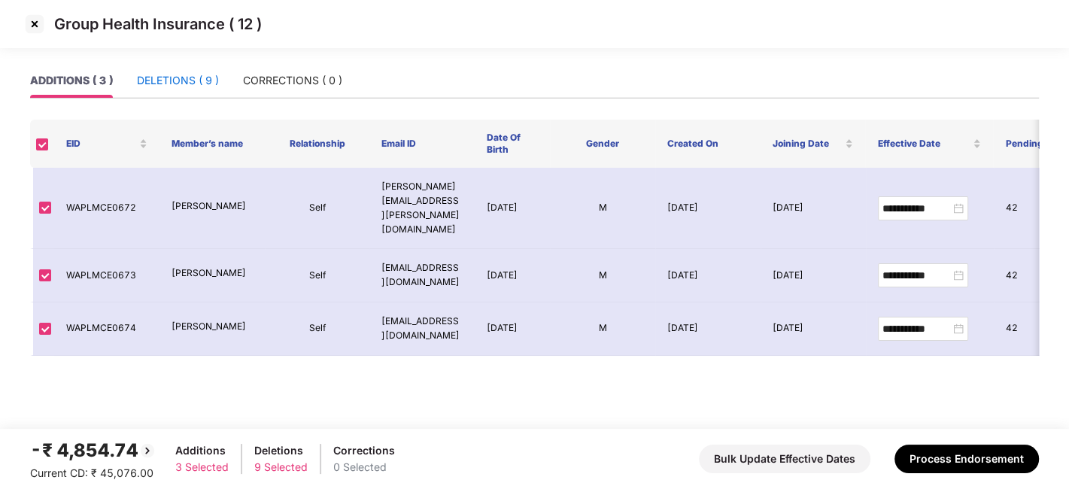
click at [166, 77] on div "DELETIONS ( 9 )" at bounding box center [178, 80] width 82 height 17
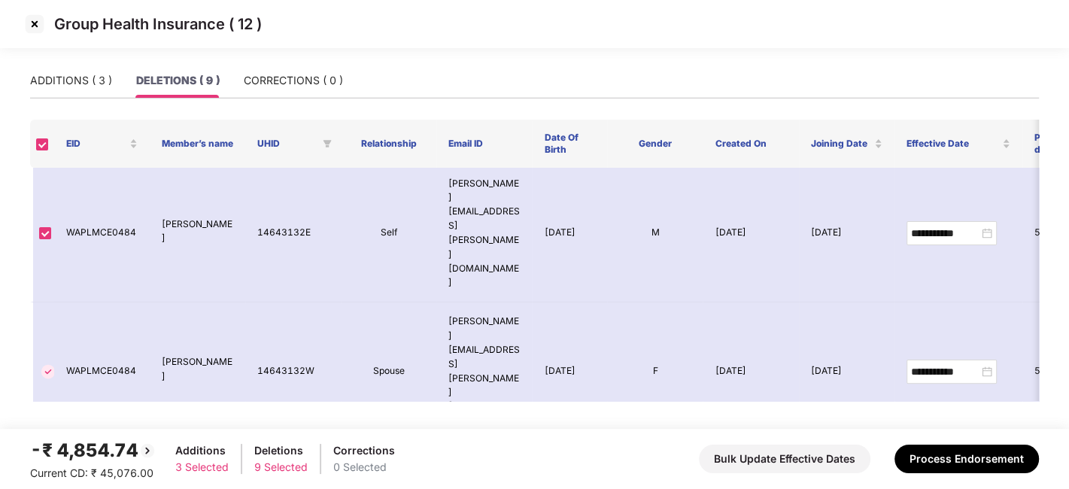
scroll to position [357, 0]
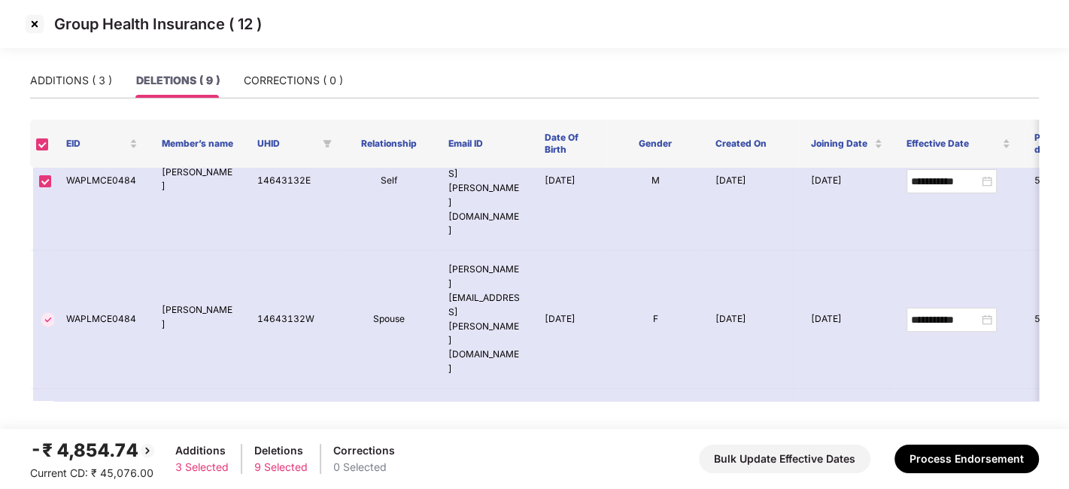
click at [36, 23] on img at bounding box center [35, 24] width 24 height 24
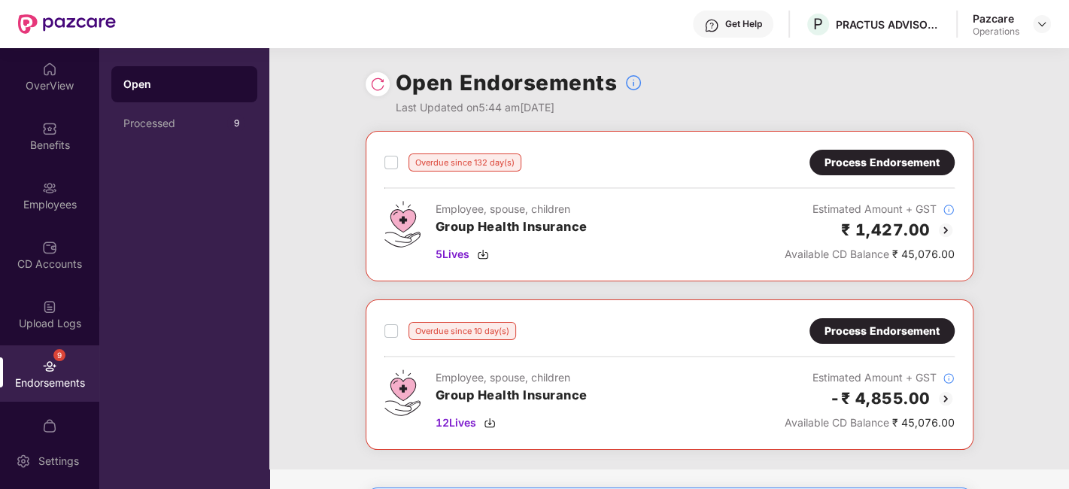
scroll to position [293, 0]
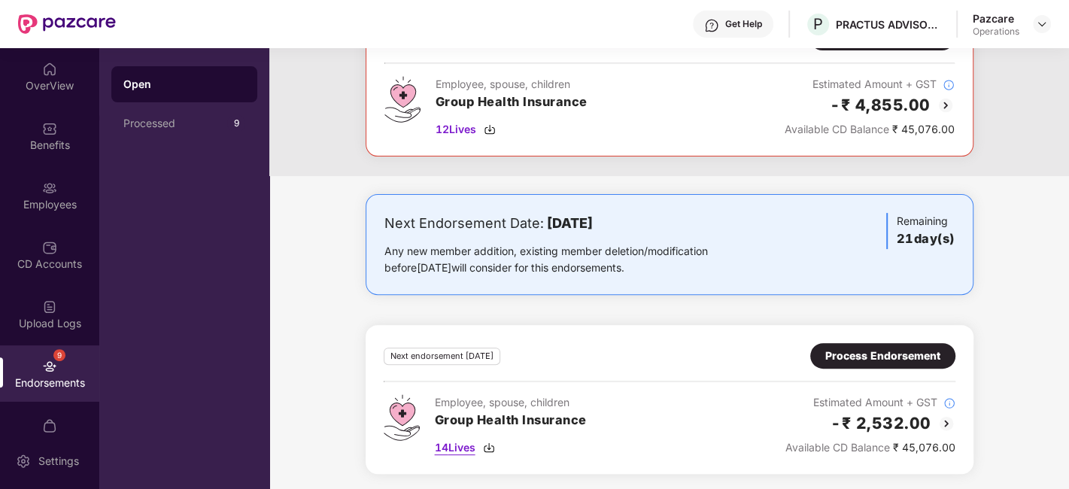
click at [460, 446] on span "14 Lives" at bounding box center [455, 447] width 41 height 17
click at [878, 362] on div "Process Endorsement" at bounding box center [882, 356] width 145 height 26
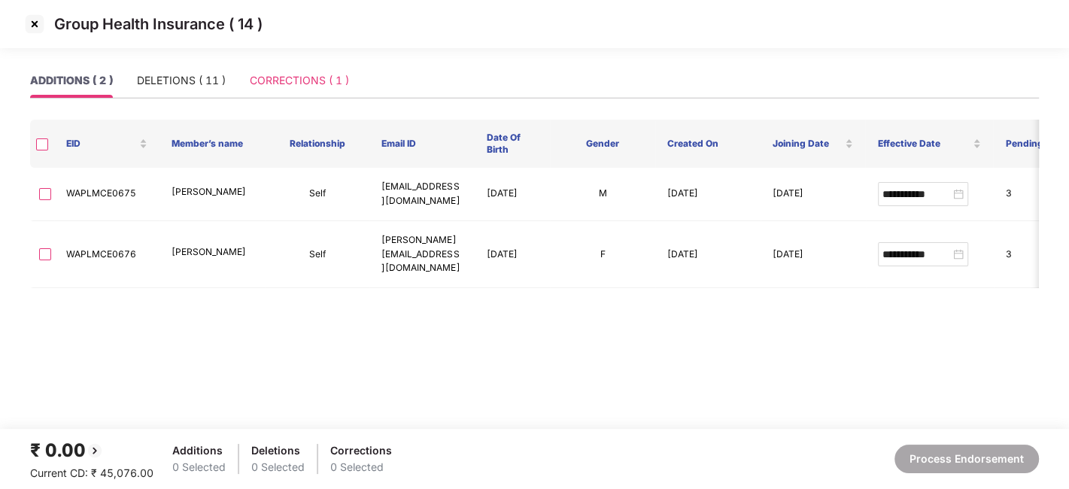
click at [312, 69] on div "CORRECTIONS ( 1 )" at bounding box center [299, 80] width 99 height 35
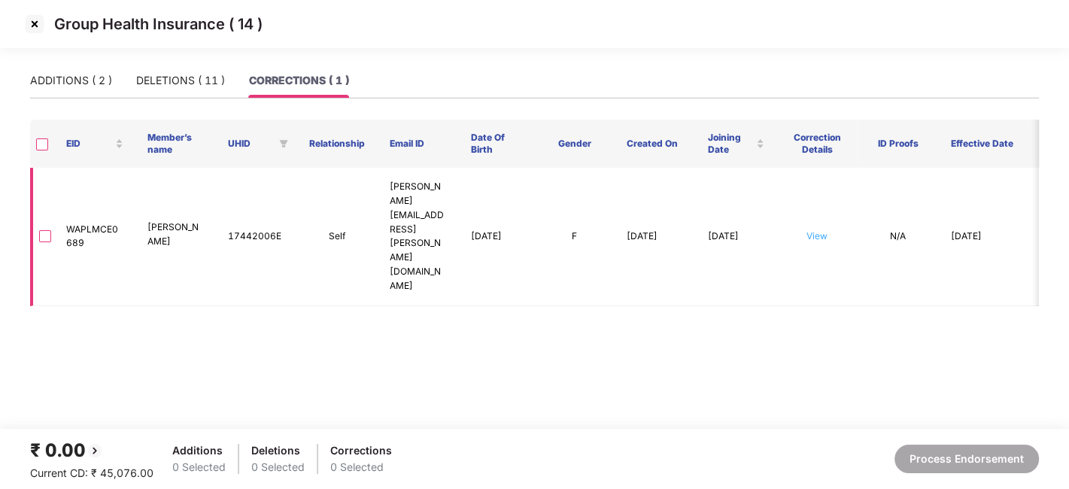
click at [821, 230] on link "View" at bounding box center [817, 235] width 21 height 11
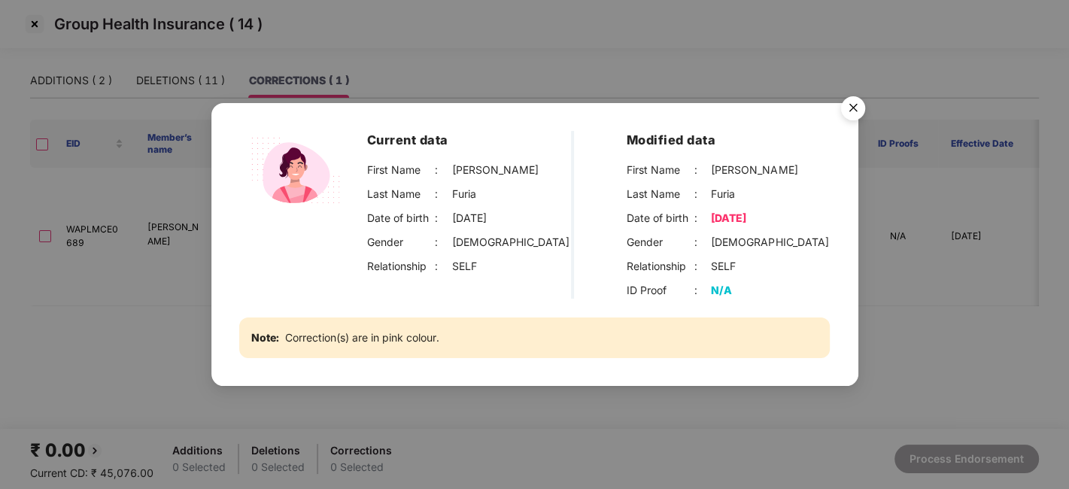
click at [853, 105] on img "Close" at bounding box center [853, 111] width 42 height 42
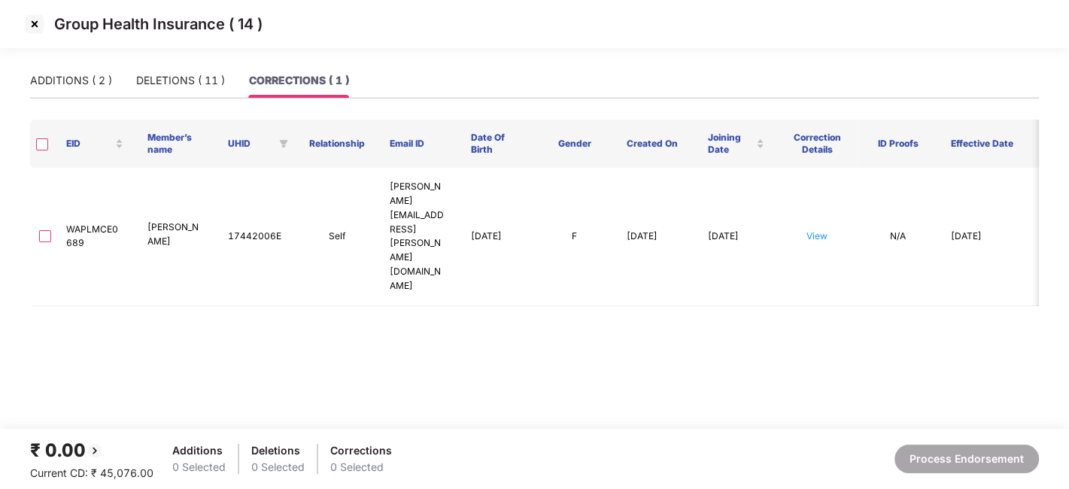
click at [32, 25] on img at bounding box center [35, 24] width 24 height 24
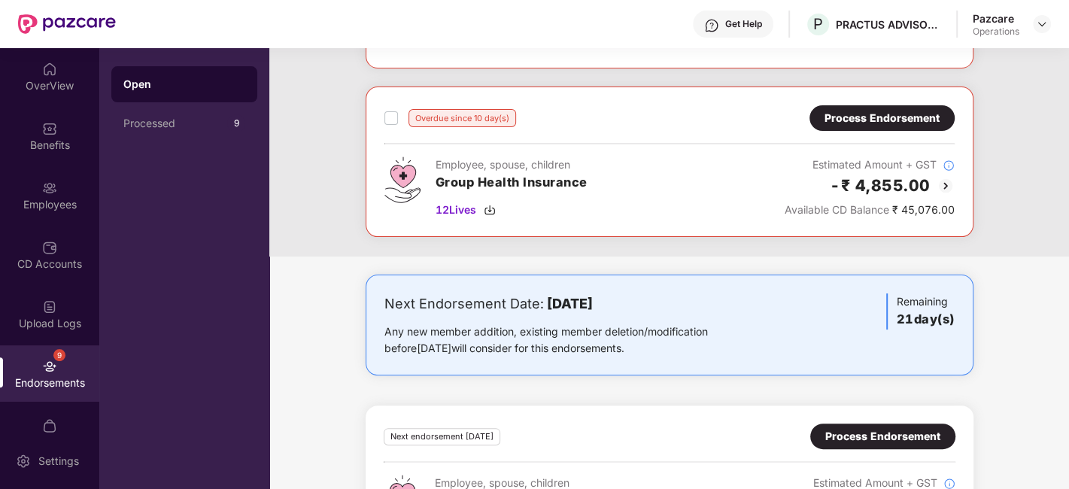
scroll to position [252, 0]
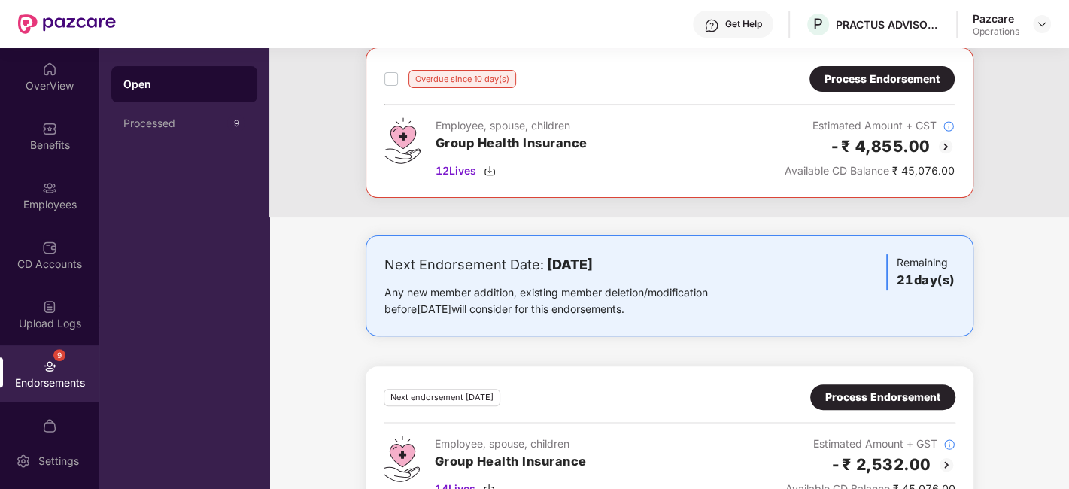
click at [864, 81] on div "Process Endorsement" at bounding box center [882, 79] width 115 height 17
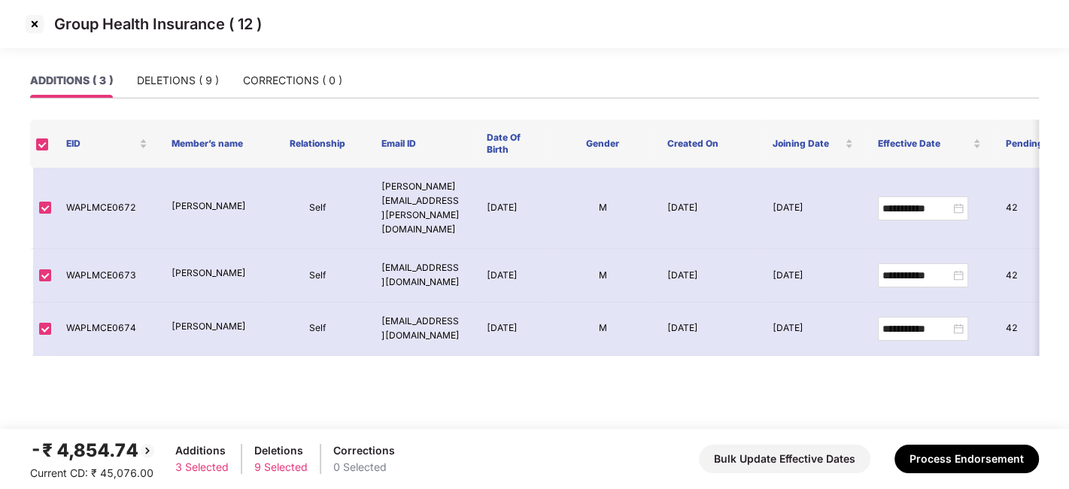
click at [34, 26] on img at bounding box center [35, 24] width 24 height 24
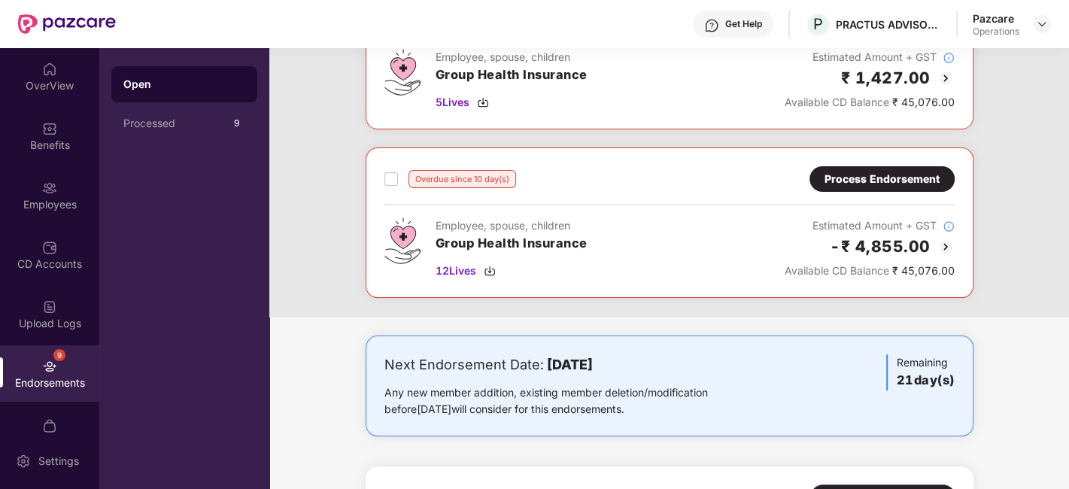
scroll to position [293, 0]
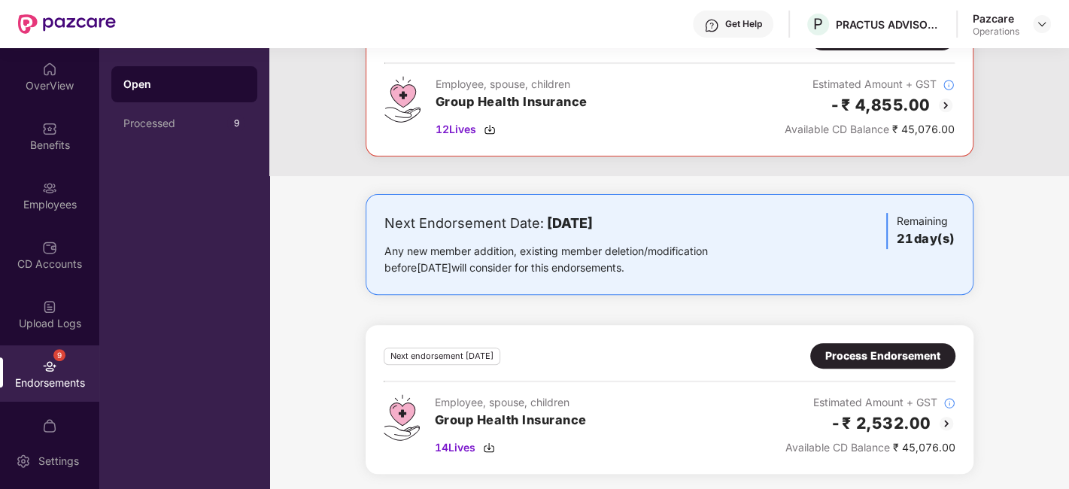
click at [874, 354] on div "Process Endorsement" at bounding box center [883, 356] width 115 height 17
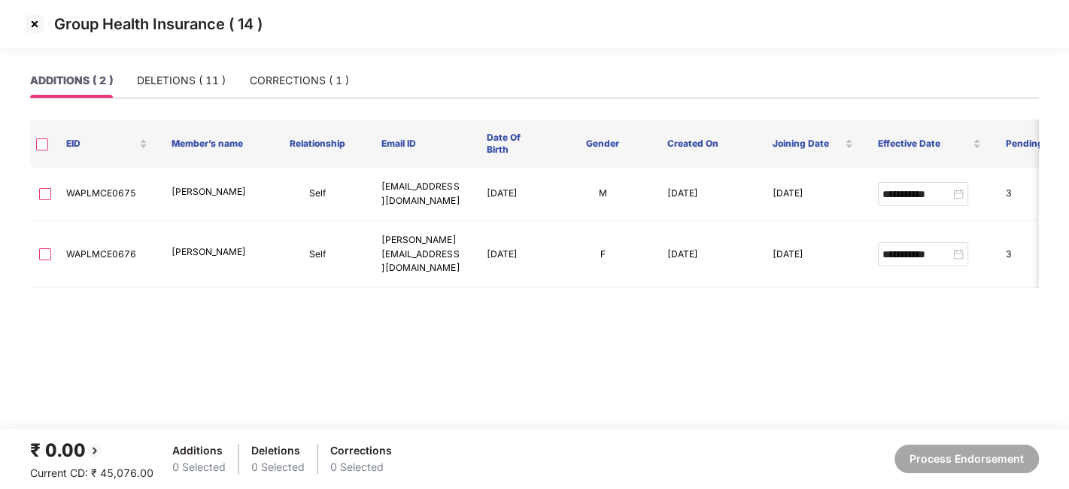
click at [33, 21] on img at bounding box center [35, 24] width 24 height 24
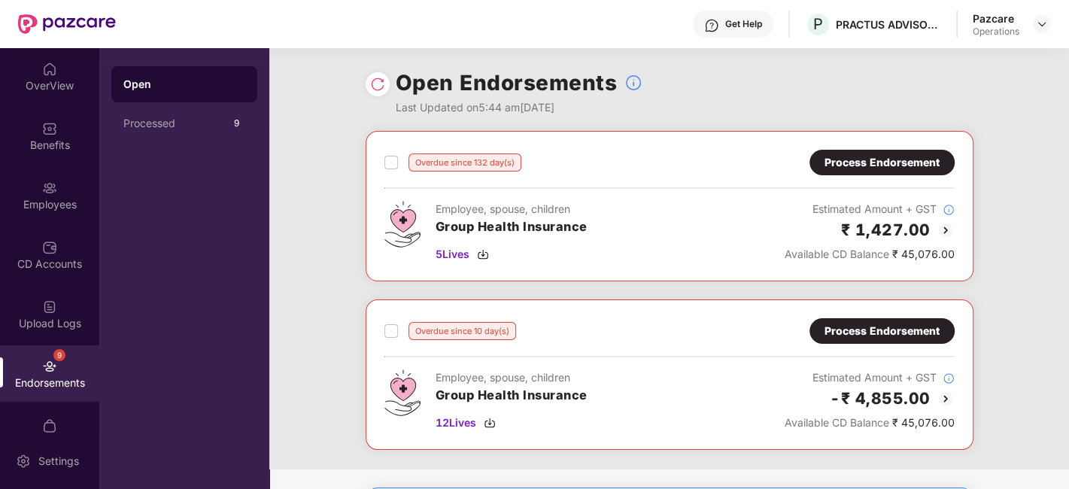
click at [858, 163] on div "Process Endorsement" at bounding box center [882, 162] width 115 height 17
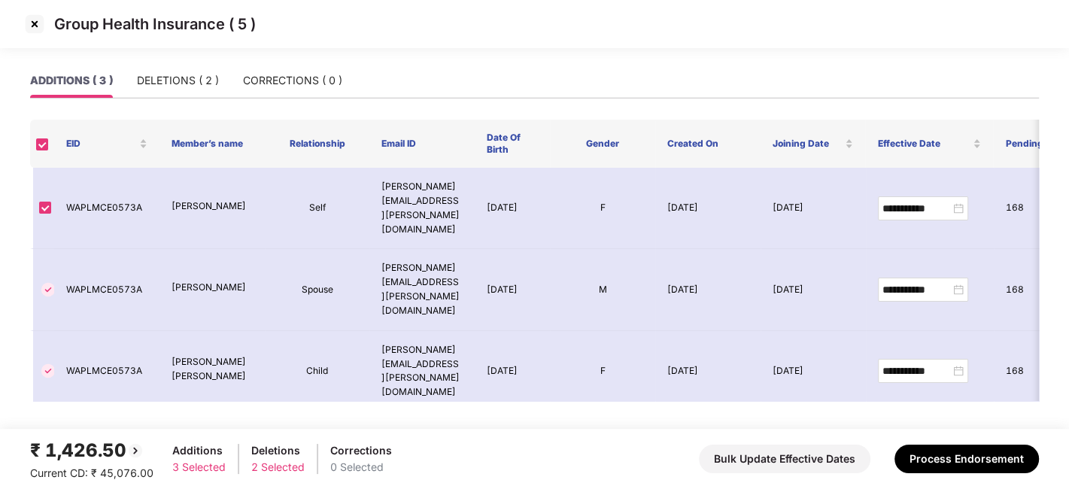
click at [34, 29] on img at bounding box center [35, 24] width 24 height 24
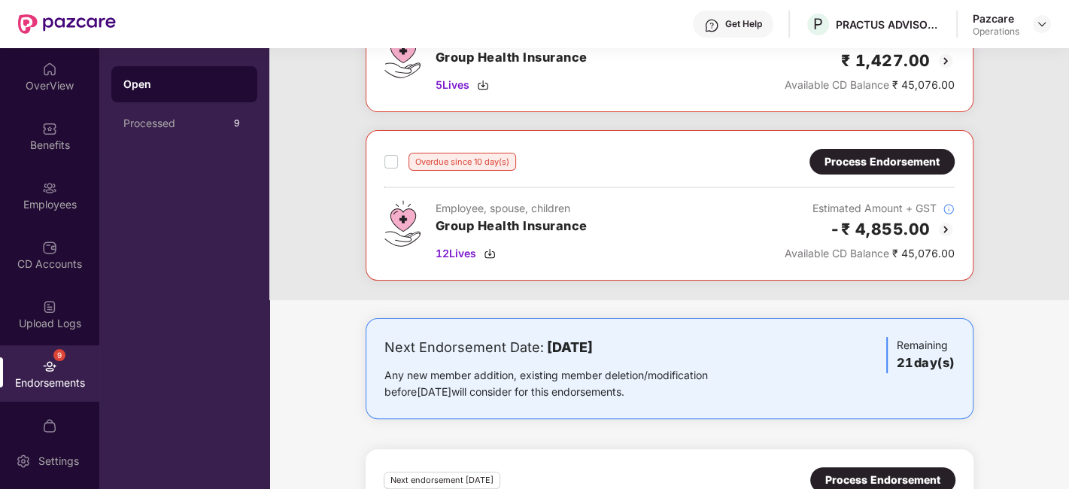
scroll to position [166, 0]
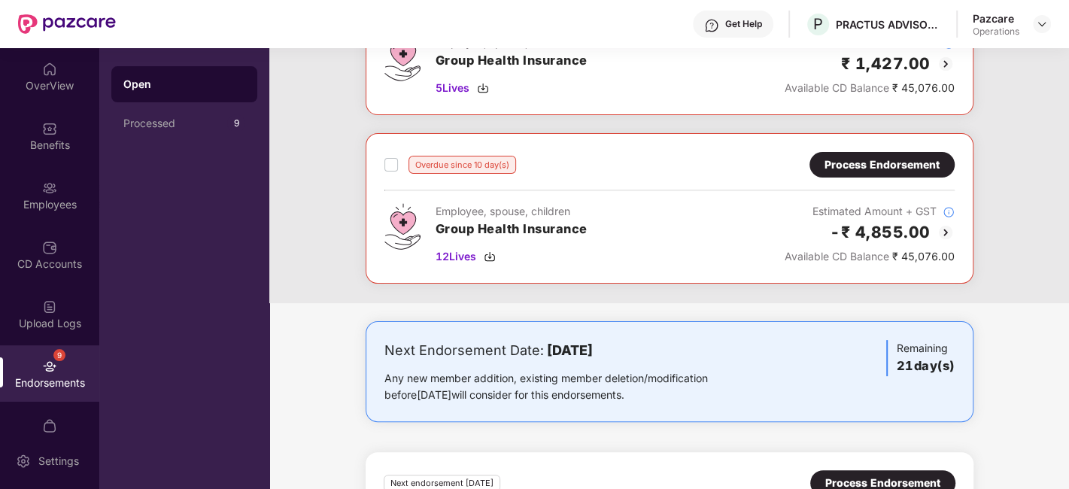
click at [873, 175] on div "Process Endorsement" at bounding box center [882, 165] width 145 height 26
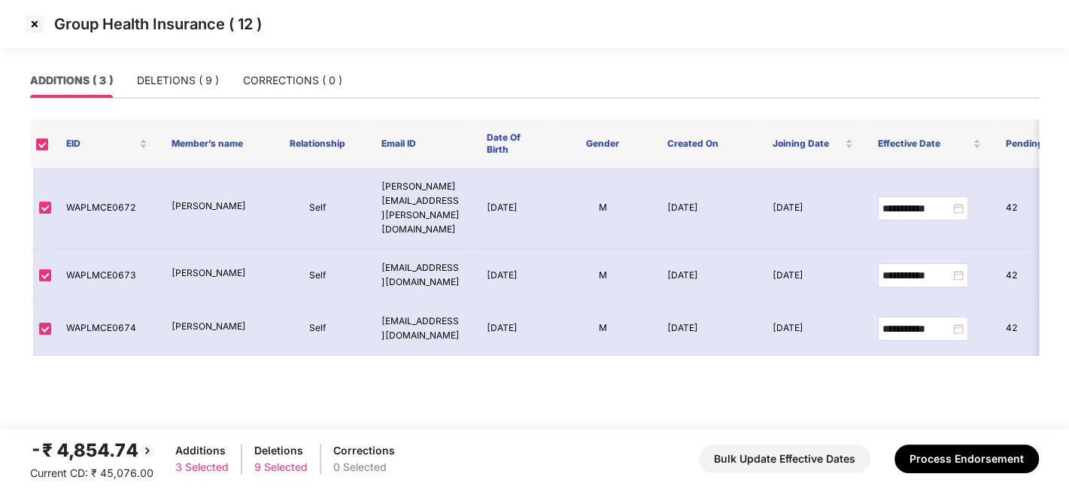
click at [28, 17] on img at bounding box center [35, 24] width 24 height 24
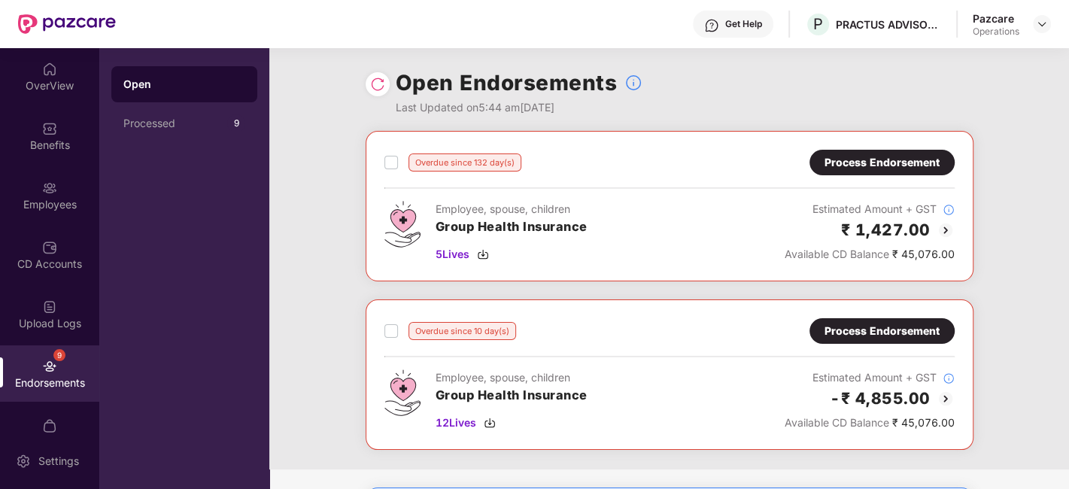
scroll to position [293, 0]
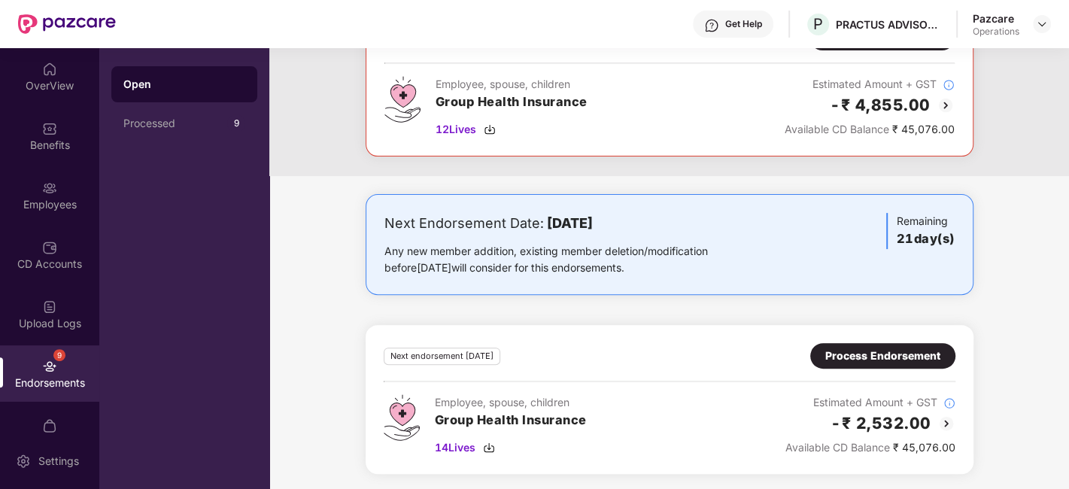
click at [873, 354] on div "Process Endorsement" at bounding box center [883, 356] width 115 height 17
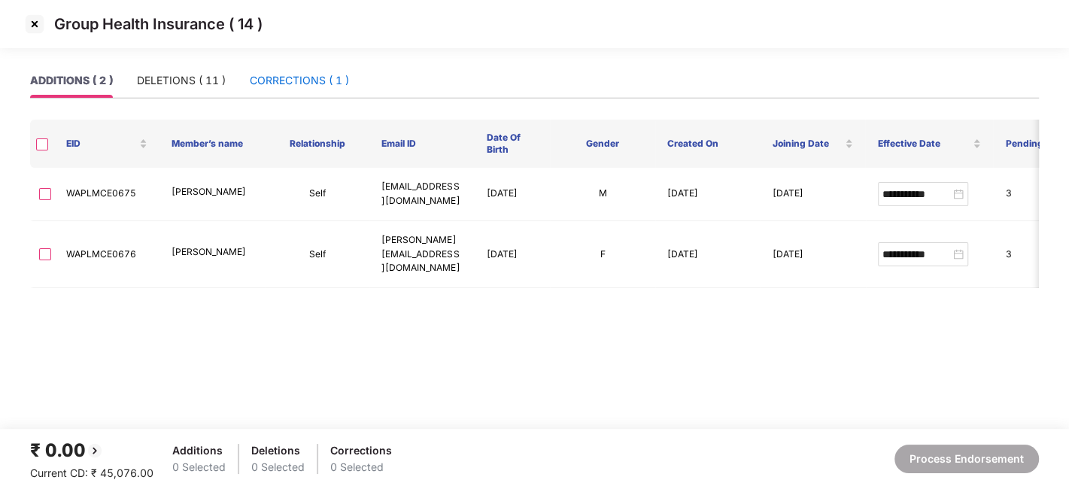
click at [293, 81] on div "CORRECTIONS ( 1 )" at bounding box center [299, 80] width 99 height 17
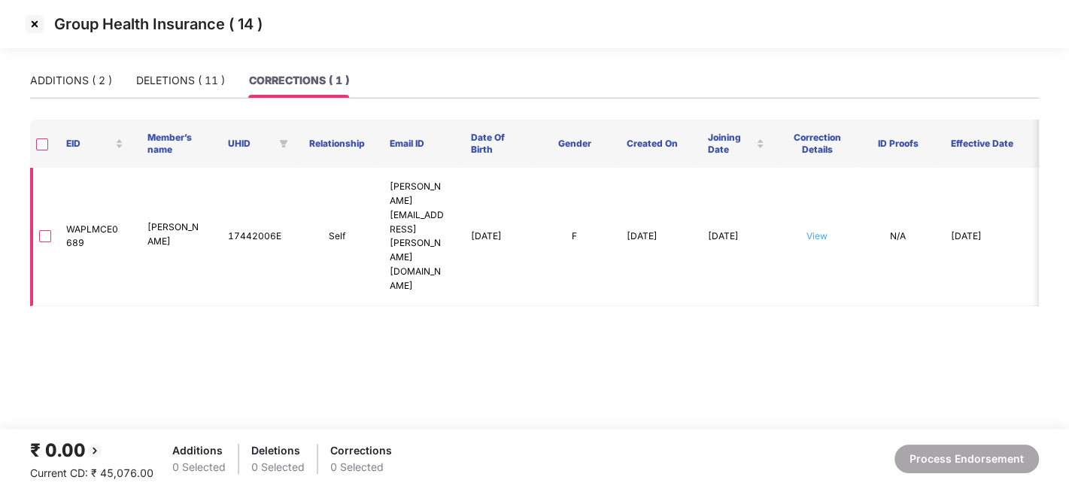
click at [808, 230] on link "View" at bounding box center [817, 235] width 21 height 11
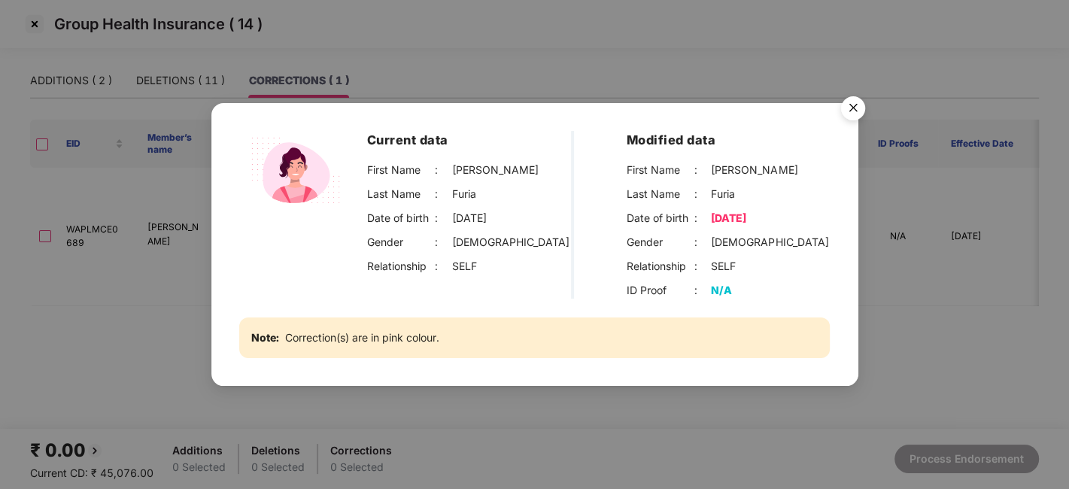
click at [859, 105] on img "Close" at bounding box center [853, 111] width 42 height 42
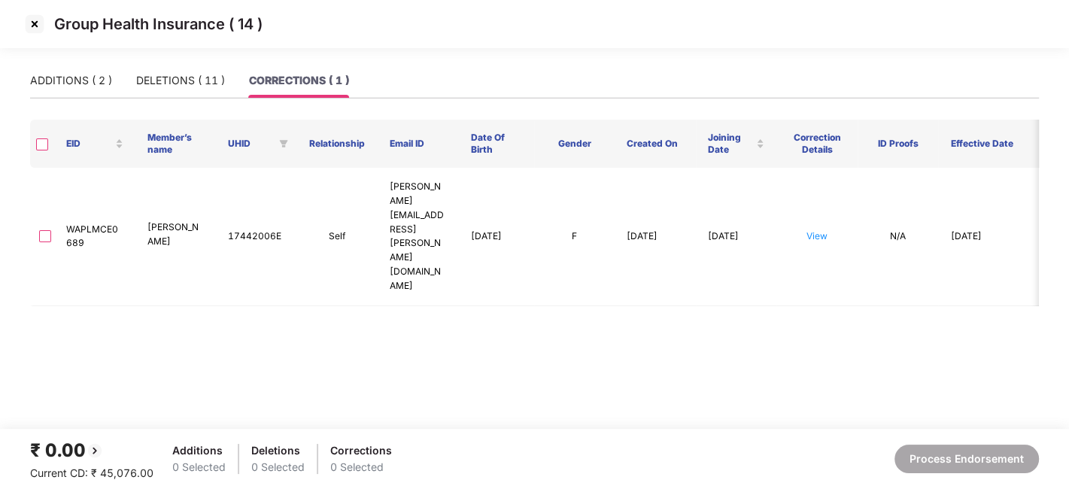
click at [32, 14] on img at bounding box center [35, 24] width 24 height 24
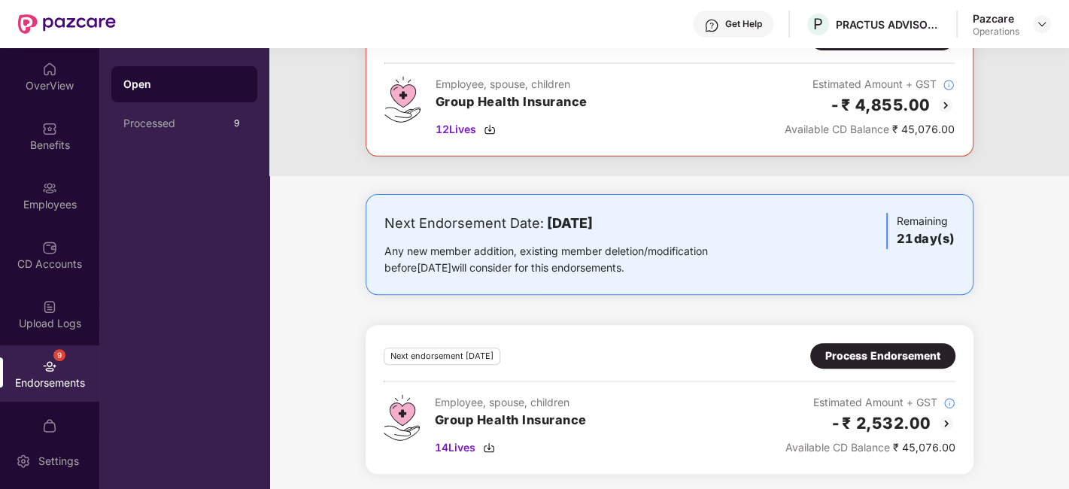
scroll to position [0, 0]
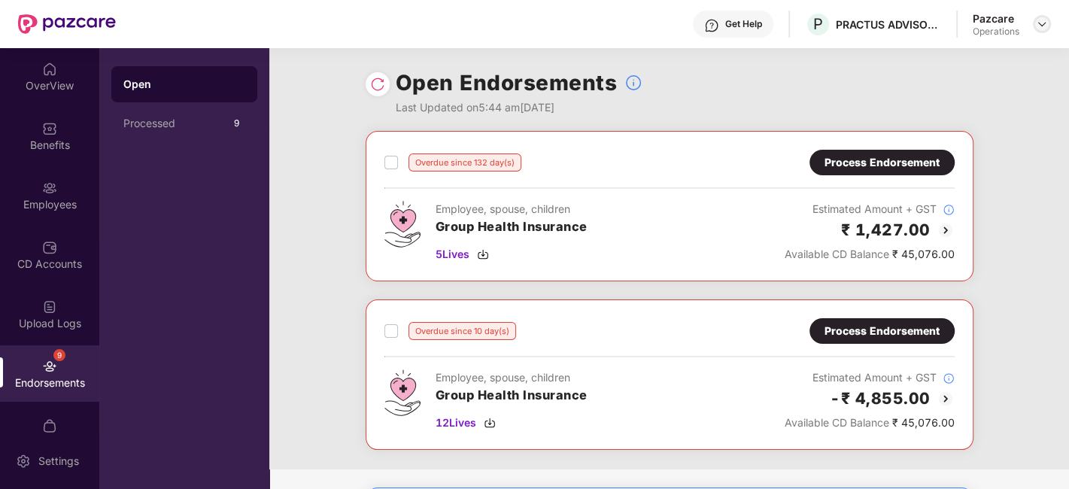
click at [1040, 30] on div at bounding box center [1042, 24] width 18 height 18
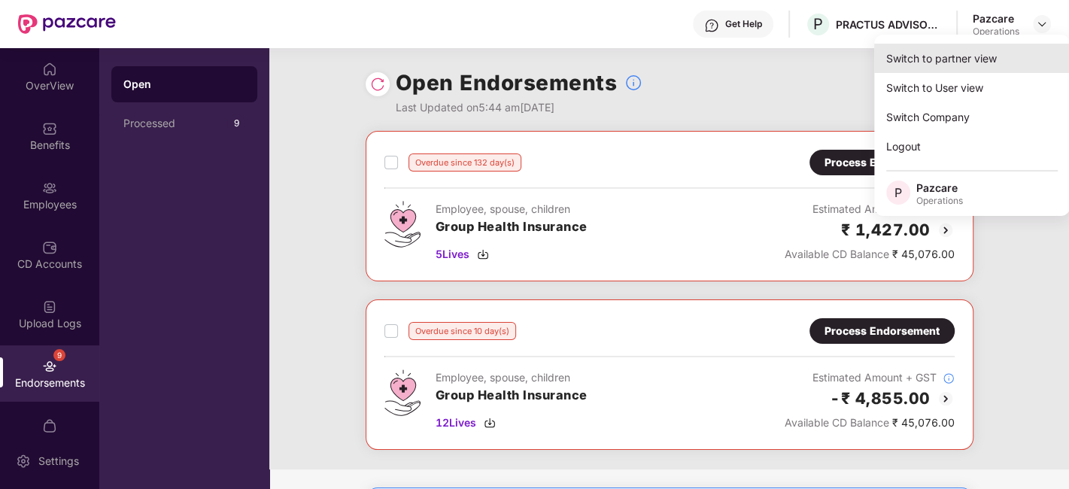
click at [925, 57] on div "Switch to partner view" at bounding box center [972, 58] width 196 height 29
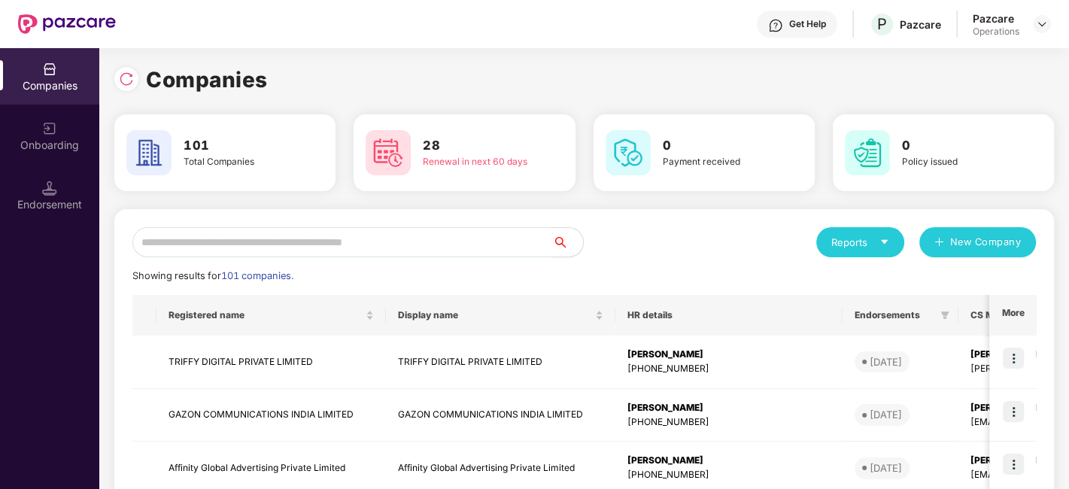
click at [412, 256] on input "text" at bounding box center [342, 242] width 421 height 30
click at [442, 248] on input "text" at bounding box center [342, 242] width 421 height 30
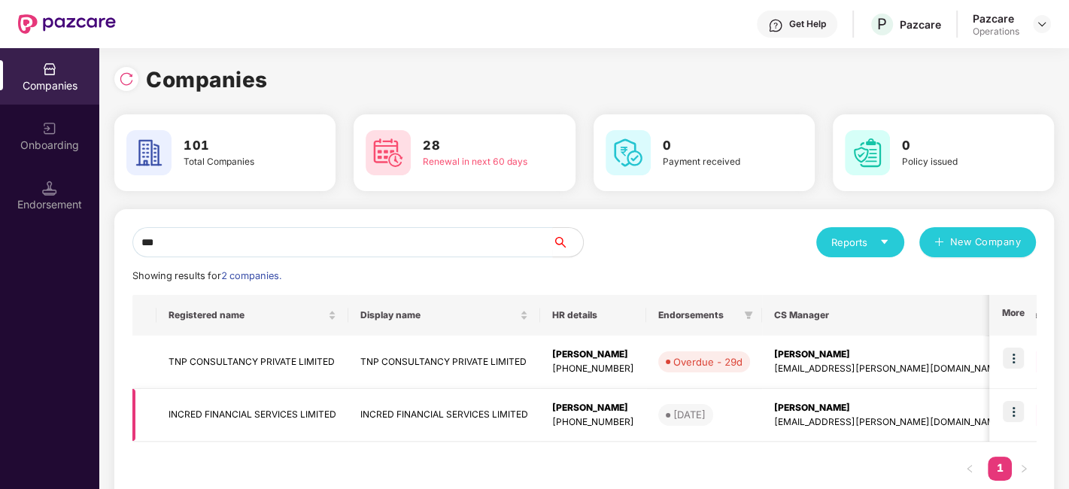
click at [1014, 412] on img at bounding box center [1013, 411] width 21 height 21
click at [286, 254] on input "***" at bounding box center [342, 242] width 421 height 30
type input "*"
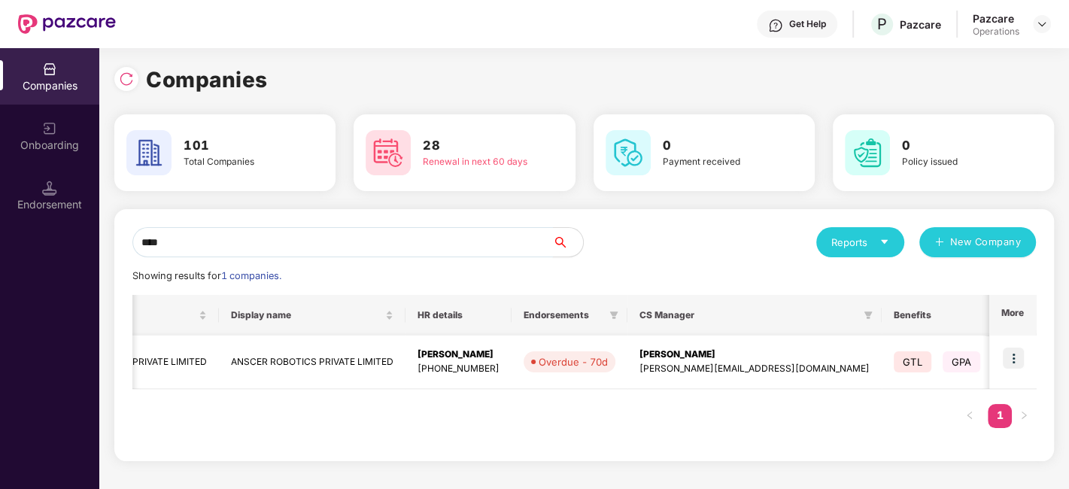
scroll to position [0, 125]
type input "****"
click at [1017, 355] on img at bounding box center [1013, 358] width 21 height 21
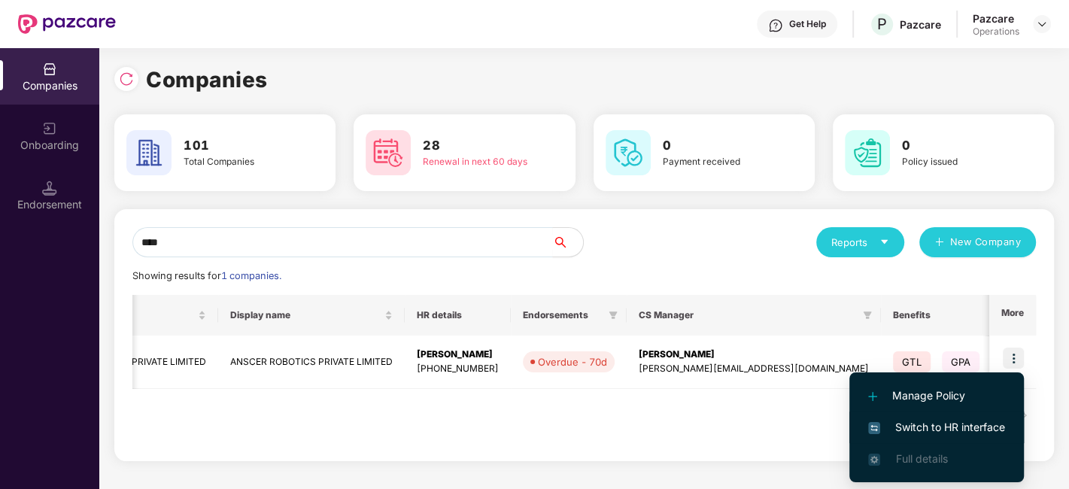
click at [912, 421] on span "Switch to HR interface" at bounding box center [936, 427] width 137 height 17
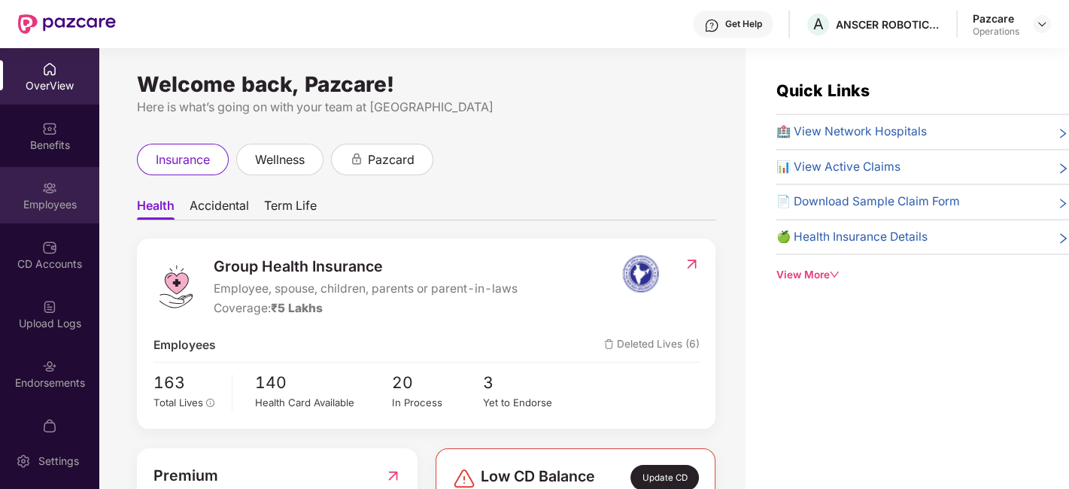
scroll to position [31, 0]
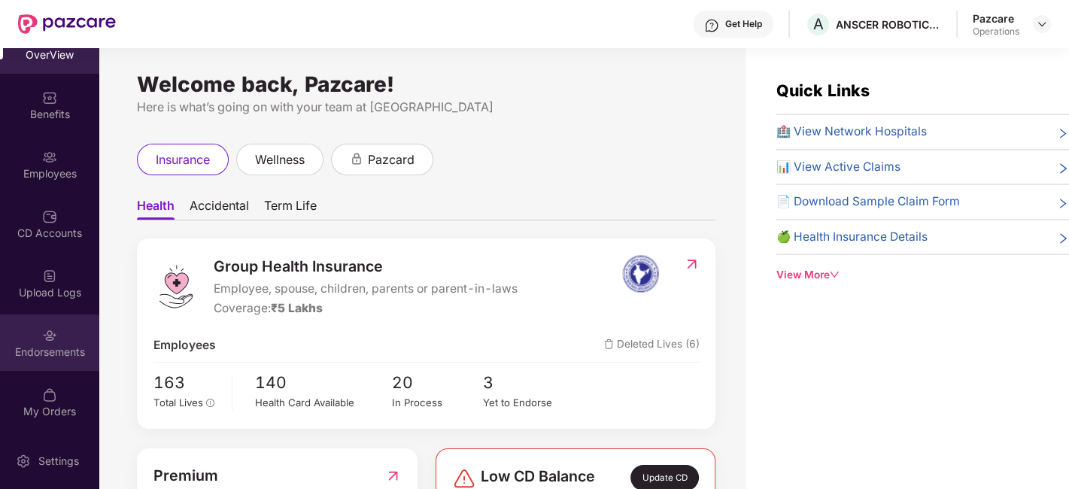
click at [38, 324] on div "Endorsements" at bounding box center [49, 343] width 99 height 56
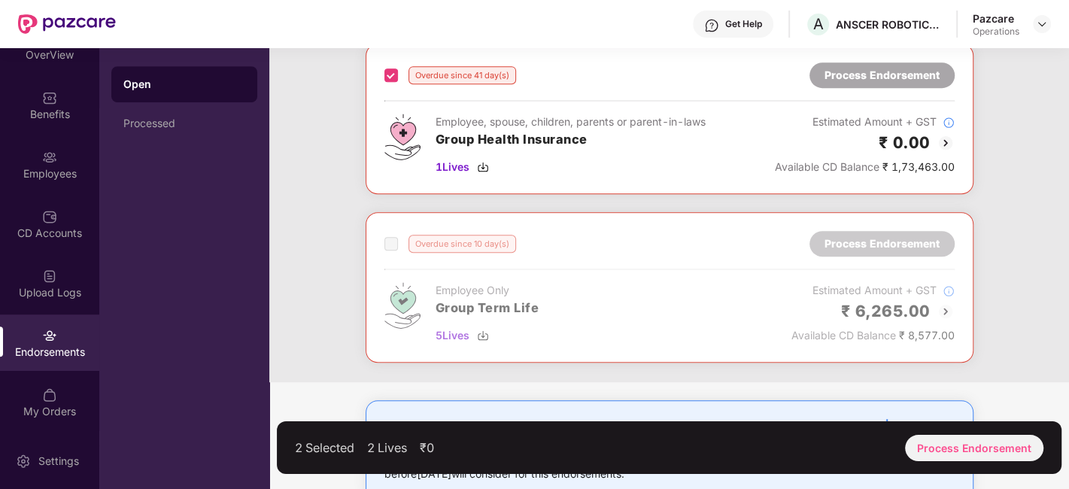
scroll to position [601, 0]
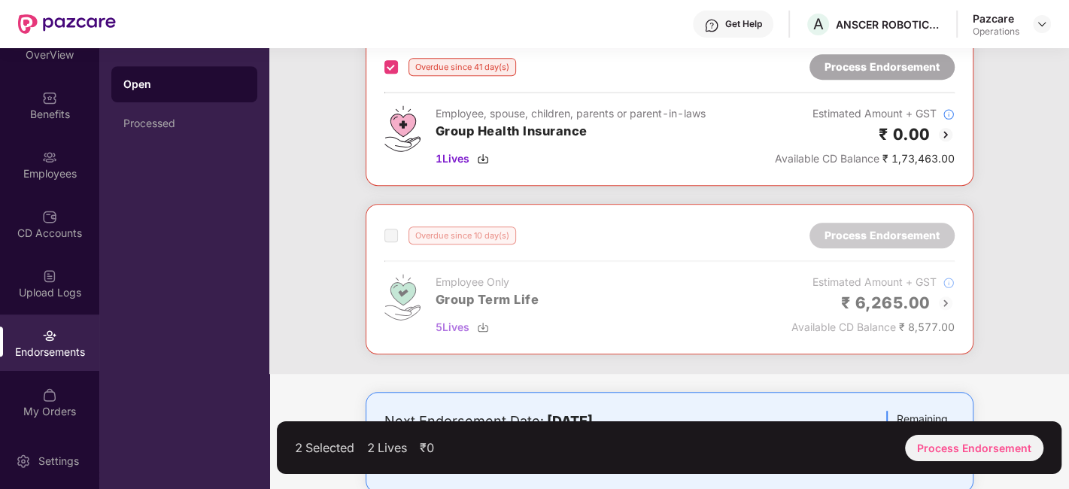
click at [941, 433] on div "2 Selected 2 Lives ₹0 Process Endorsement" at bounding box center [669, 447] width 785 height 53
click at [963, 446] on div "Process Endorsement" at bounding box center [974, 448] width 138 height 26
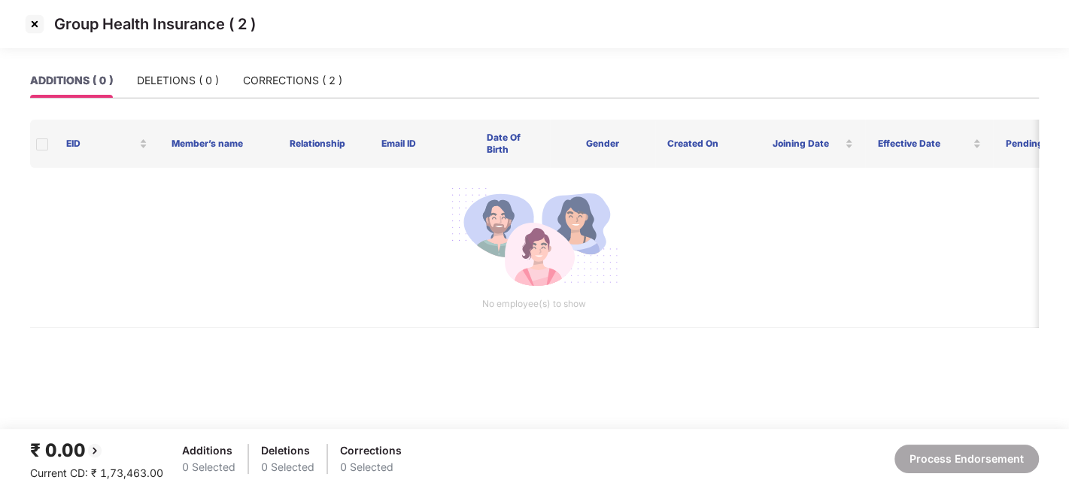
click at [34, 24] on img at bounding box center [35, 24] width 24 height 24
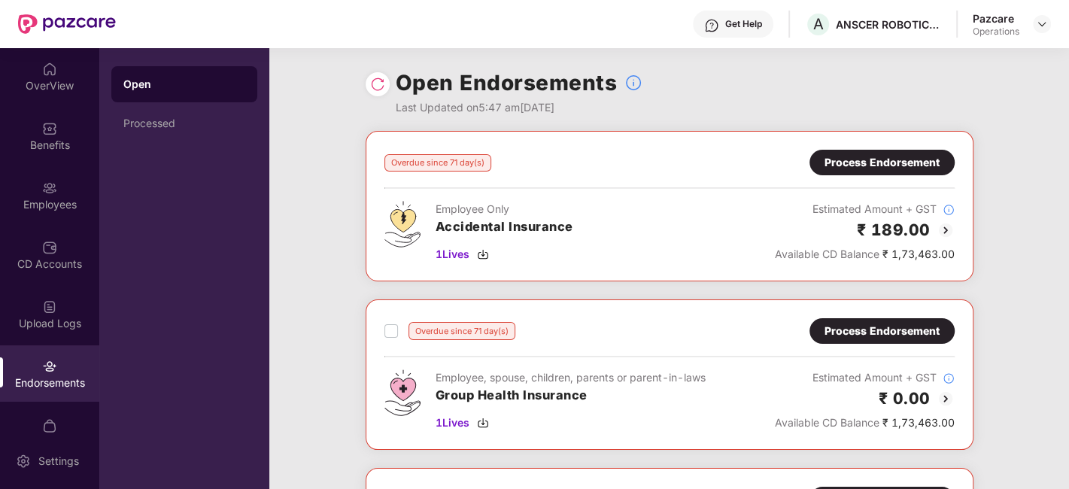
click at [847, 171] on div "Process Endorsement" at bounding box center [882, 163] width 145 height 26
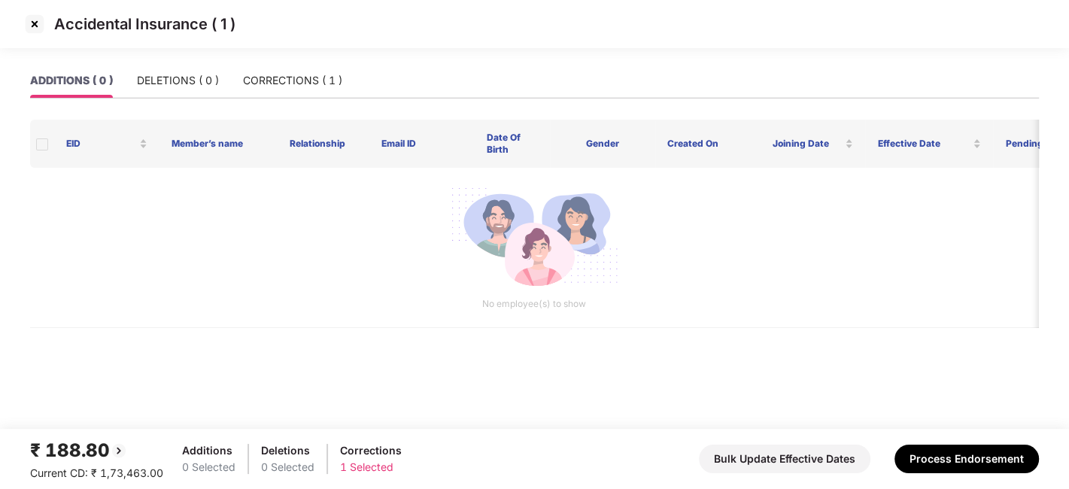
click at [32, 23] on img at bounding box center [35, 24] width 24 height 24
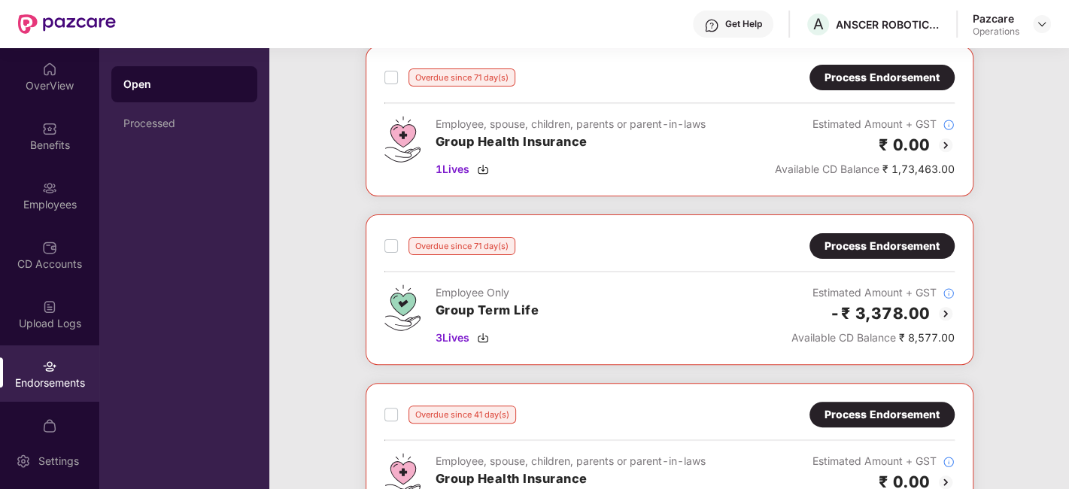
scroll to position [255, 0]
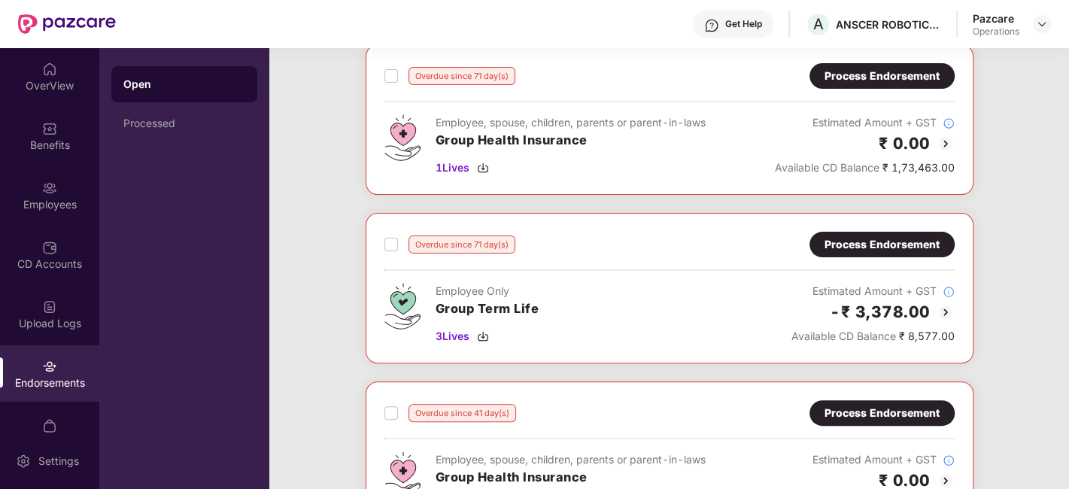
click at [874, 248] on div "Process Endorsement" at bounding box center [882, 244] width 115 height 17
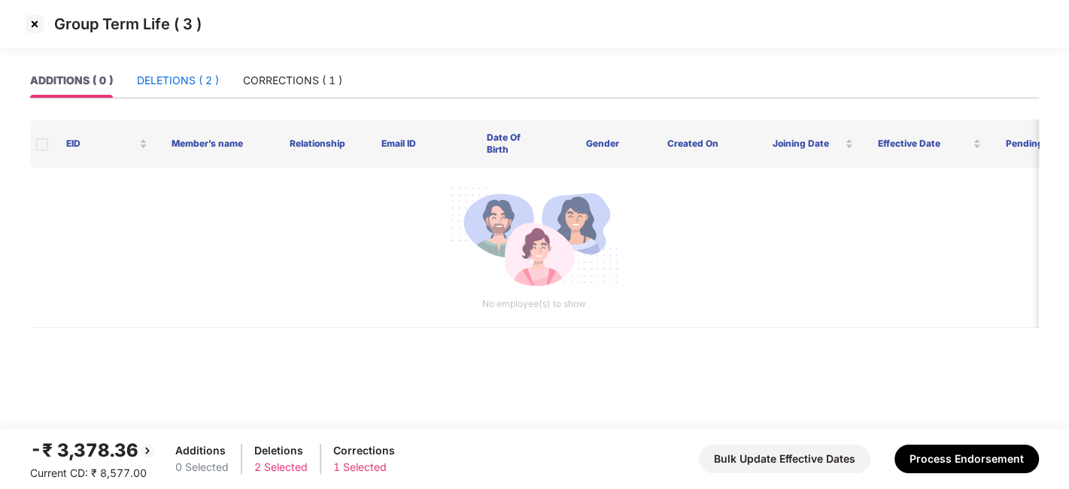
click at [164, 81] on div "DELETIONS ( 2 )" at bounding box center [178, 80] width 82 height 17
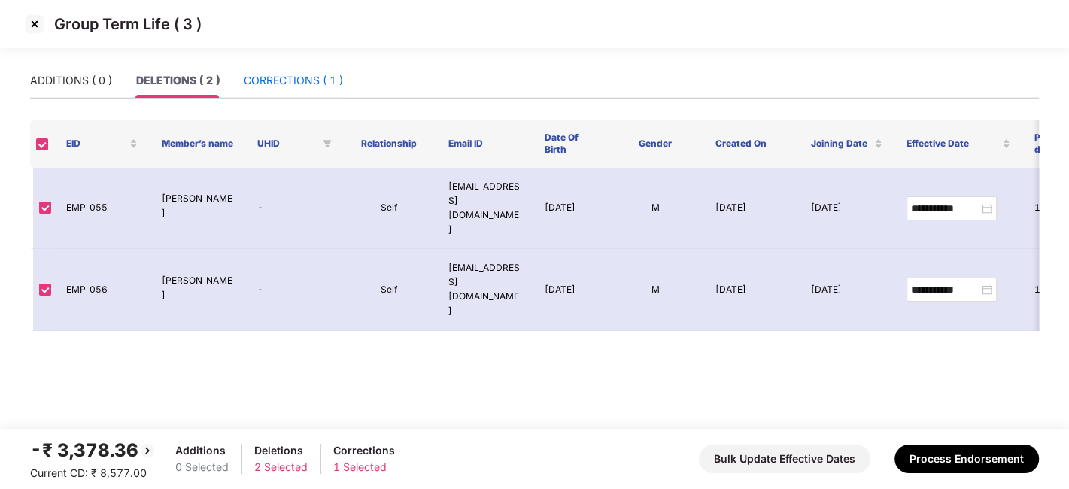
click at [259, 78] on div "CORRECTIONS ( 1 )" at bounding box center [293, 80] width 99 height 17
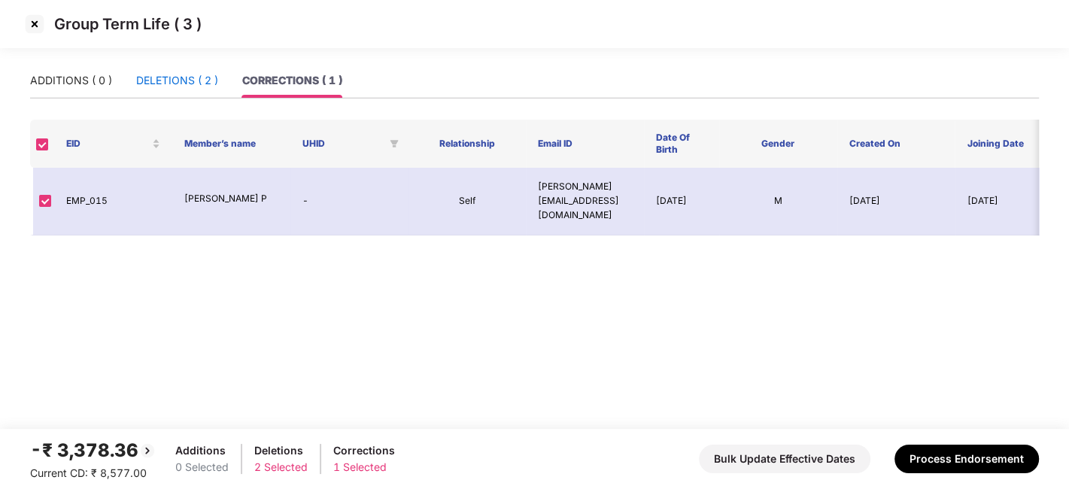
click at [169, 76] on div "DELETIONS ( 2 )" at bounding box center [177, 80] width 82 height 17
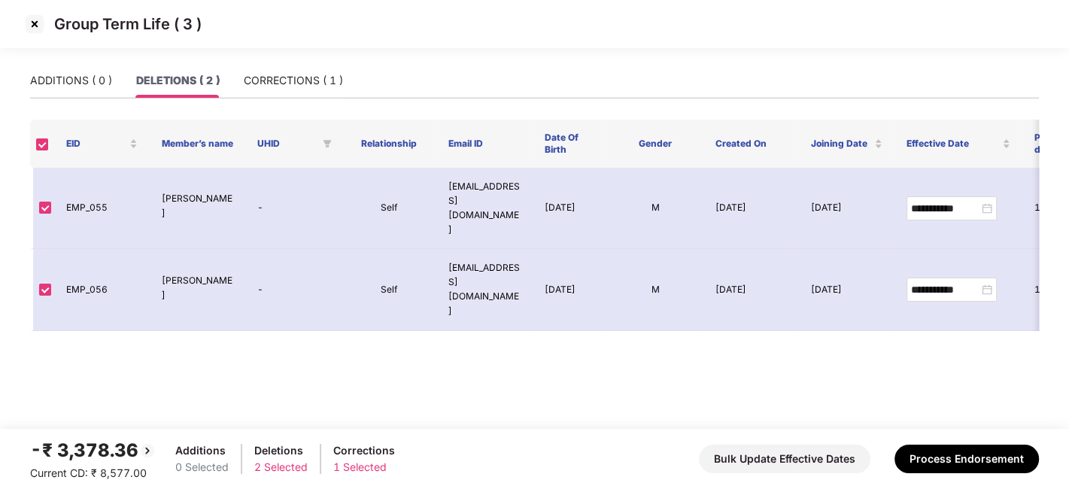
click at [34, 24] on img at bounding box center [35, 24] width 24 height 24
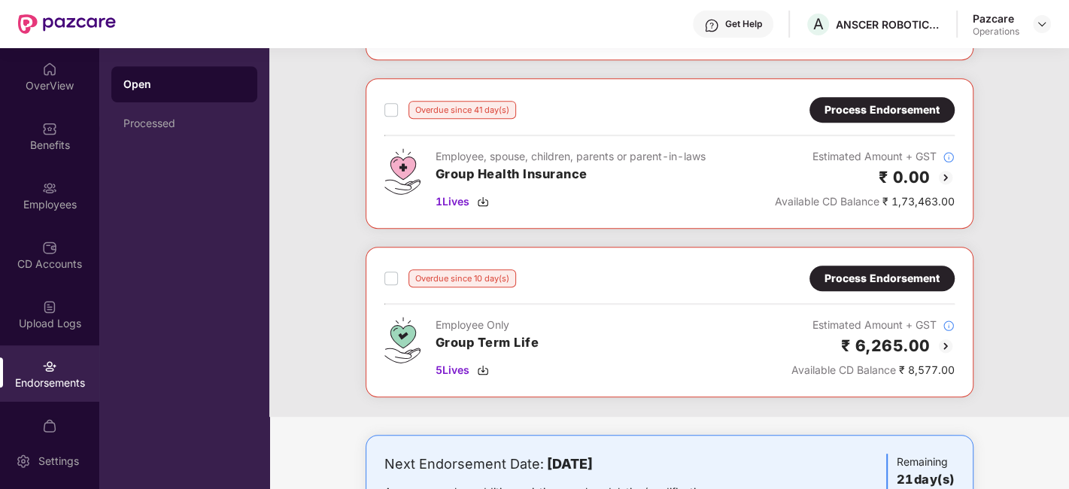
scroll to position [559, 0]
click at [848, 272] on div "Process Endorsement" at bounding box center [882, 277] width 115 height 17
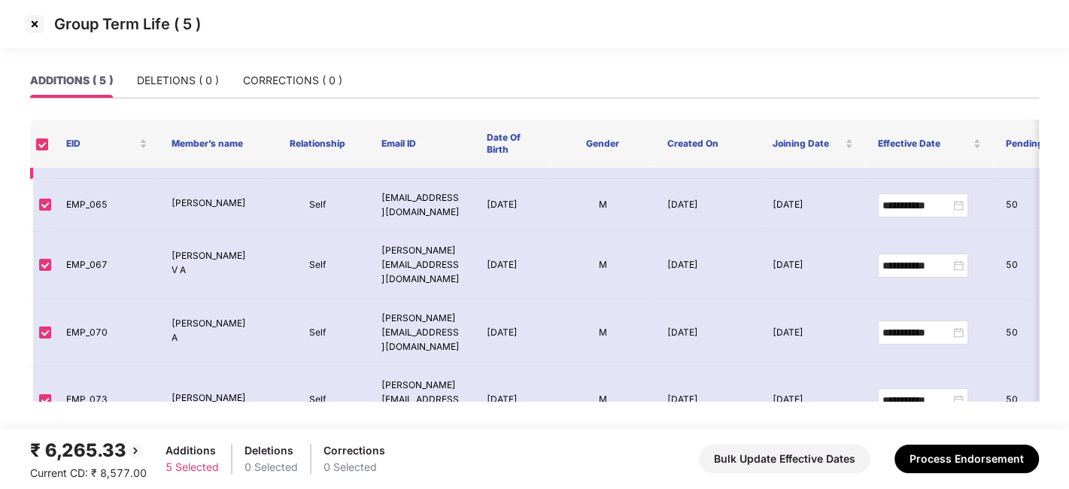
scroll to position [0, 0]
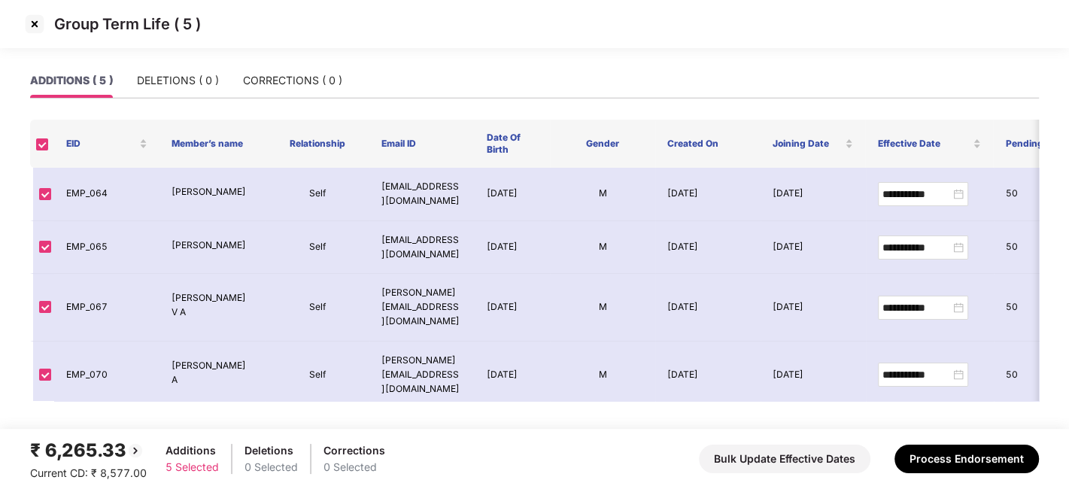
click at [33, 22] on img at bounding box center [35, 24] width 24 height 24
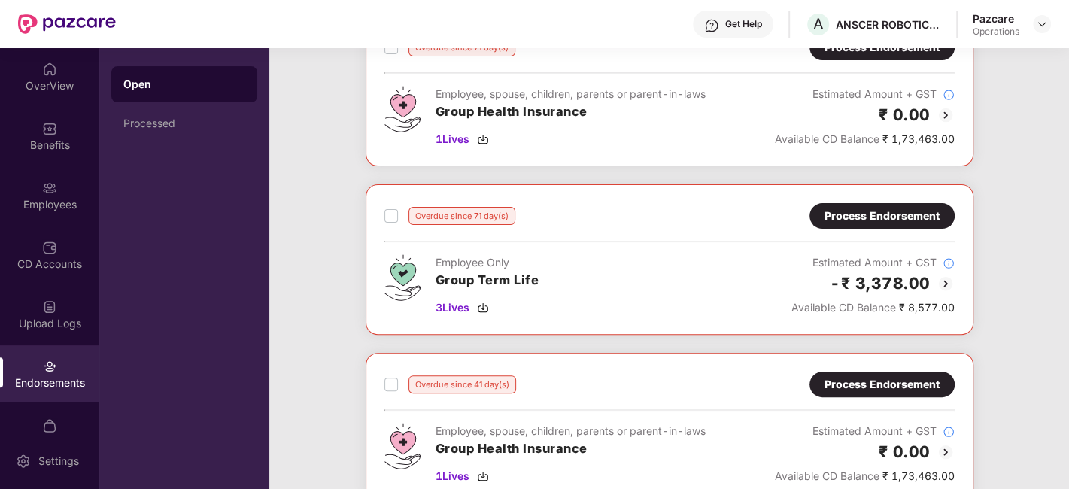
scroll to position [244, 0]
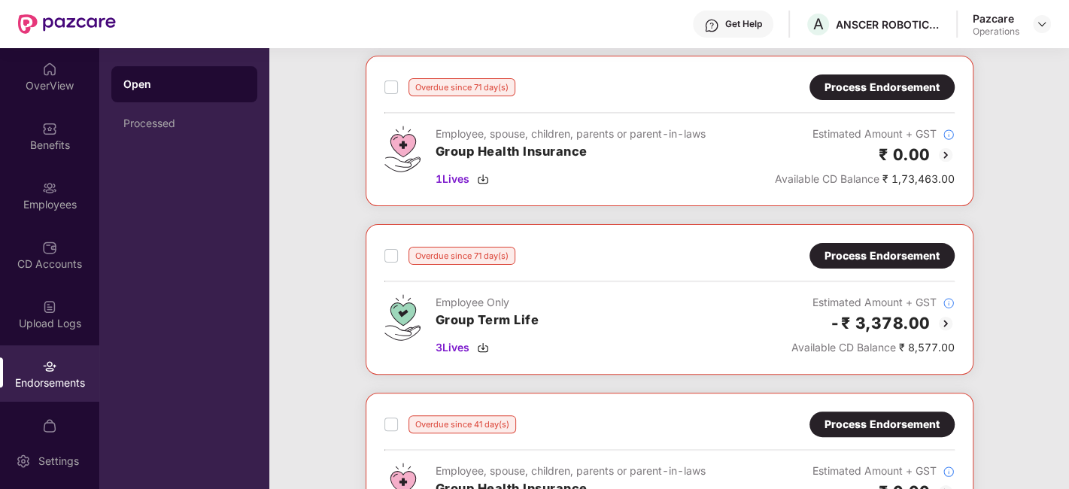
click at [847, 256] on div "Process Endorsement" at bounding box center [882, 256] width 115 height 17
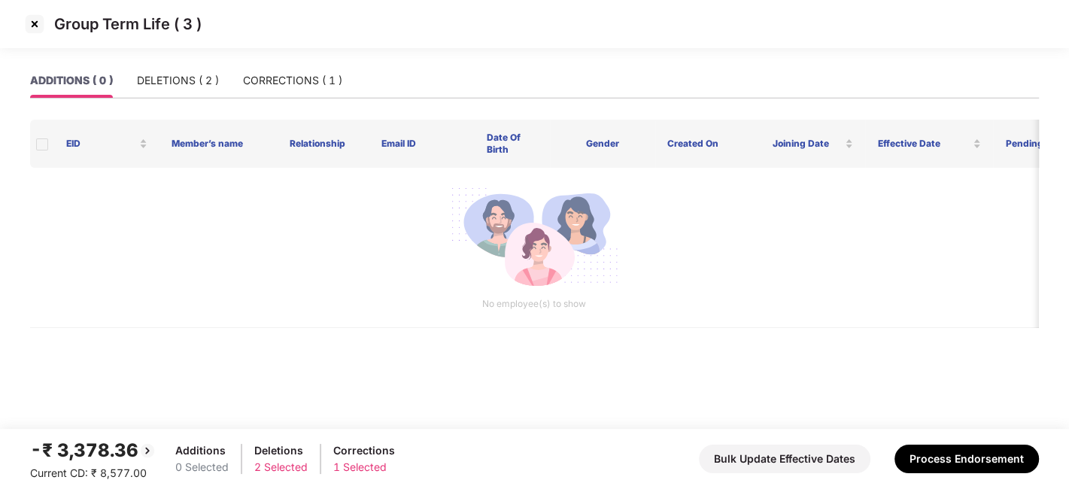
click at [34, 23] on img at bounding box center [35, 24] width 24 height 24
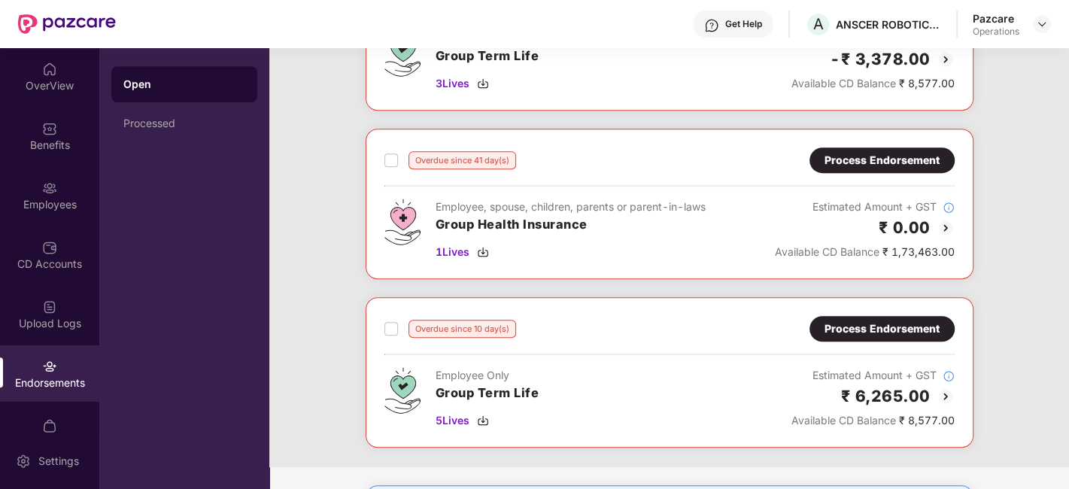
scroll to position [516, 0]
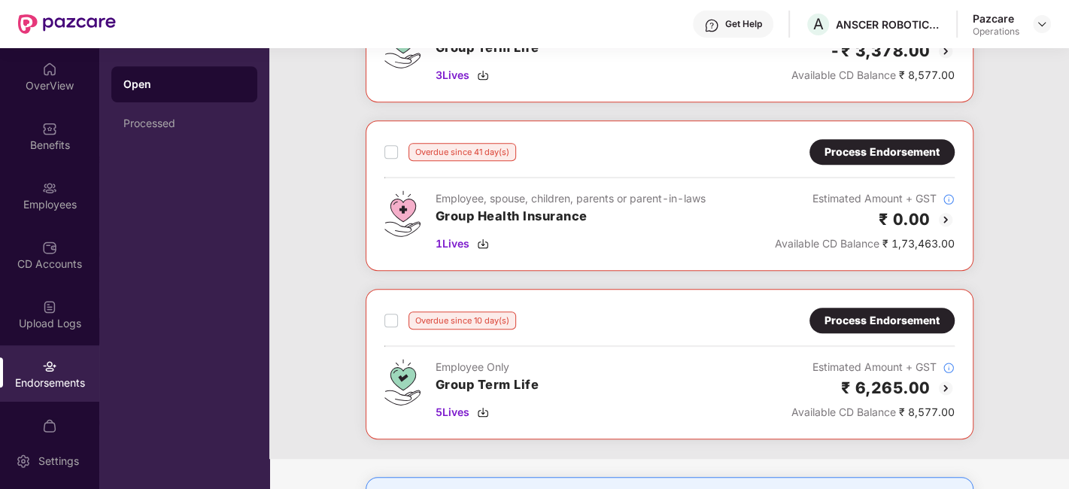
click at [881, 154] on div "Process Endorsement" at bounding box center [882, 152] width 115 height 17
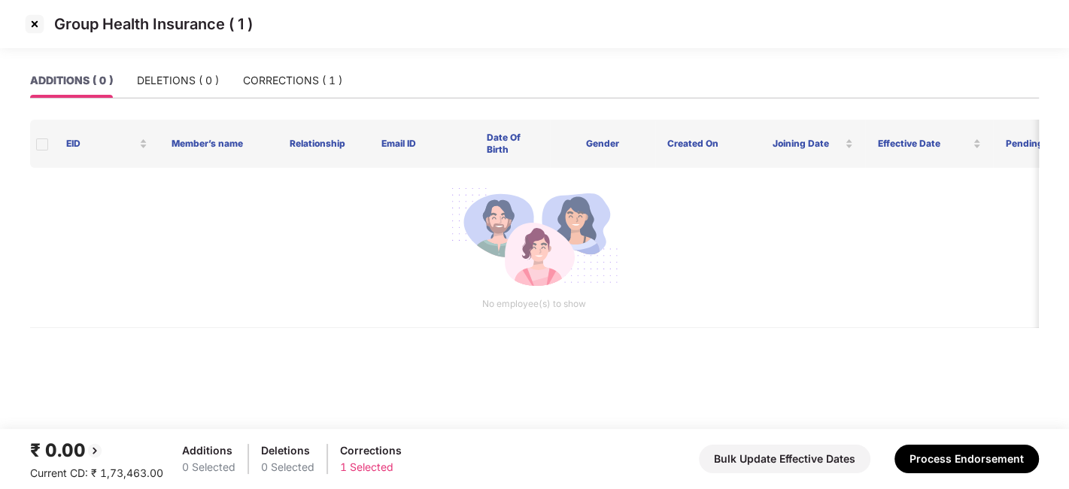
click at [34, 24] on img at bounding box center [35, 24] width 24 height 24
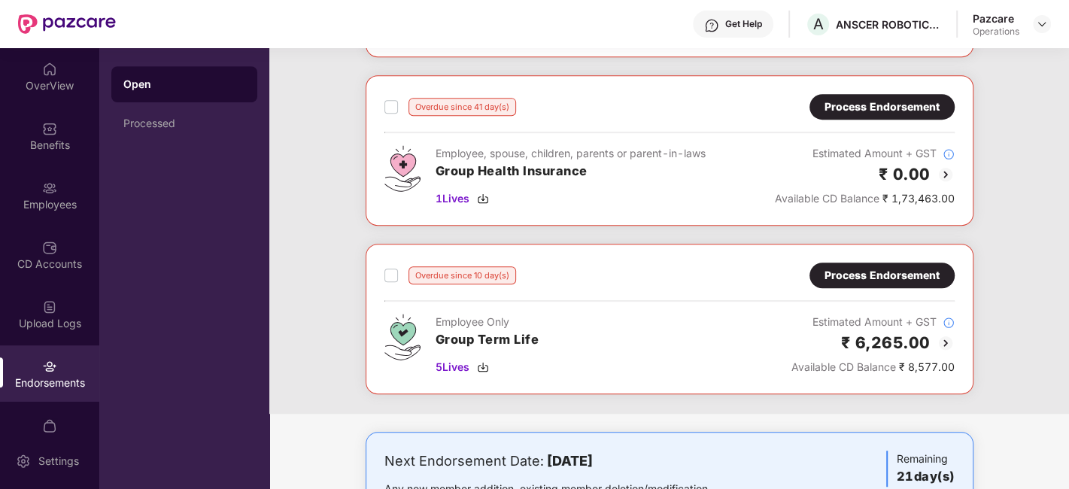
scroll to position [561, 0]
click at [858, 272] on div "Process Endorsement" at bounding box center [882, 276] width 115 height 17
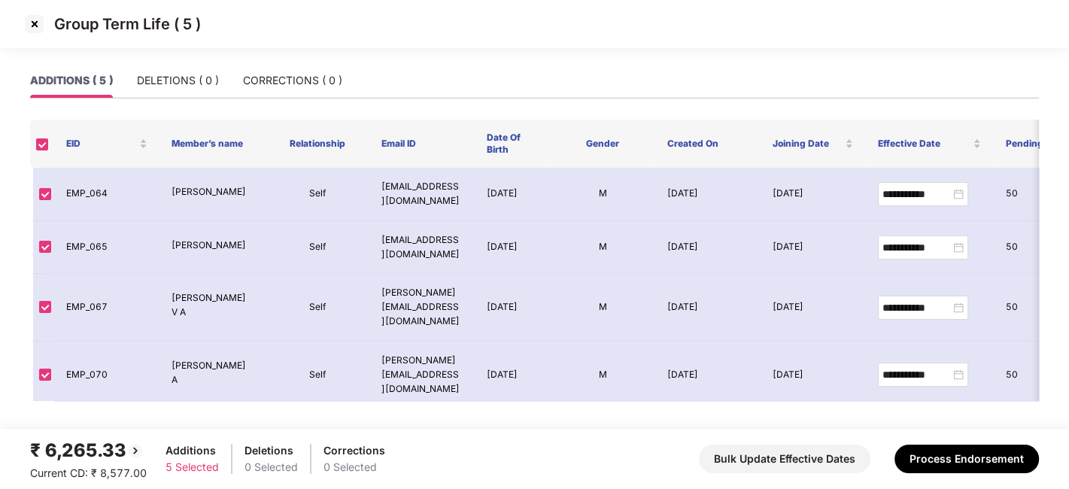
click at [31, 26] on img at bounding box center [35, 24] width 24 height 24
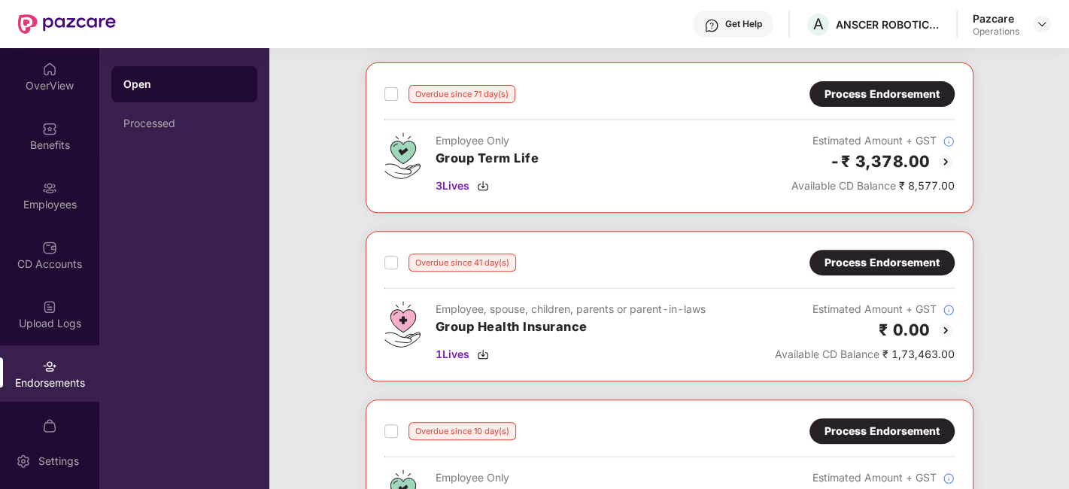
scroll to position [305, 0]
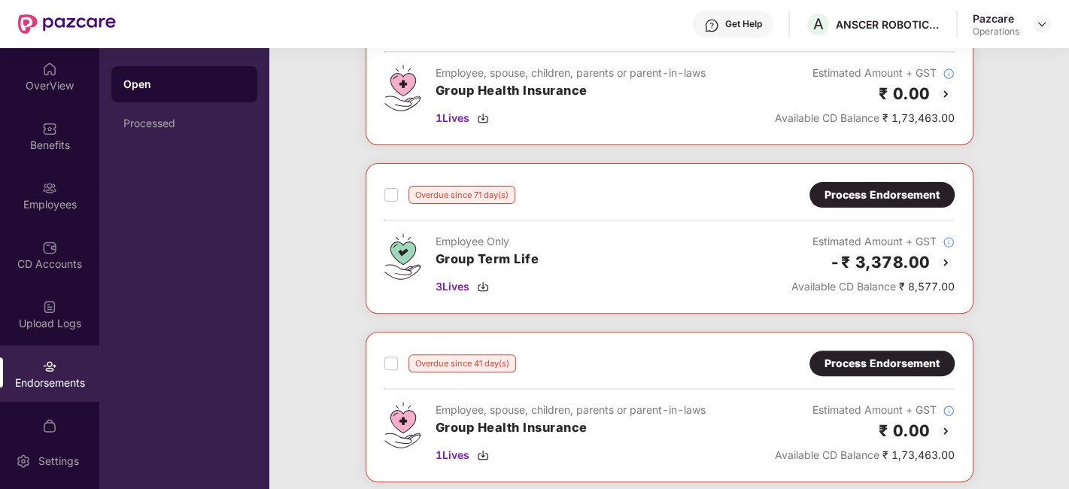
click at [863, 196] on div "Process Endorsement" at bounding box center [882, 195] width 115 height 17
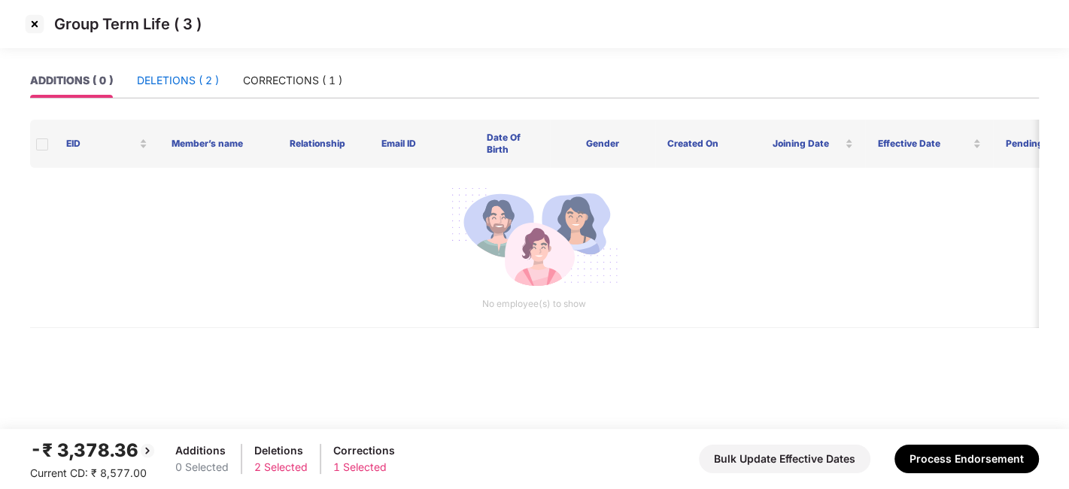
click at [169, 87] on div "DELETIONS ( 2 )" at bounding box center [178, 80] width 82 height 17
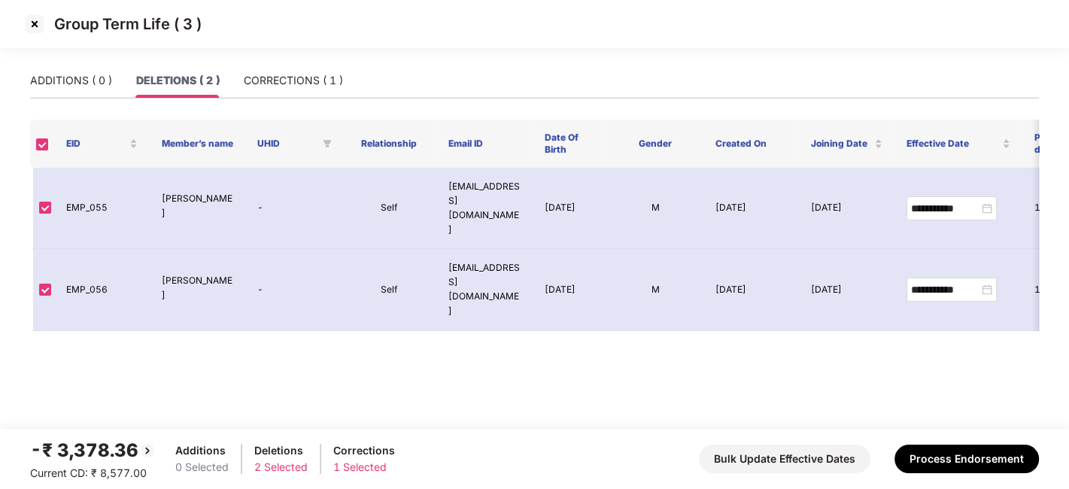
click at [32, 25] on img at bounding box center [35, 24] width 24 height 24
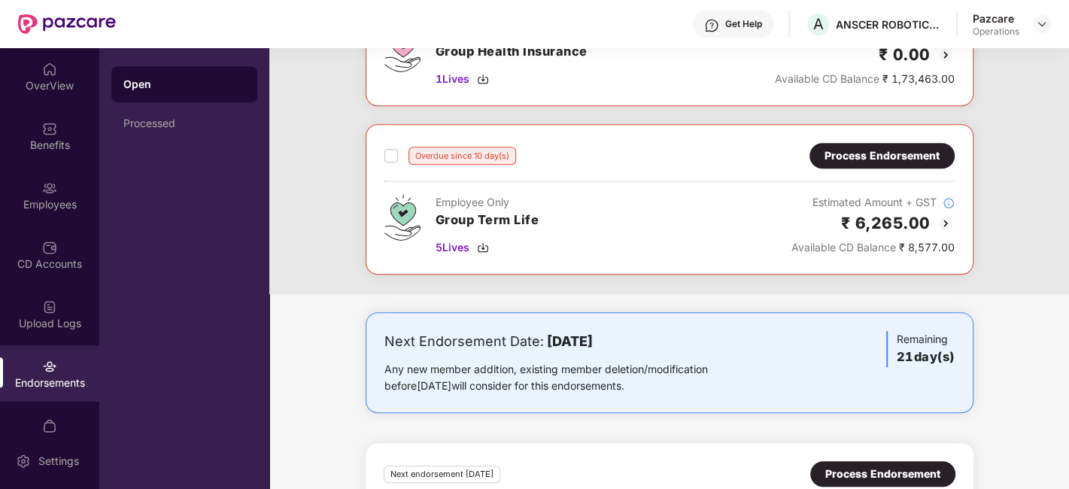
scroll to position [679, 0]
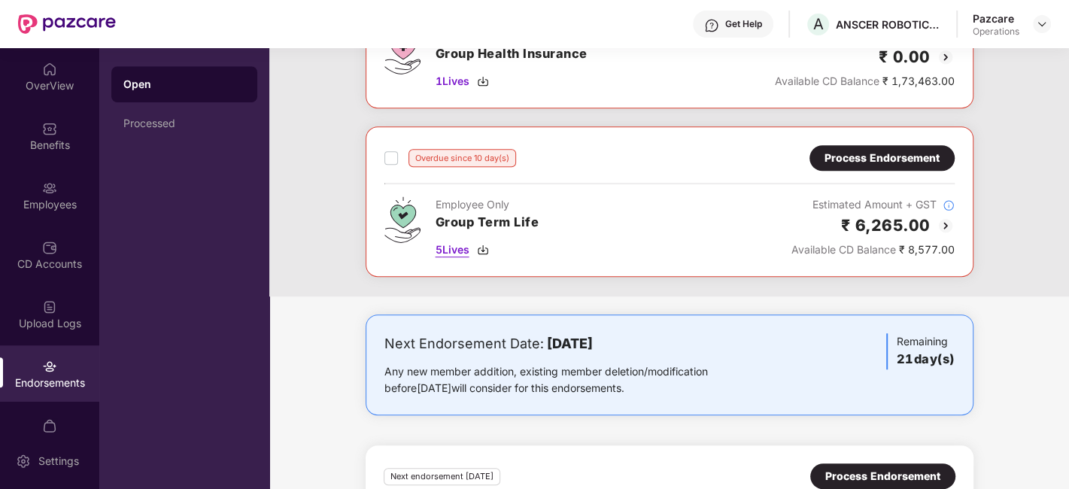
click at [457, 242] on span "5 Lives" at bounding box center [453, 250] width 34 height 17
click at [31, 173] on div "Employees" at bounding box center [49, 195] width 99 height 56
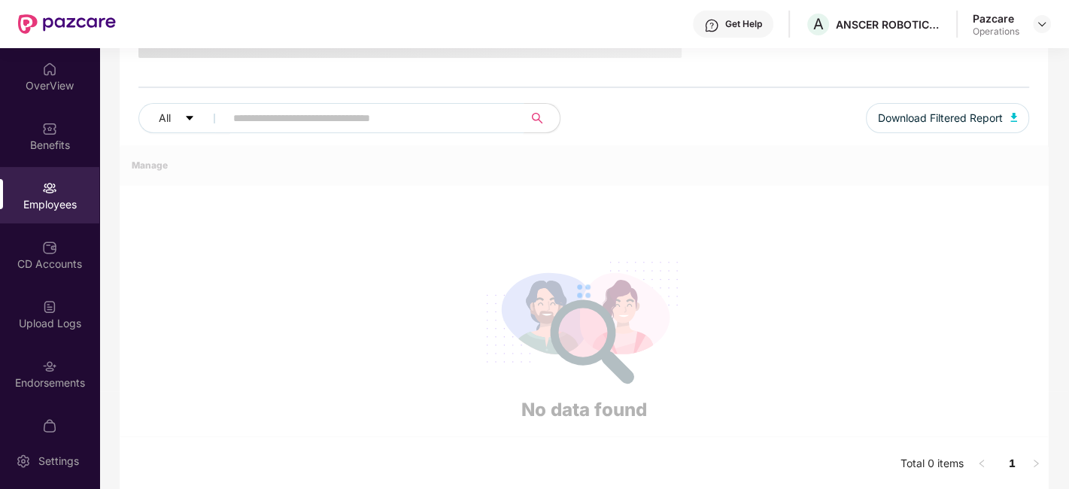
scroll to position [0, 0]
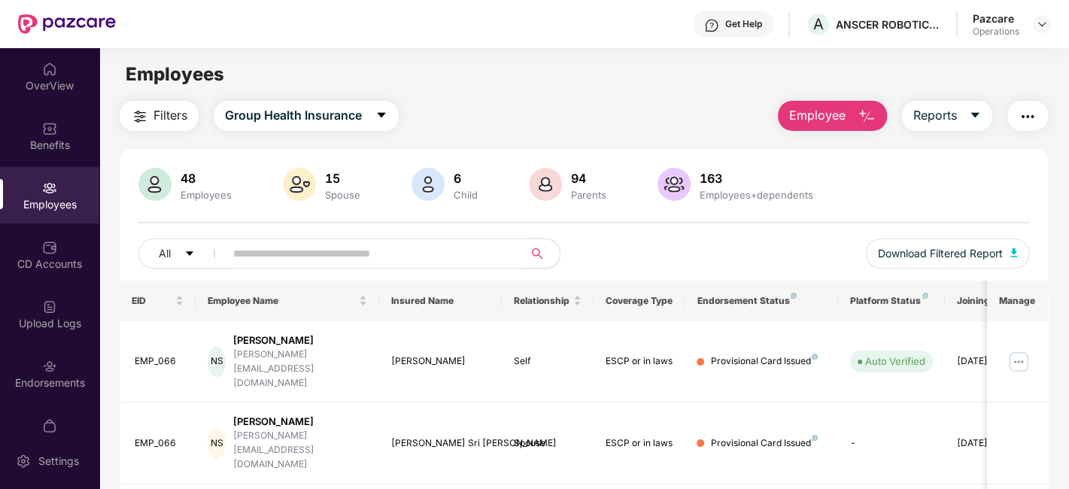
click at [303, 254] on input "text" at bounding box center [368, 253] width 270 height 23
paste input "*******"
type input "*******"
click at [382, 120] on icon "caret-down" at bounding box center [382, 115] width 12 height 12
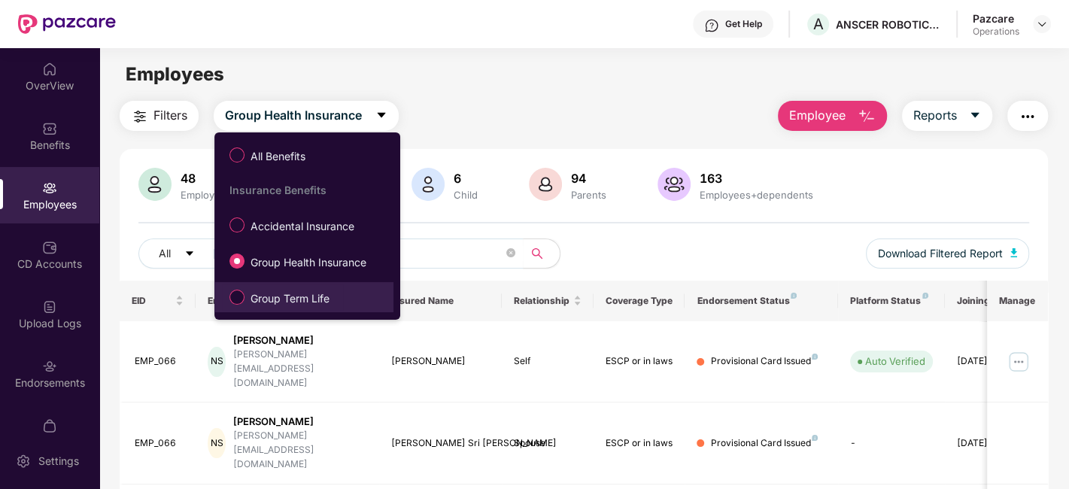
click at [275, 297] on span "Group Term Life" at bounding box center [290, 298] width 91 height 17
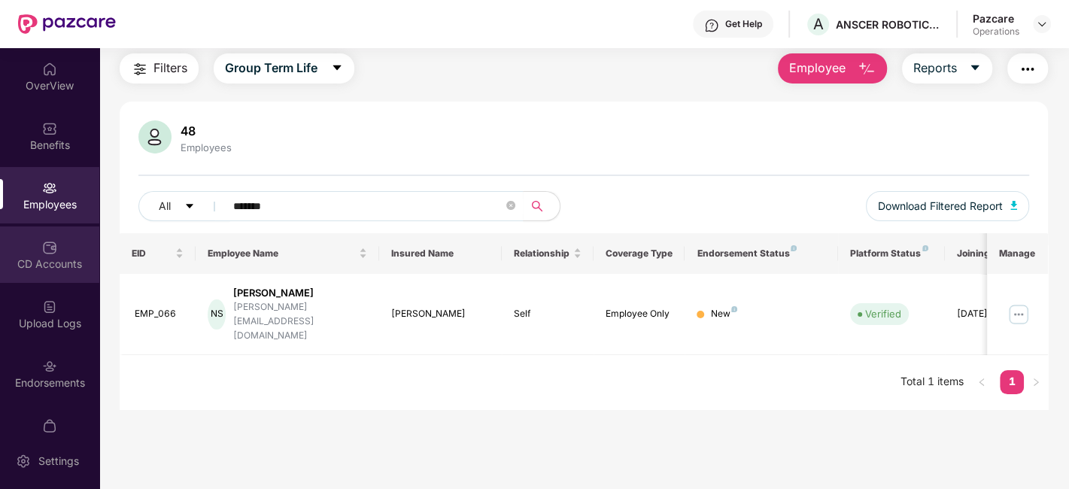
scroll to position [31, 0]
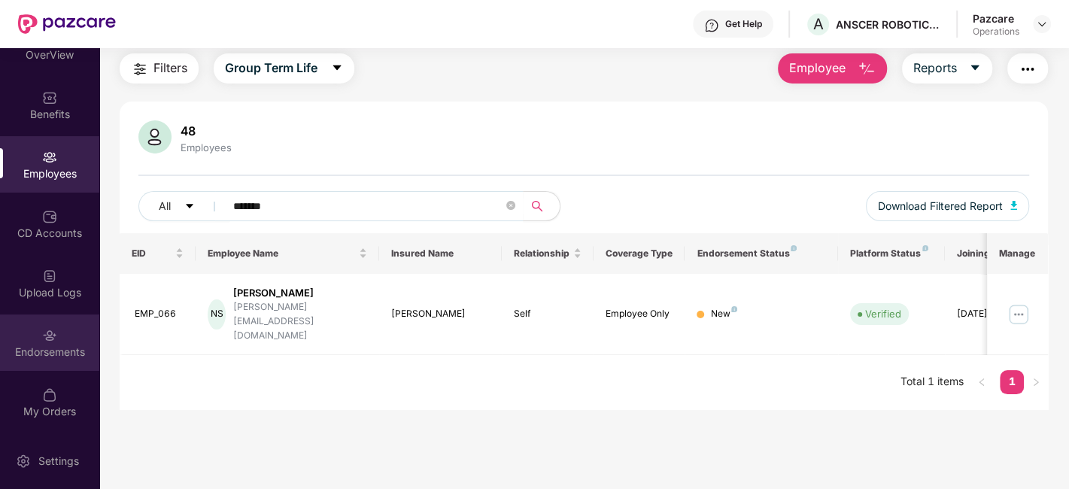
click at [38, 333] on div "Endorsements" at bounding box center [49, 343] width 99 height 56
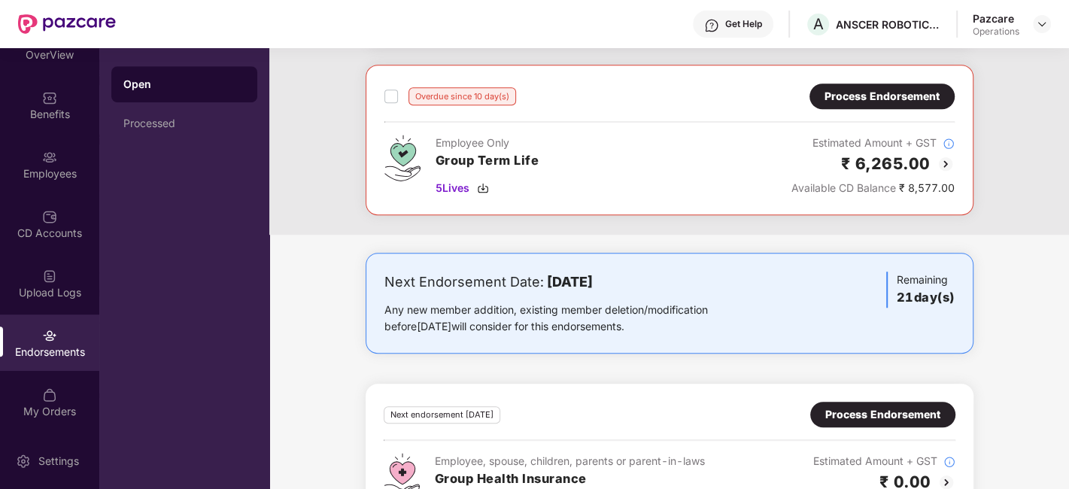
scroll to position [963, 0]
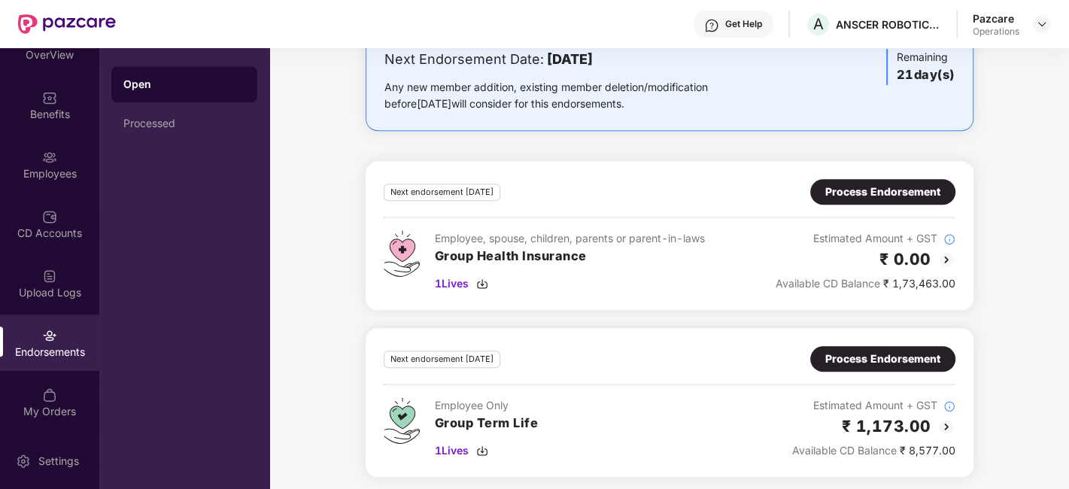
click at [844, 357] on div "Process Endorsement" at bounding box center [883, 359] width 115 height 17
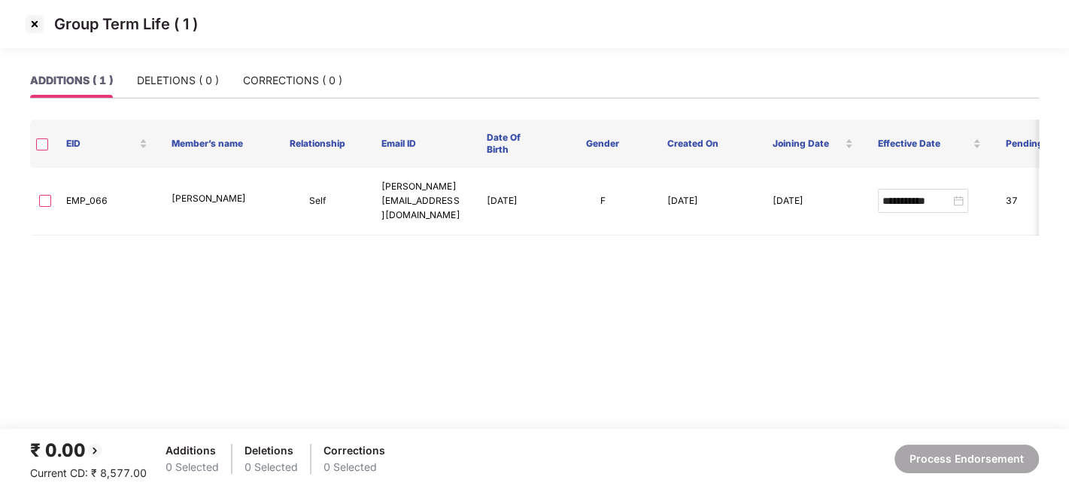
click at [32, 23] on img at bounding box center [35, 24] width 24 height 24
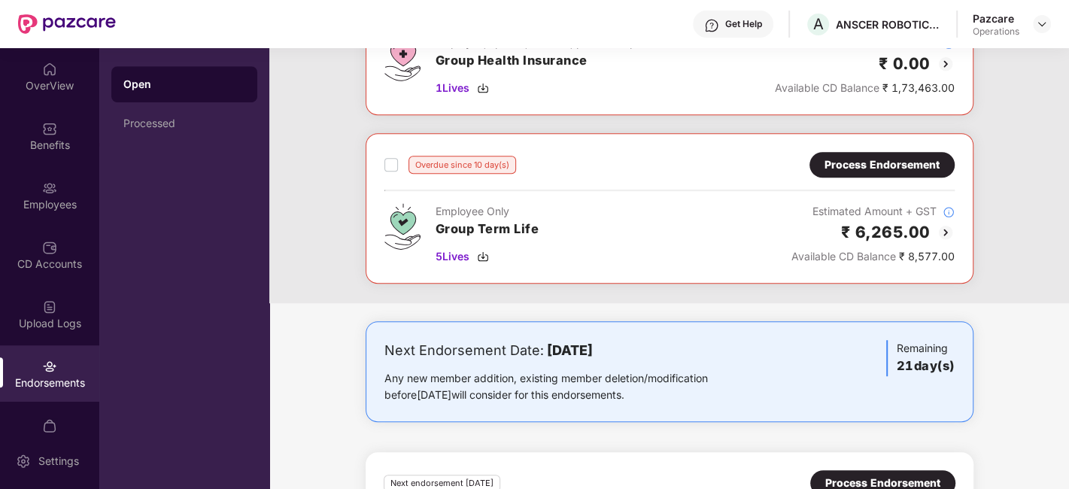
scroll to position [620, 0]
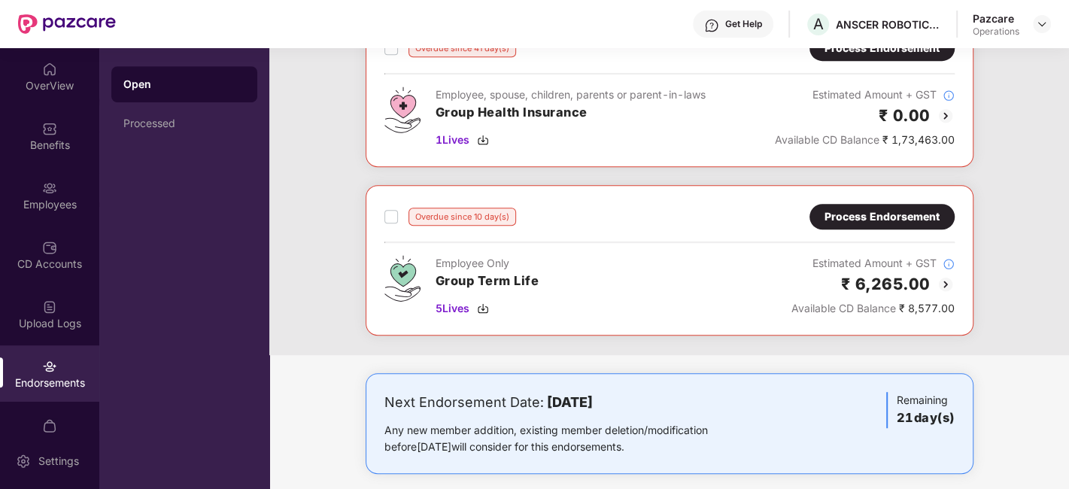
click at [873, 214] on div "Process Endorsement" at bounding box center [882, 216] width 115 height 17
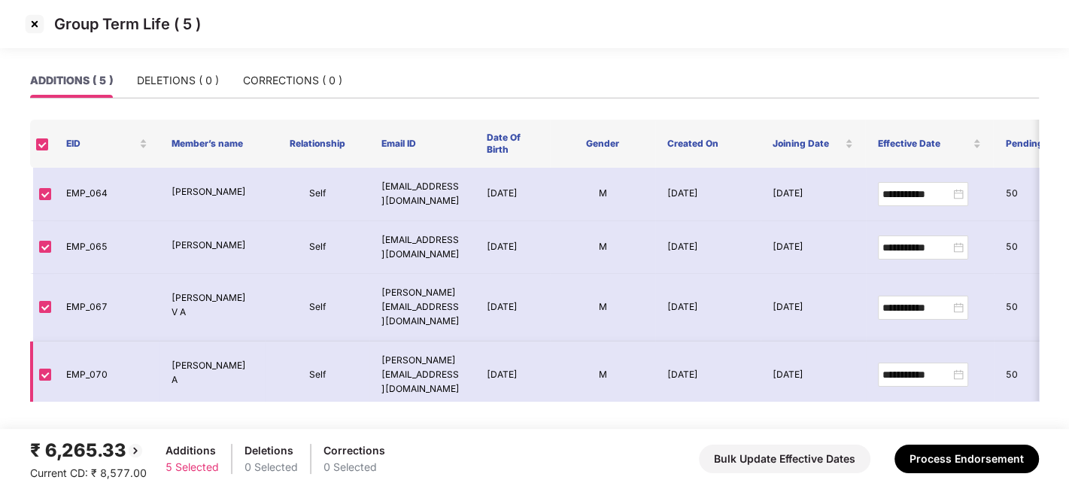
scroll to position [42, 0]
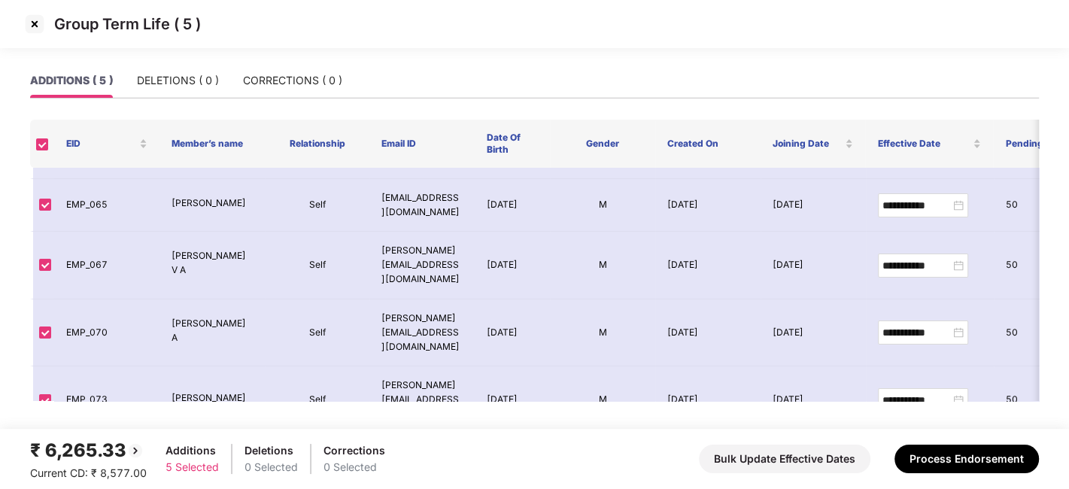
click at [34, 24] on img at bounding box center [35, 24] width 24 height 24
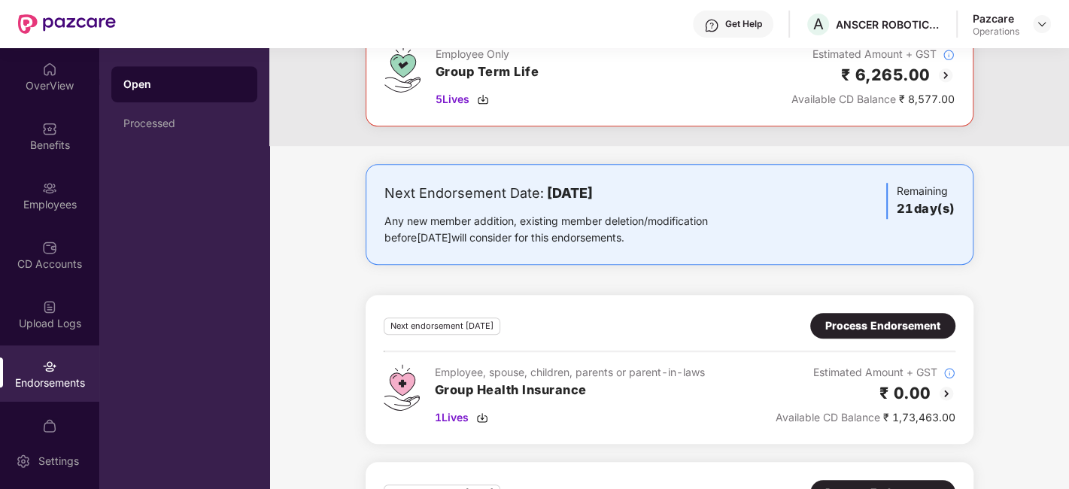
scroll to position [963, 0]
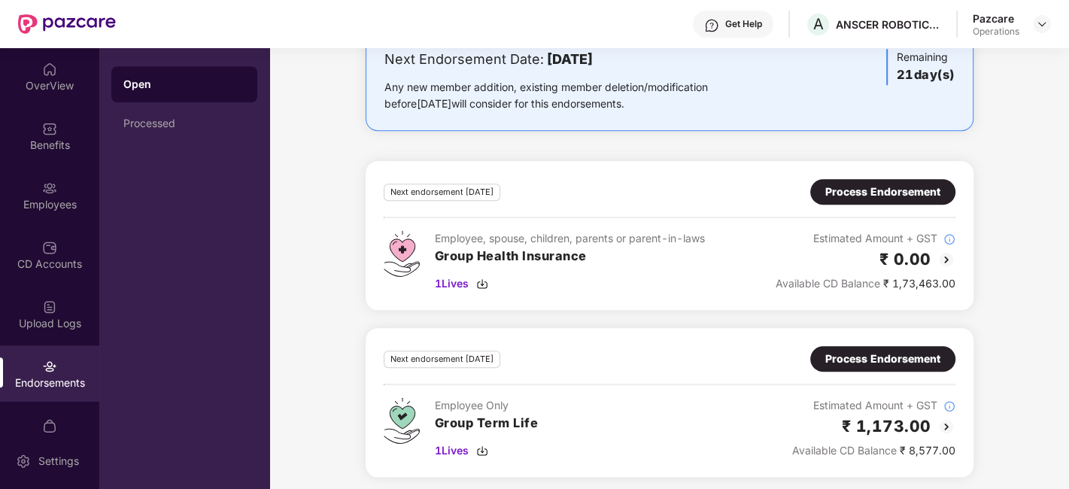
click at [875, 351] on div "Process Endorsement" at bounding box center [883, 359] width 115 height 17
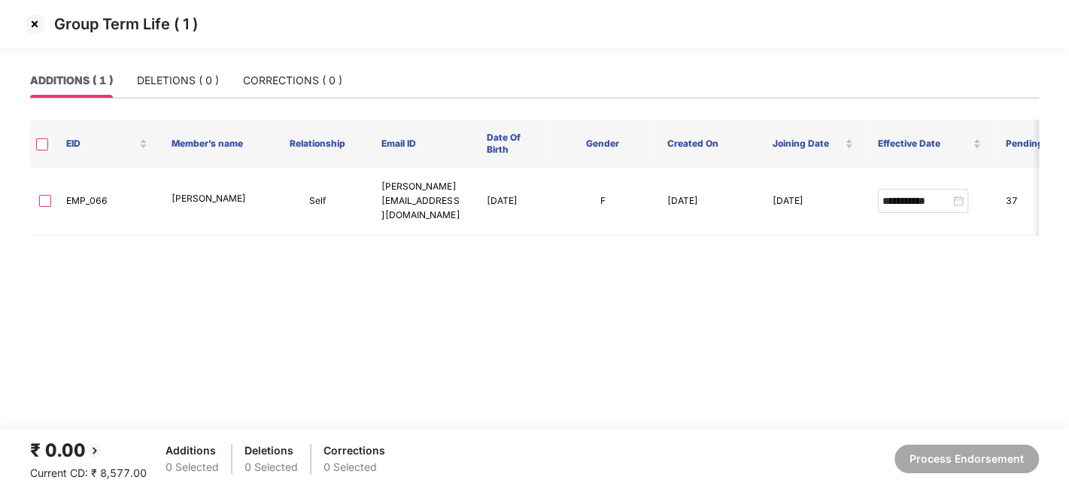
click at [34, 24] on img at bounding box center [35, 24] width 24 height 24
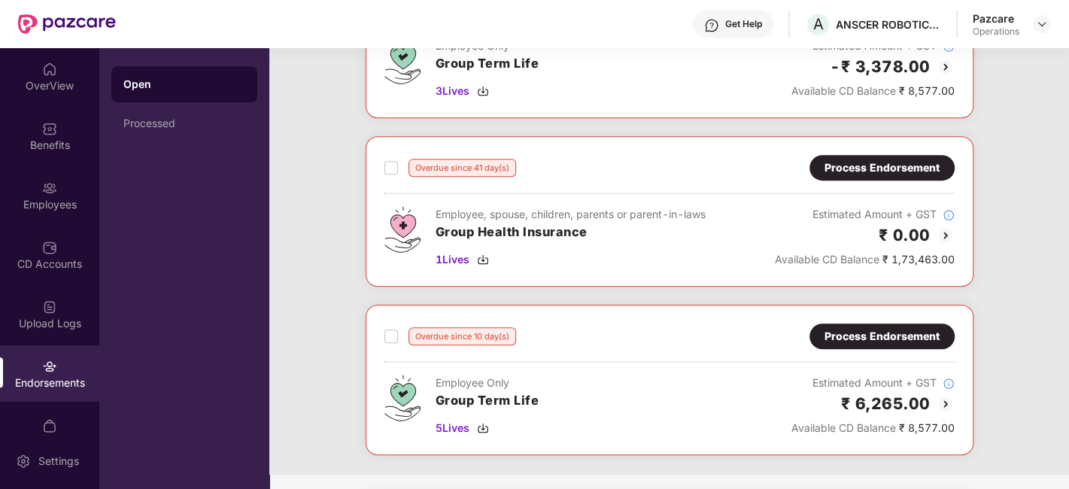
scroll to position [501, 0]
click at [849, 329] on div "Process Endorsement" at bounding box center [882, 335] width 115 height 17
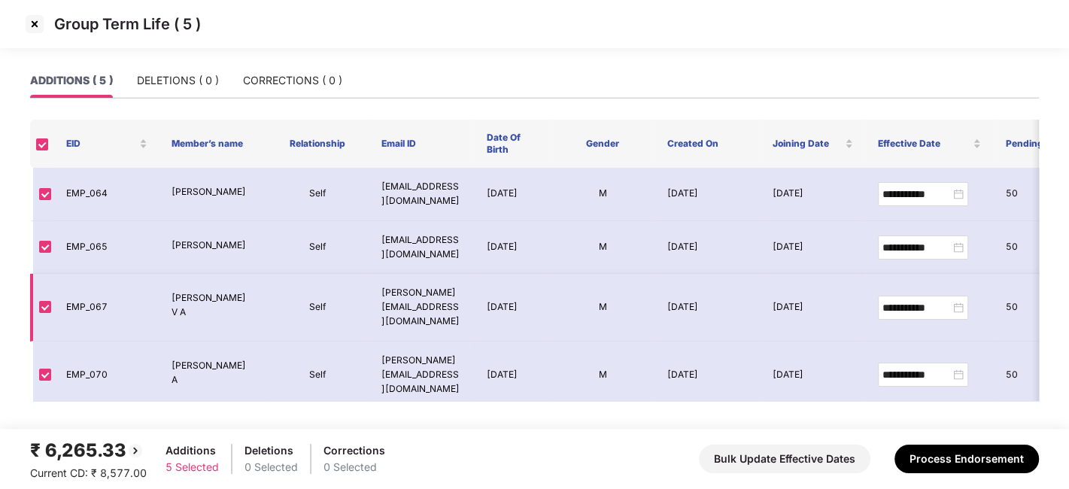
scroll to position [42, 0]
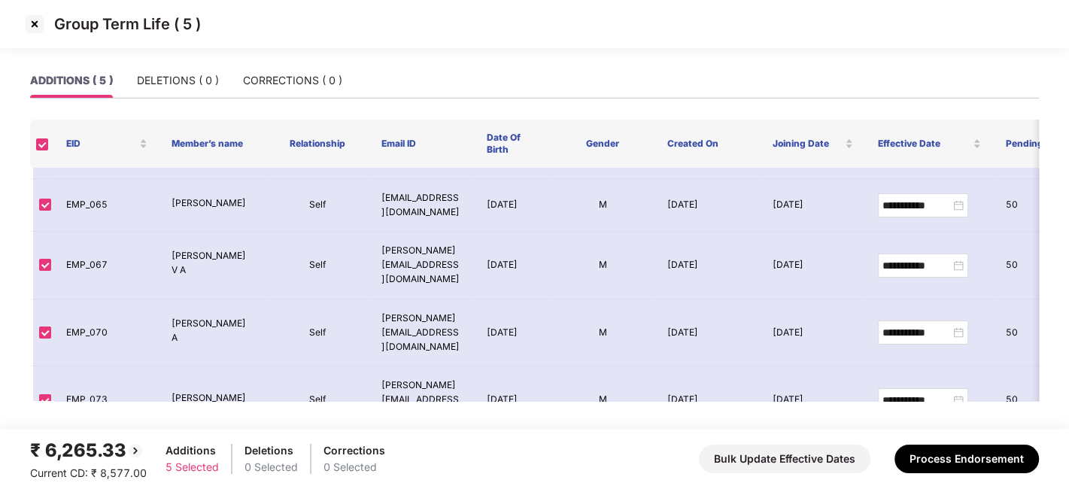
click at [38, 24] on img at bounding box center [35, 24] width 24 height 24
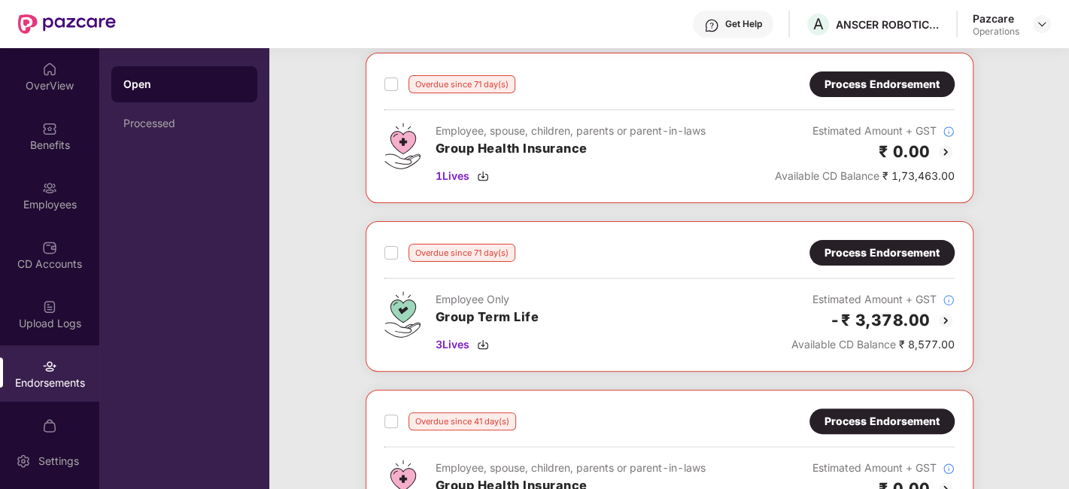
scroll to position [247, 0]
click at [865, 245] on div "Process Endorsement" at bounding box center [882, 253] width 115 height 17
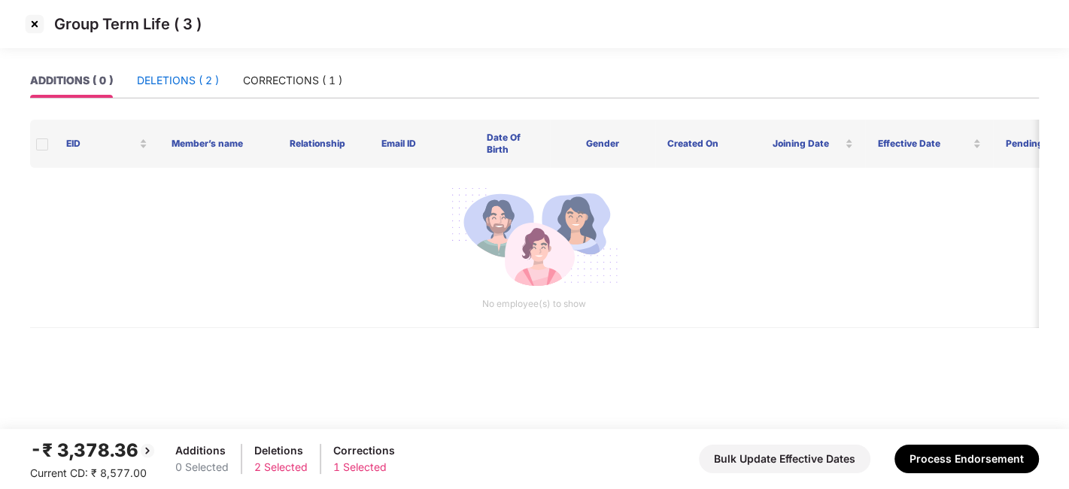
click at [169, 75] on div "DELETIONS ( 2 )" at bounding box center [178, 80] width 82 height 17
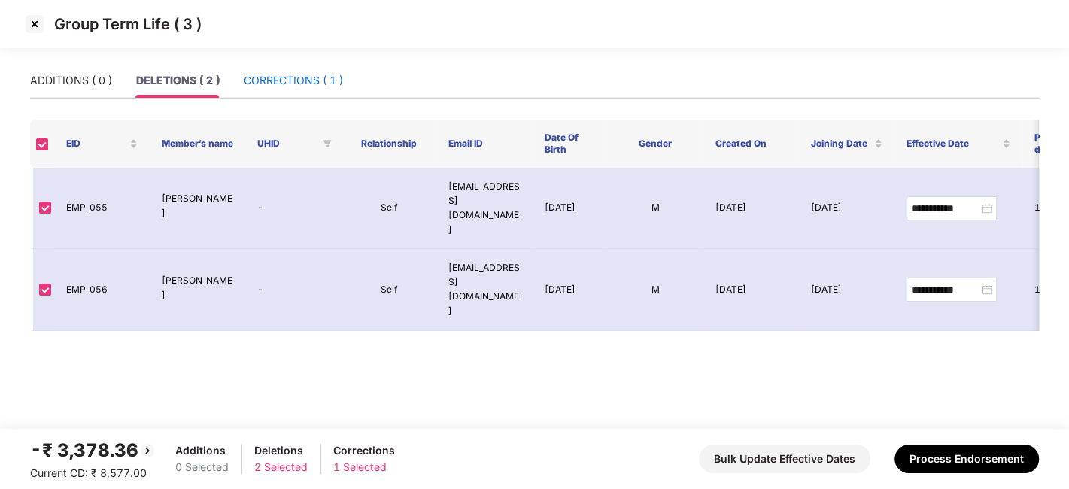
click at [273, 75] on div "CORRECTIONS ( 1 )" at bounding box center [293, 80] width 99 height 17
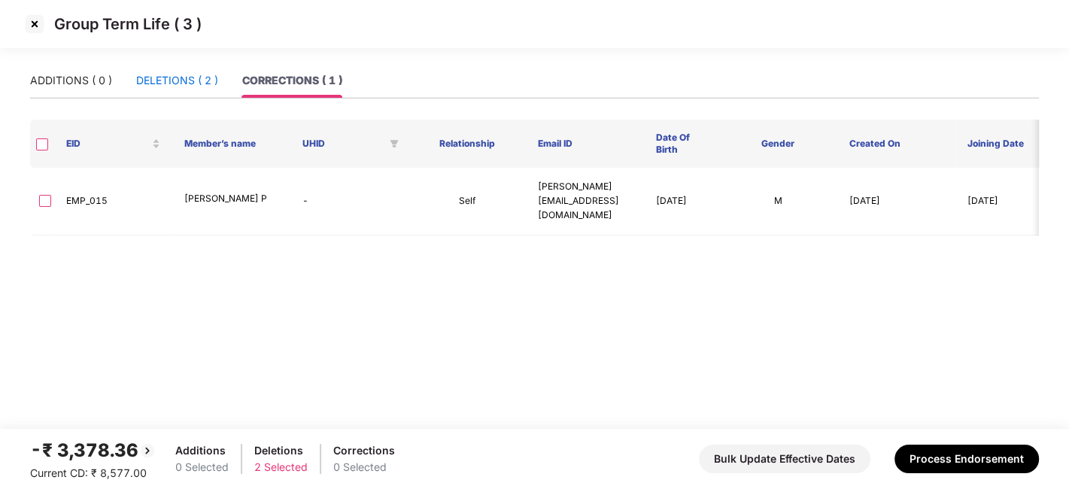
click at [181, 84] on div "DELETIONS ( 2 )" at bounding box center [177, 80] width 82 height 17
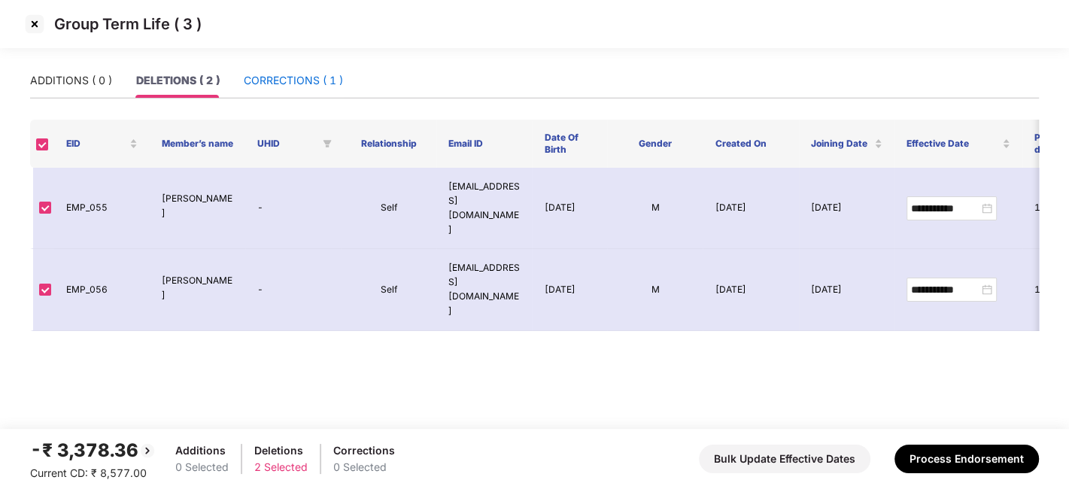
click at [290, 81] on div "CORRECTIONS ( 1 )" at bounding box center [293, 80] width 99 height 17
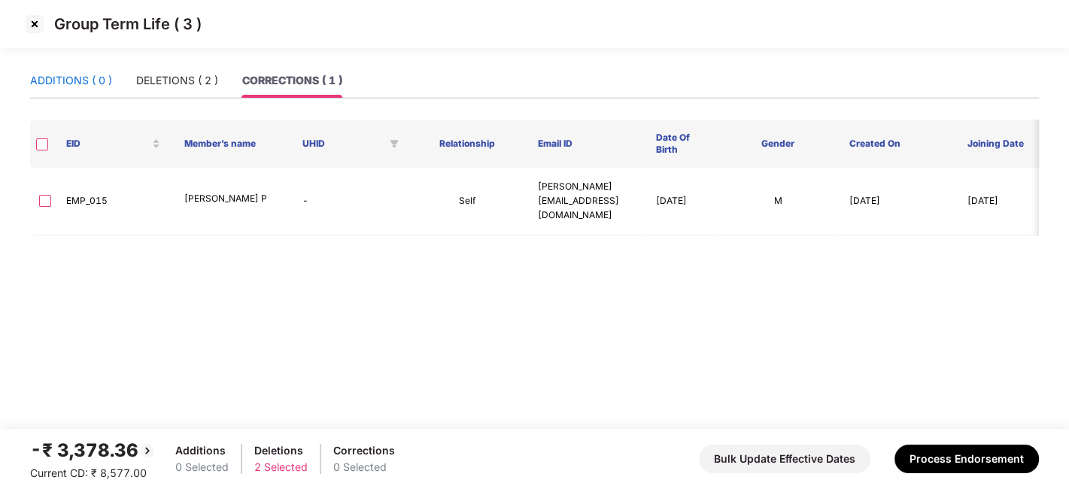
click at [94, 75] on div "ADDITIONS ( 0 )" at bounding box center [71, 80] width 82 height 17
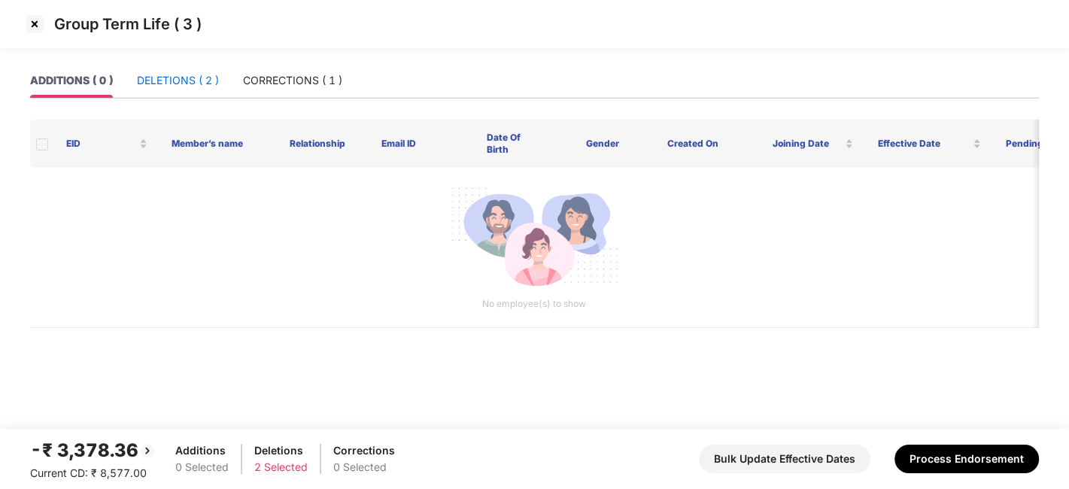
click at [150, 77] on div "DELETIONS ( 2 )" at bounding box center [178, 80] width 82 height 17
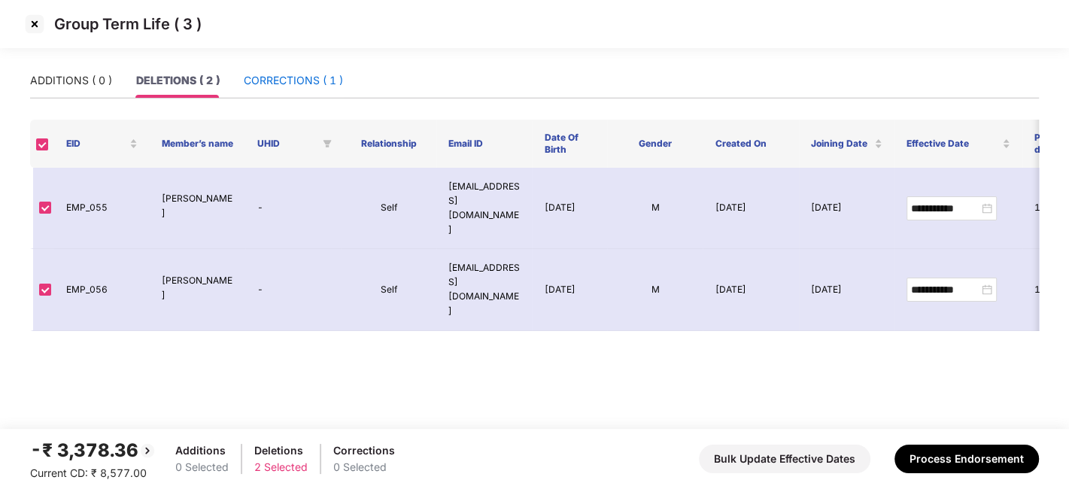
click at [257, 84] on div "CORRECTIONS ( 1 )" at bounding box center [293, 80] width 99 height 17
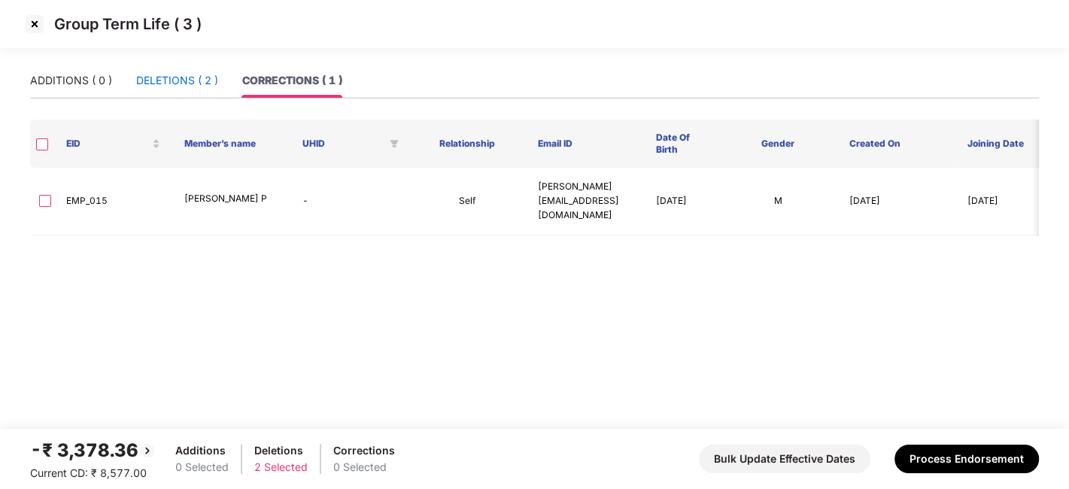
click at [157, 78] on div "DELETIONS ( 2 )" at bounding box center [177, 80] width 82 height 17
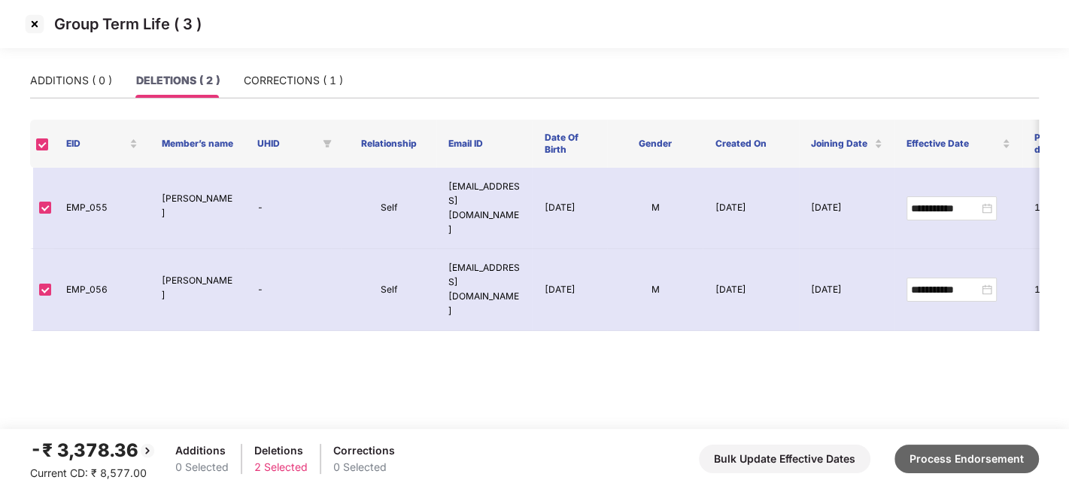
click at [987, 465] on button "Process Endorsement" at bounding box center [967, 459] width 144 height 29
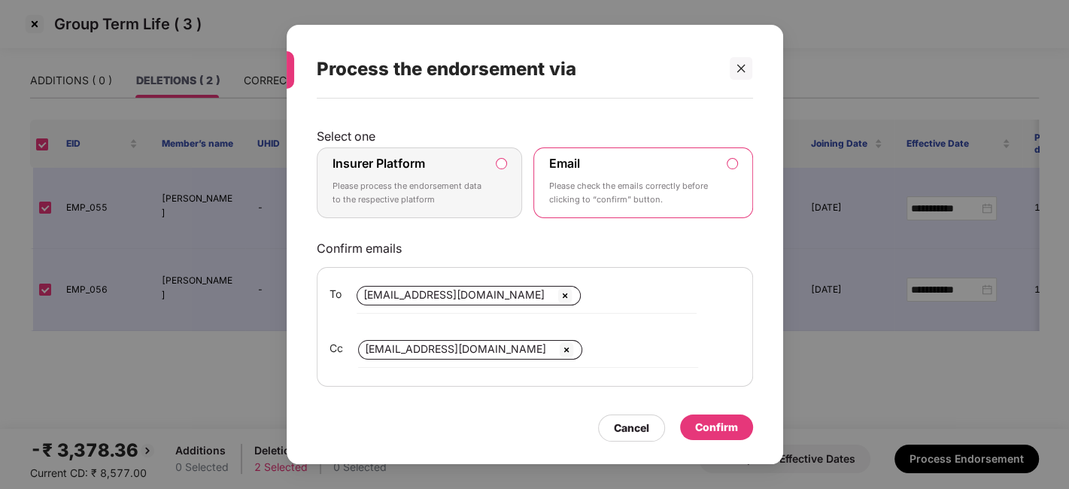
click at [467, 154] on label "Insurer Platform Please process the endorsement data to the respective platform" at bounding box center [420, 182] width 206 height 71
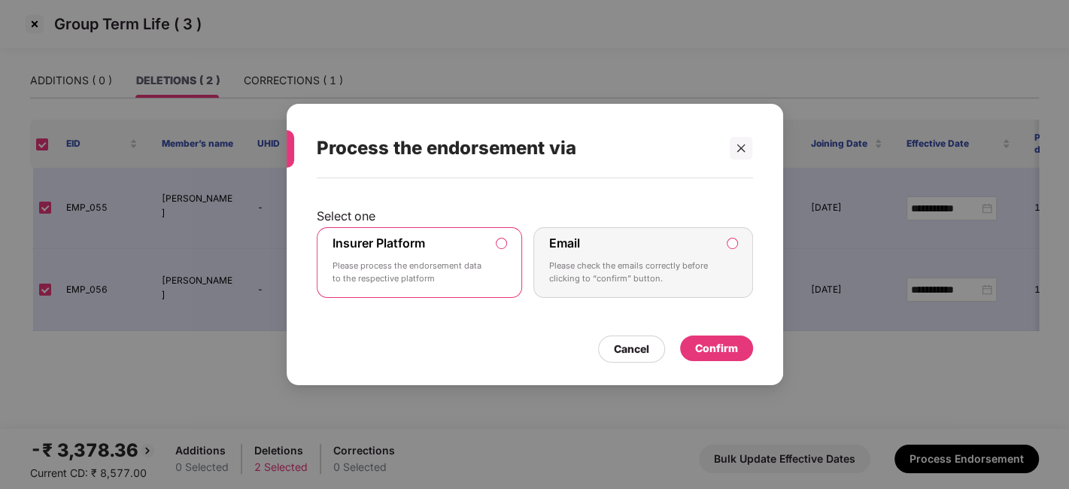
click at [709, 344] on div "Confirm" at bounding box center [716, 348] width 43 height 17
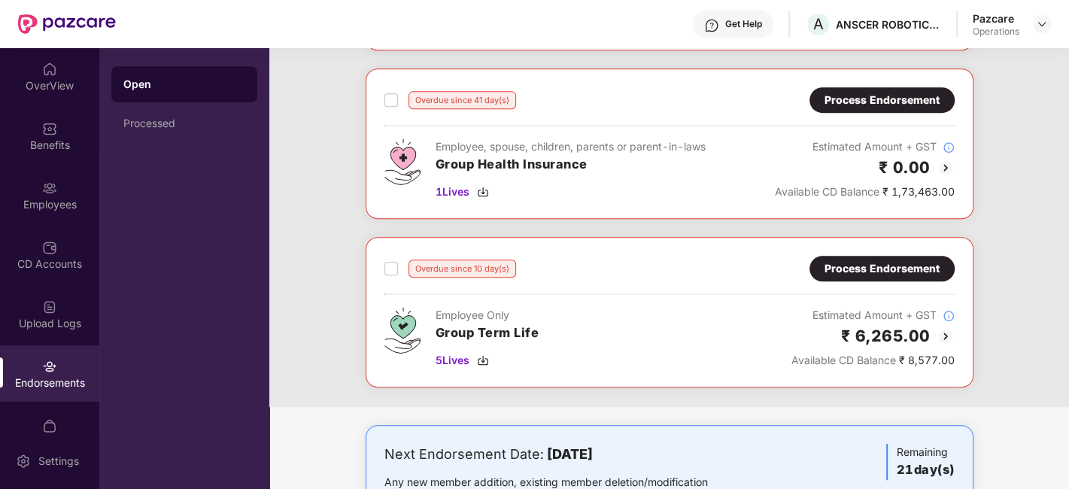
scroll to position [570, 0]
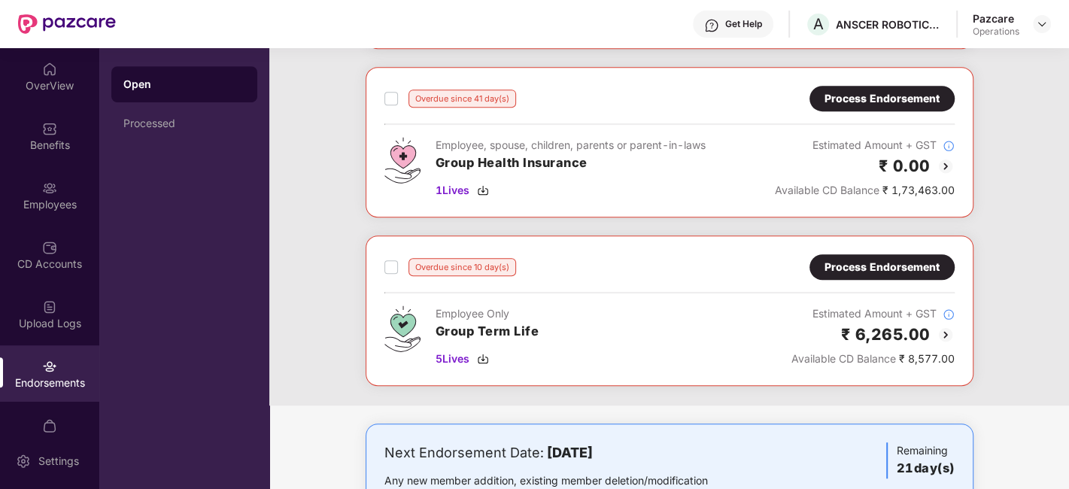
click at [853, 269] on div "Process Endorsement" at bounding box center [882, 267] width 115 height 17
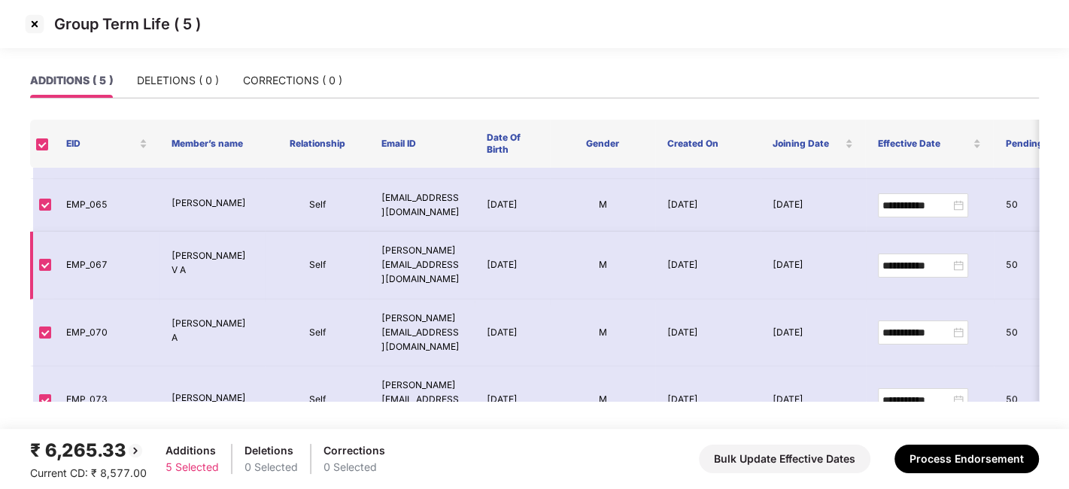
scroll to position [0, 0]
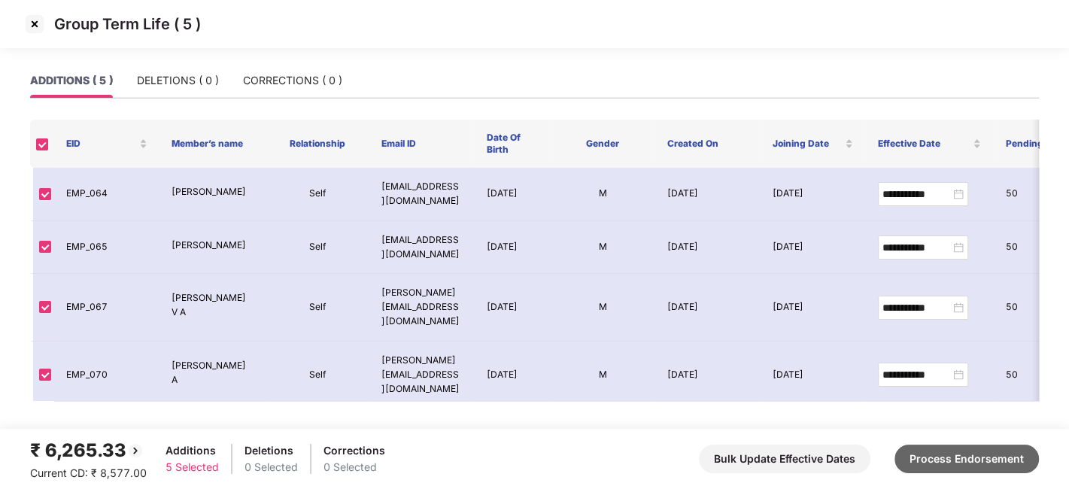
click at [935, 459] on button "Process Endorsement" at bounding box center [967, 459] width 144 height 29
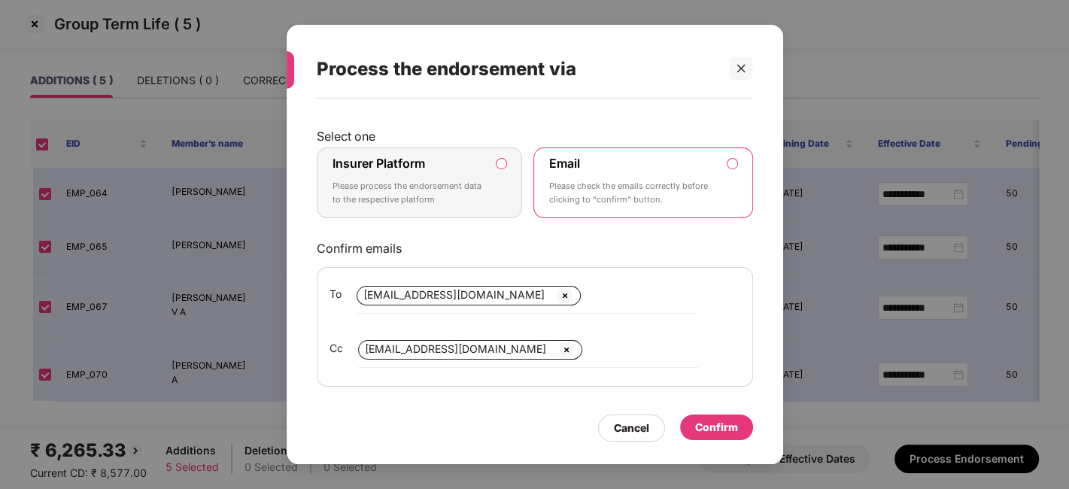
click at [500, 183] on label "Insurer Platform Please process the endorsement data to the respective platform" at bounding box center [420, 182] width 206 height 71
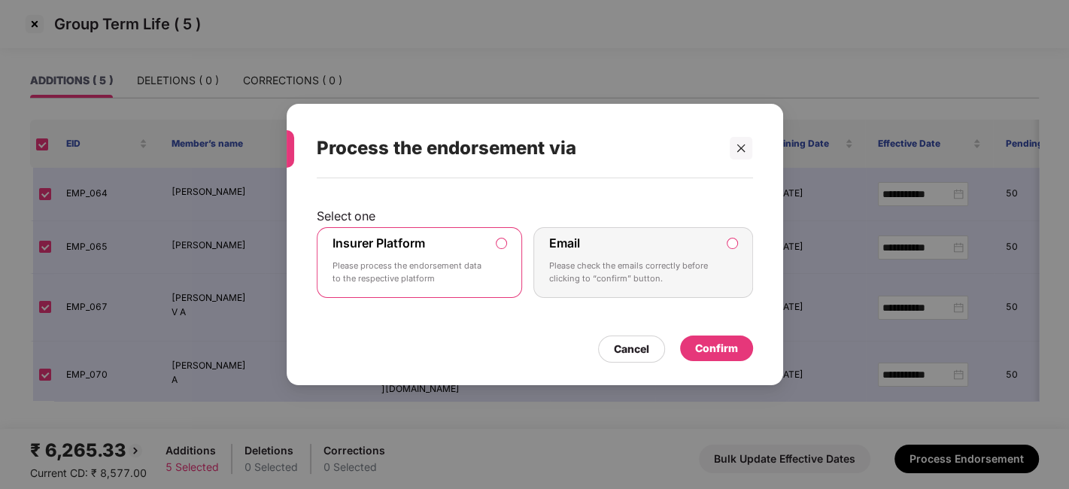
click at [714, 347] on div "Confirm" at bounding box center [716, 348] width 43 height 17
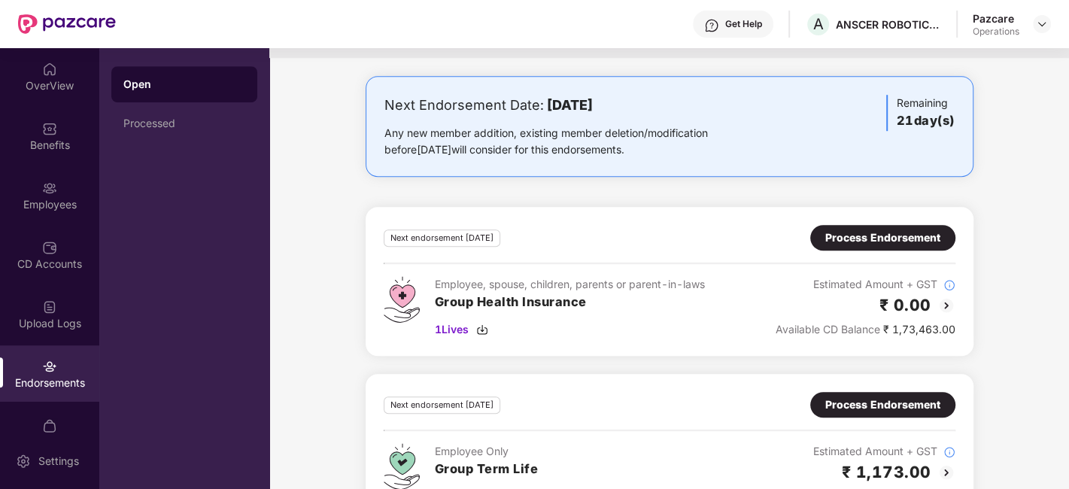
scroll to position [795, 0]
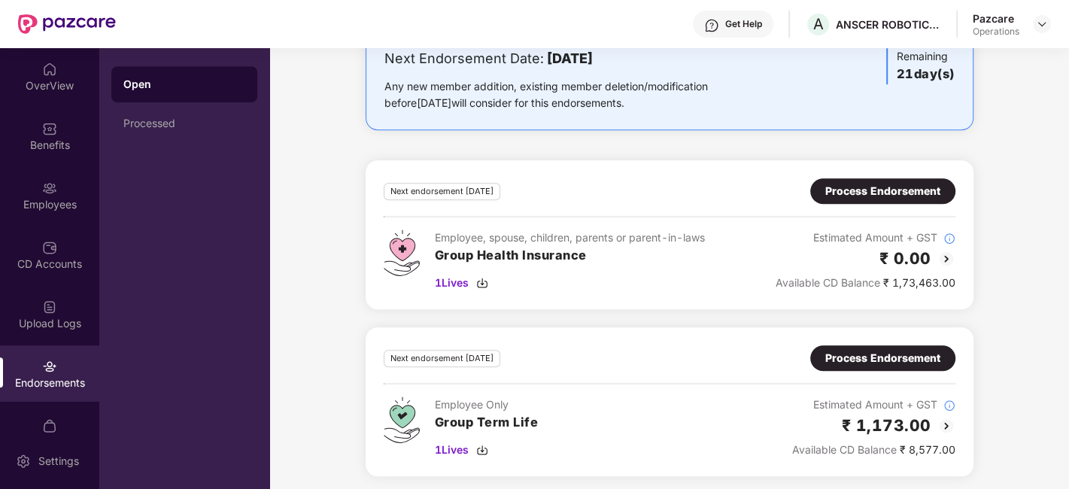
click at [861, 351] on div "Process Endorsement" at bounding box center [883, 358] width 115 height 17
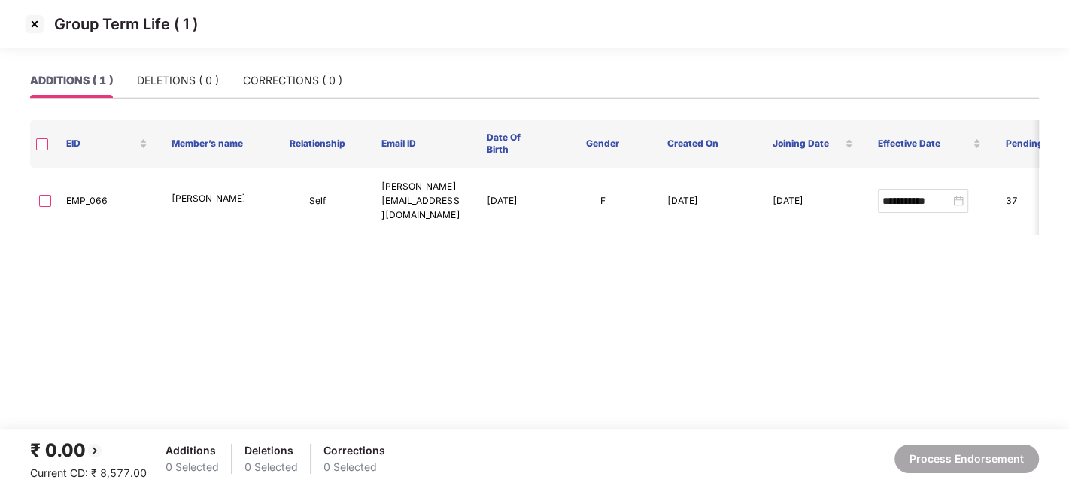
click at [42, 135] on th at bounding box center [42, 144] width 24 height 48
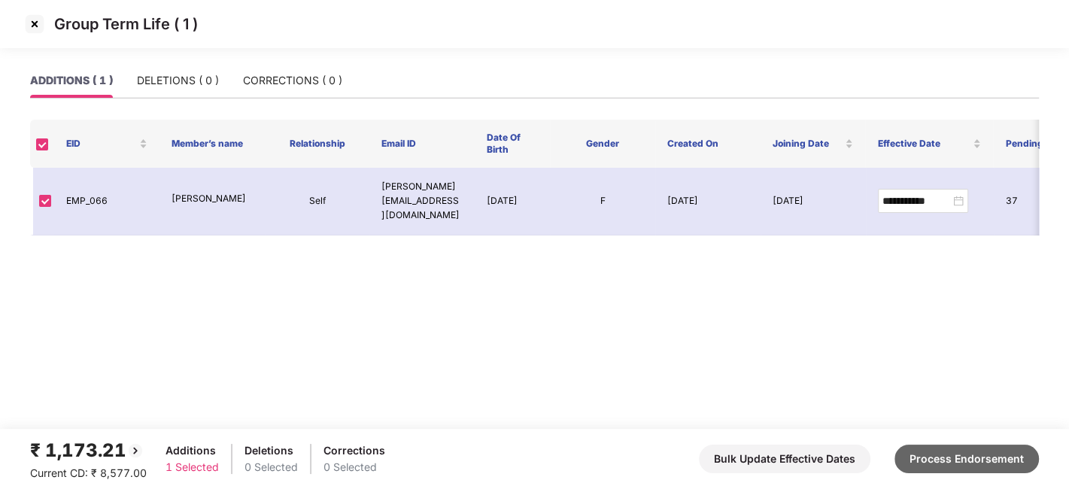
click at [951, 451] on button "Process Endorsement" at bounding box center [967, 459] width 144 height 29
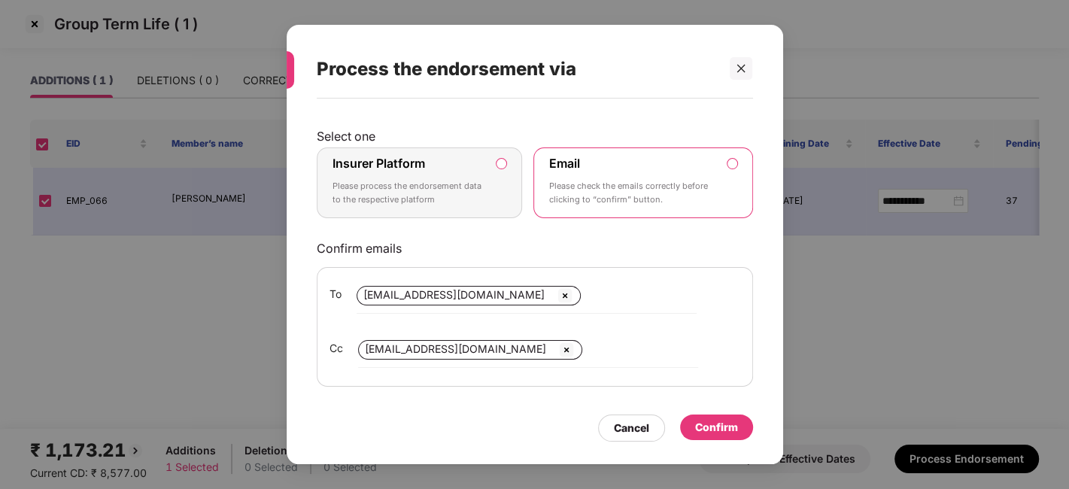
click at [434, 182] on p "Please process the endorsement data to the respective platform" at bounding box center [410, 193] width 154 height 26
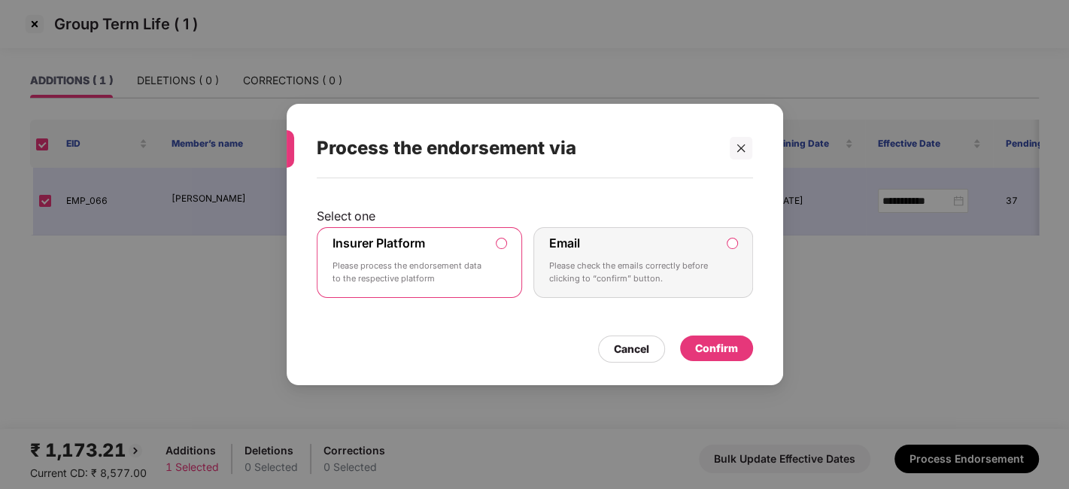
click at [705, 340] on div "Confirm" at bounding box center [716, 348] width 43 height 17
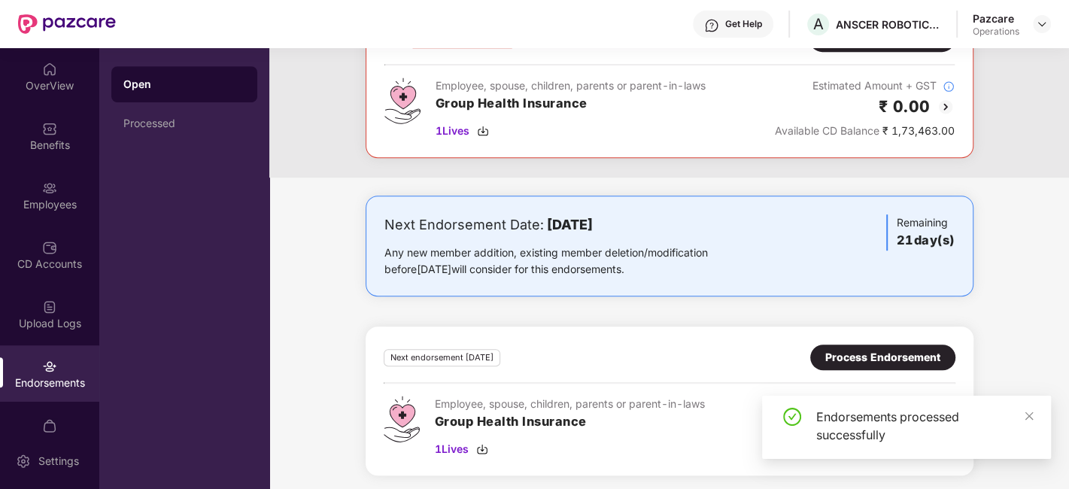
scroll to position [0, 0]
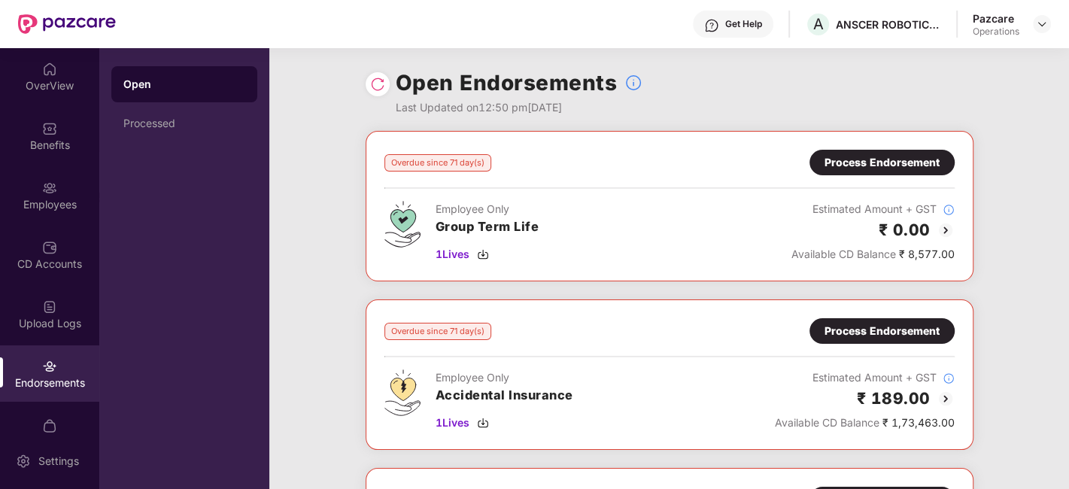
click at [374, 87] on img at bounding box center [377, 84] width 15 height 15
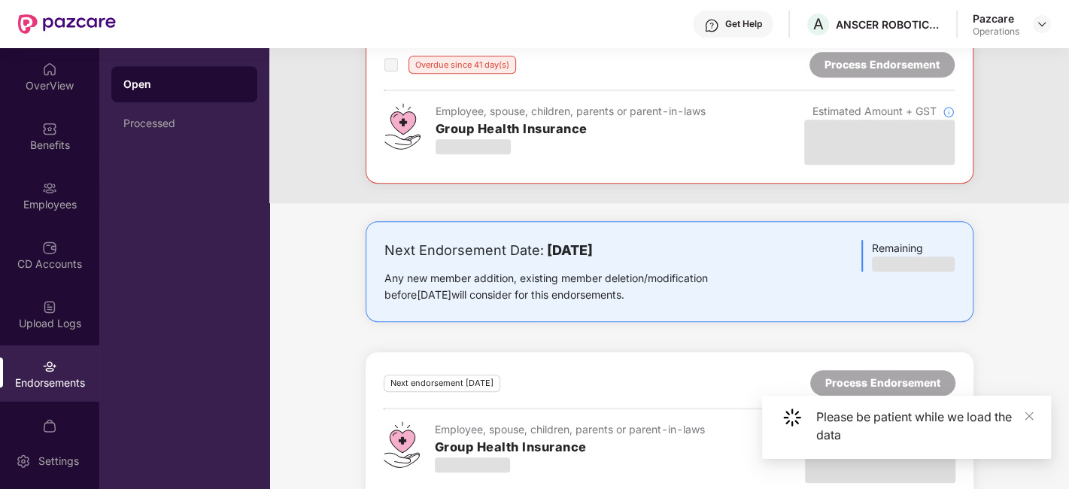
scroll to position [629, 0]
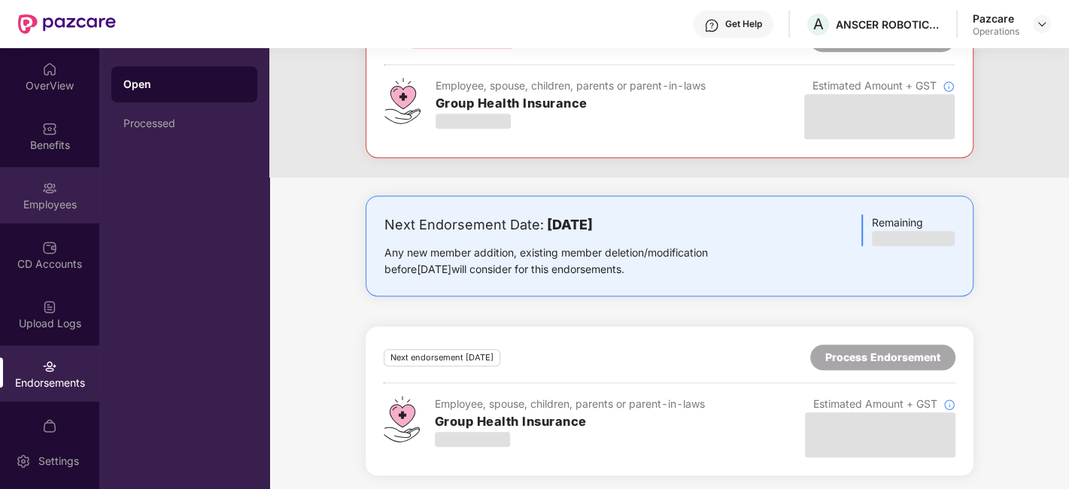
click at [35, 180] on div "Employees" at bounding box center [49, 195] width 99 height 56
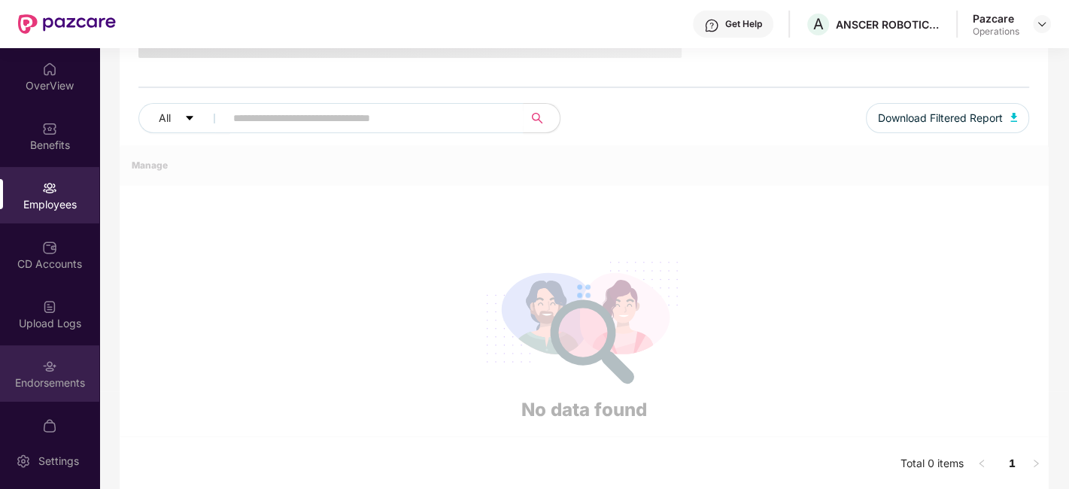
click at [34, 369] on div "Endorsements" at bounding box center [49, 373] width 99 height 56
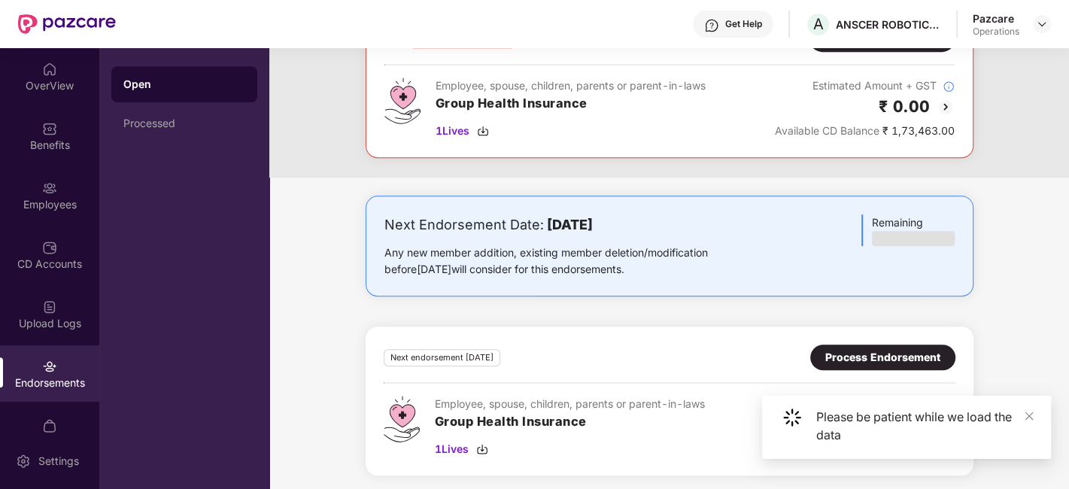
scroll to position [0, 0]
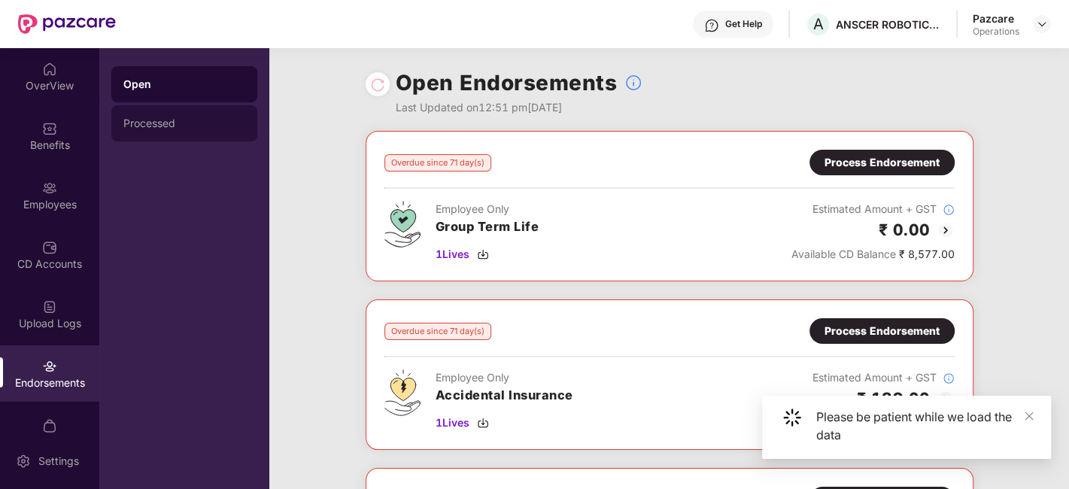
click at [152, 123] on div "Processed" at bounding box center [184, 123] width 122 height 12
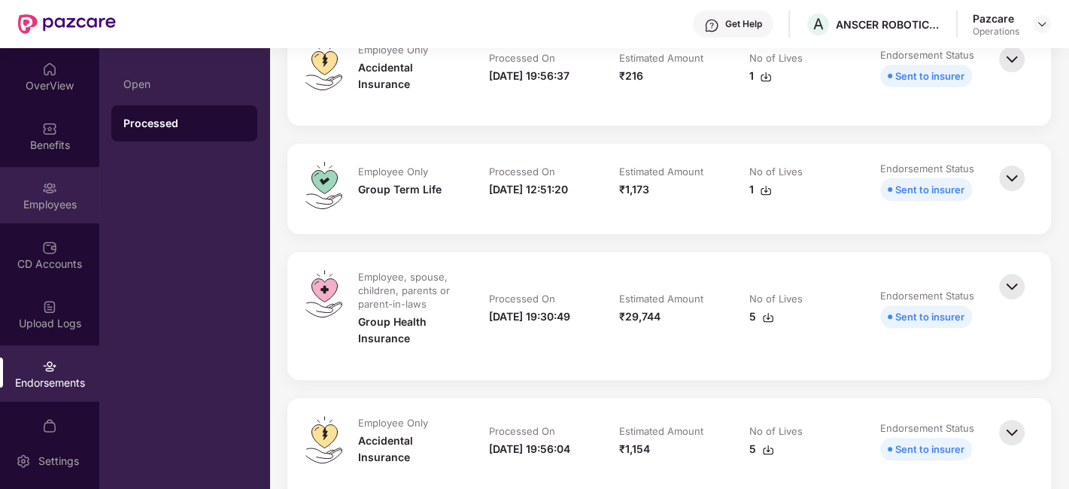
scroll to position [31, 0]
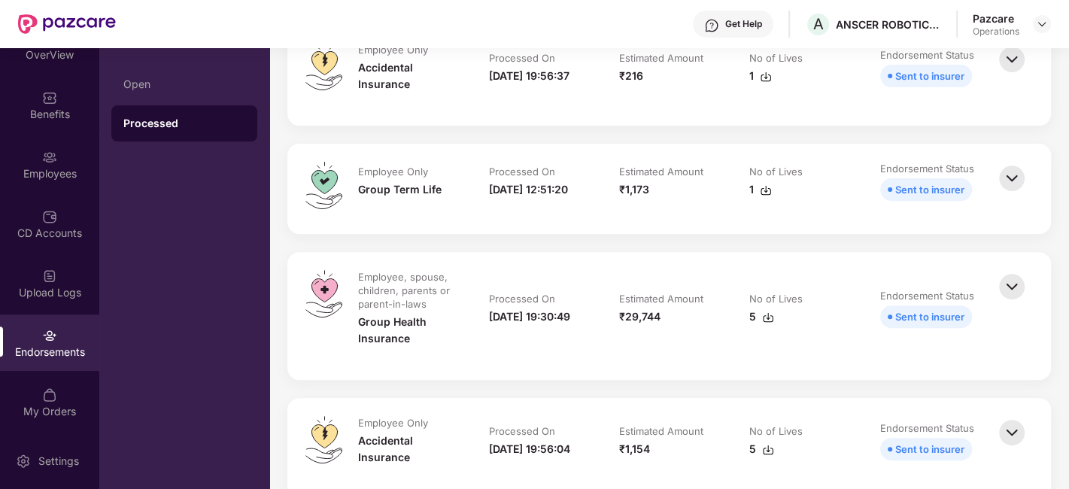
click at [32, 348] on div "Endorsements" at bounding box center [49, 352] width 99 height 15
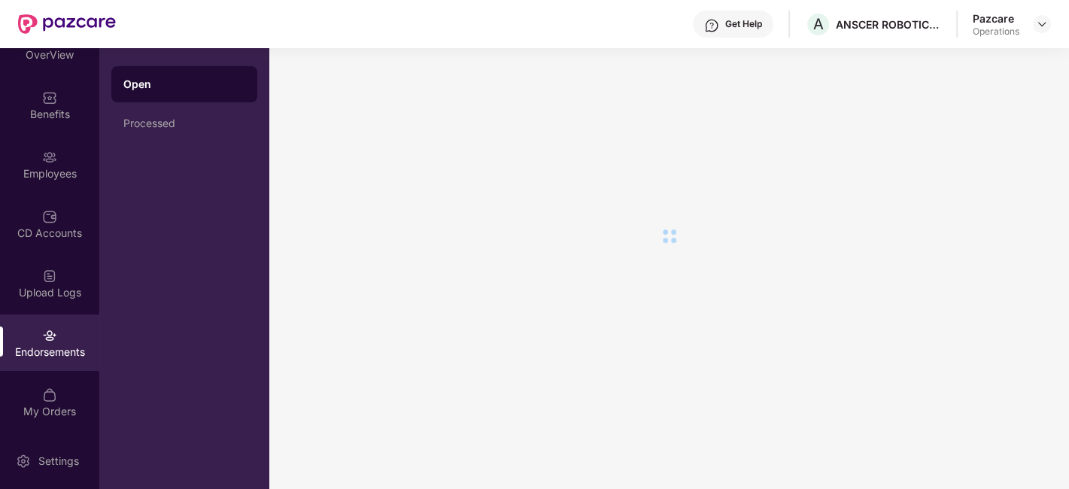
scroll to position [0, 0]
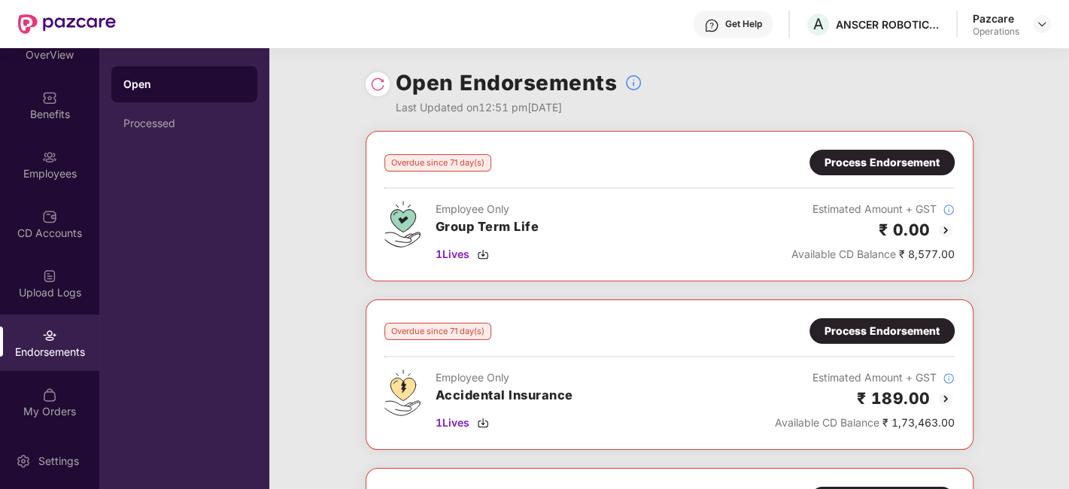
click at [847, 169] on div "Process Endorsement" at bounding box center [882, 162] width 115 height 17
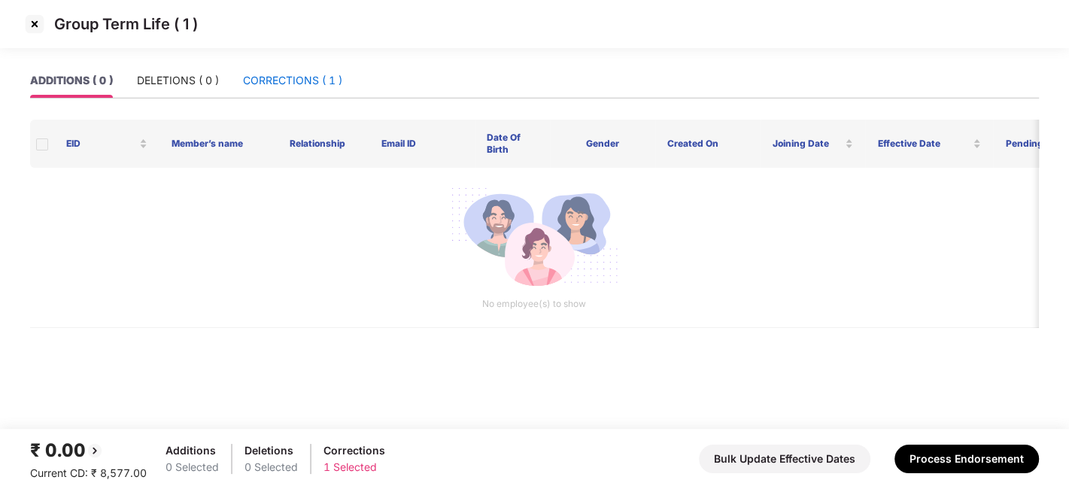
click at [284, 81] on div "CORRECTIONS ( 1 )" at bounding box center [292, 80] width 99 height 17
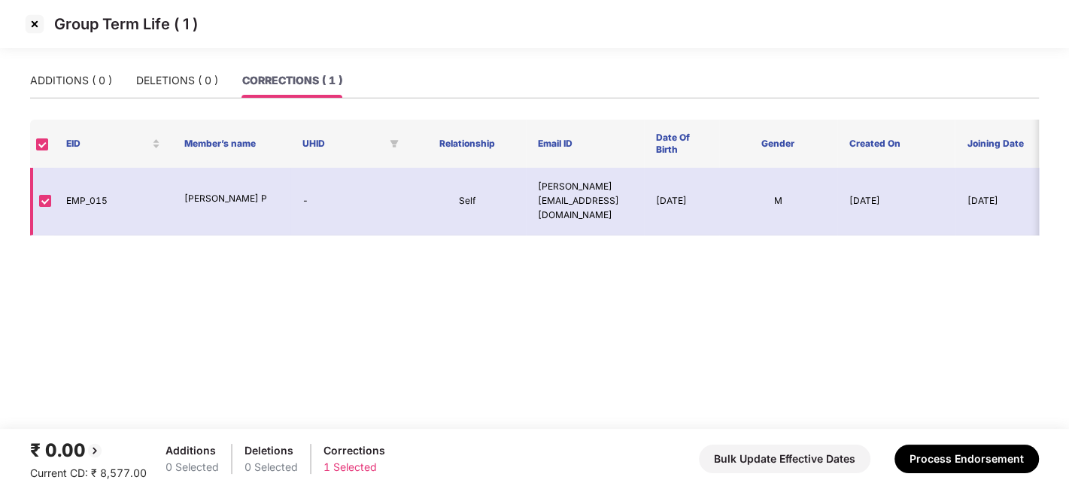
click at [87, 194] on td "EMP_015" at bounding box center [113, 202] width 118 height 68
copy td "EMP_015"
click at [87, 194] on td "EMP_015" at bounding box center [113, 202] width 118 height 68
click at [32, 23] on img at bounding box center [35, 24] width 24 height 24
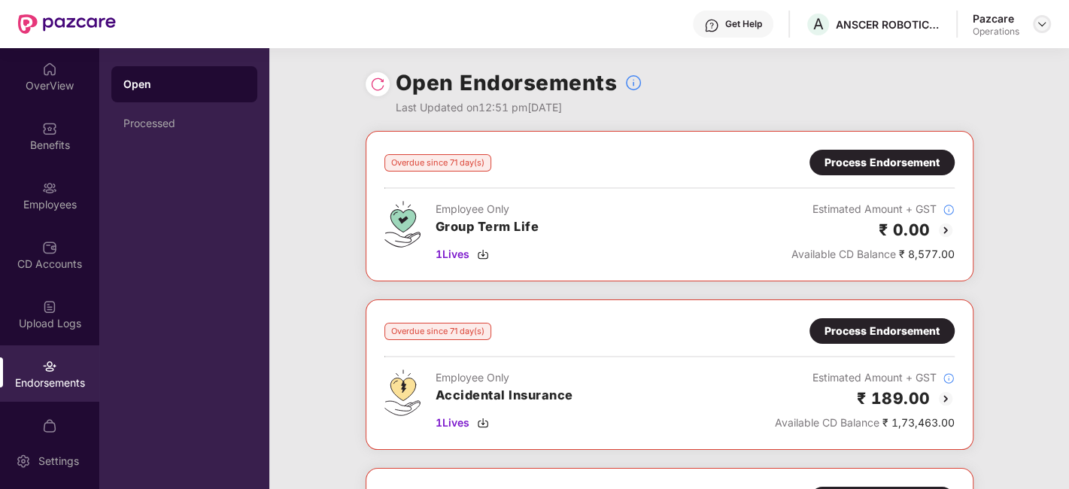
click at [1042, 24] on img at bounding box center [1042, 24] width 12 height 12
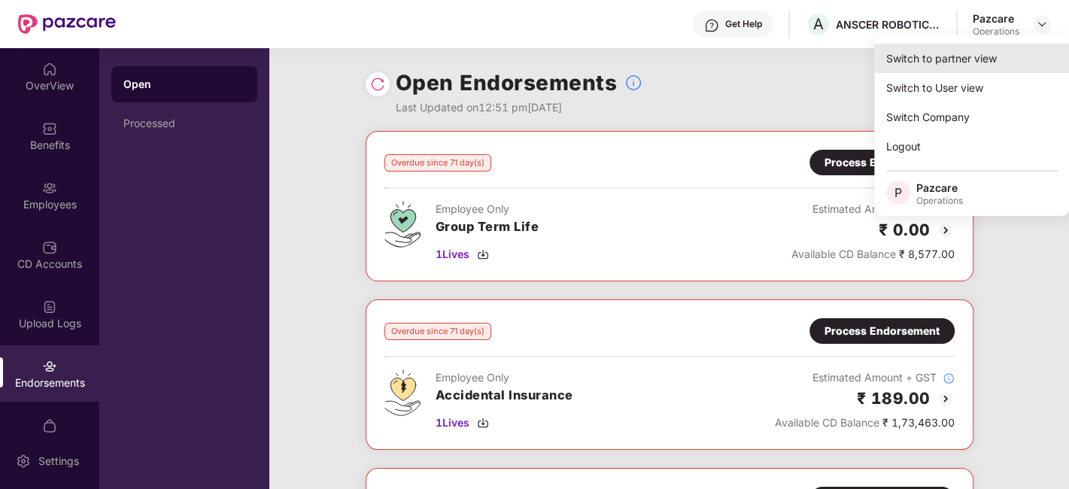
click at [929, 64] on div "Switch to partner view" at bounding box center [972, 58] width 196 height 29
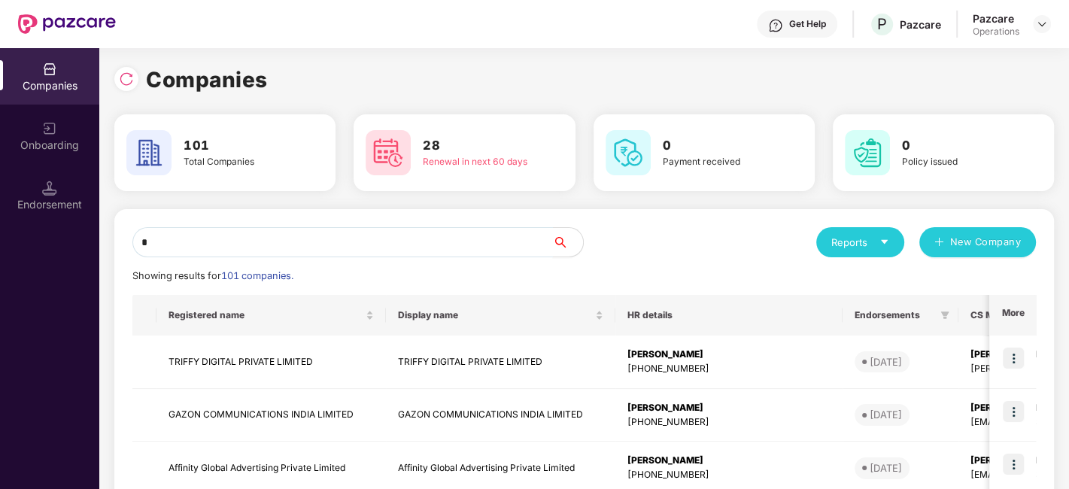
click at [442, 254] on input "*" at bounding box center [342, 242] width 421 height 30
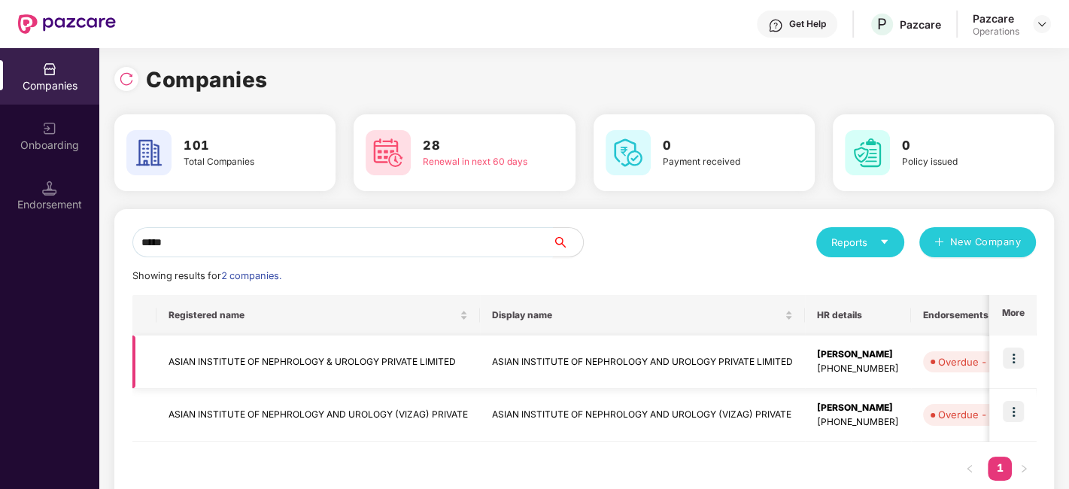
type input "*****"
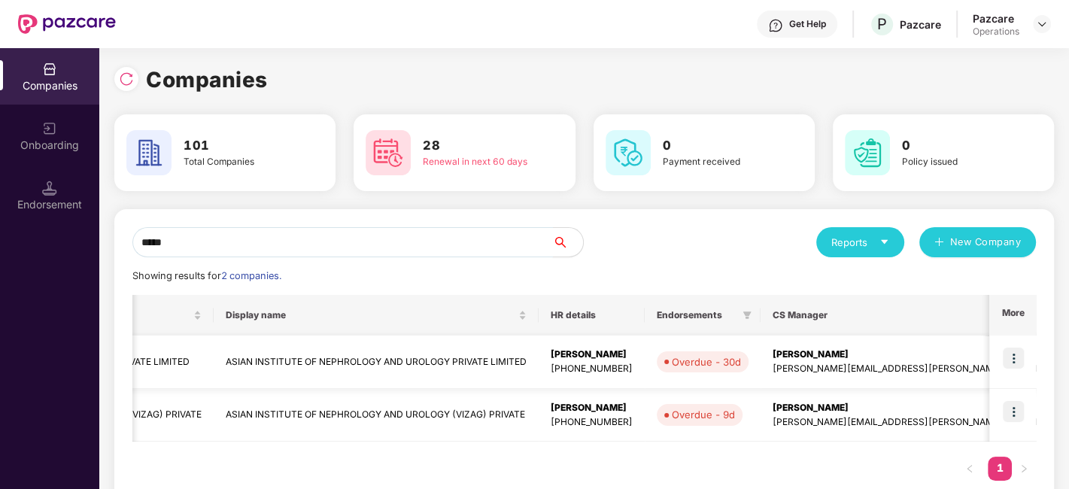
scroll to position [0, 267]
click at [1002, 410] on td at bounding box center [1013, 415] width 47 height 53
click at [1012, 409] on img at bounding box center [1013, 411] width 21 height 21
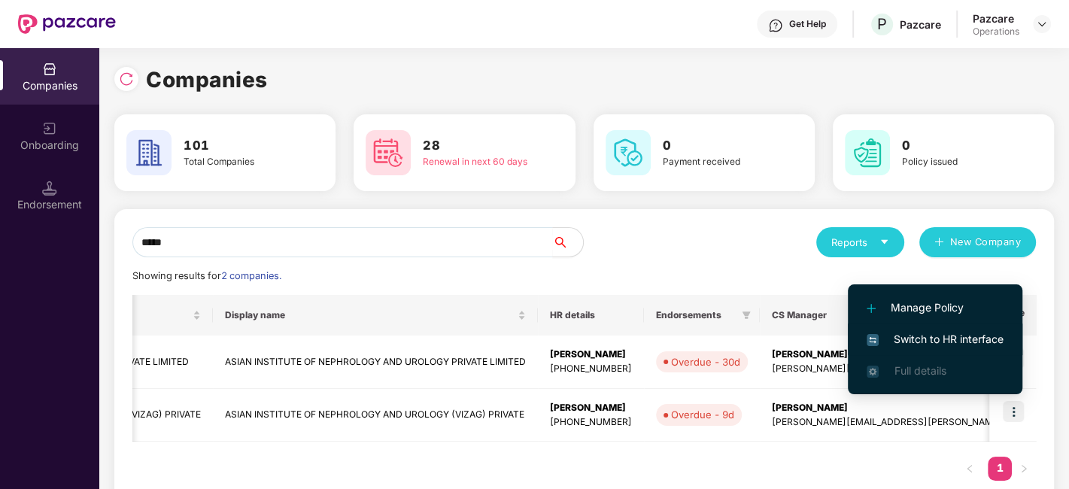
click at [922, 338] on span "Switch to HR interface" at bounding box center [935, 339] width 137 height 17
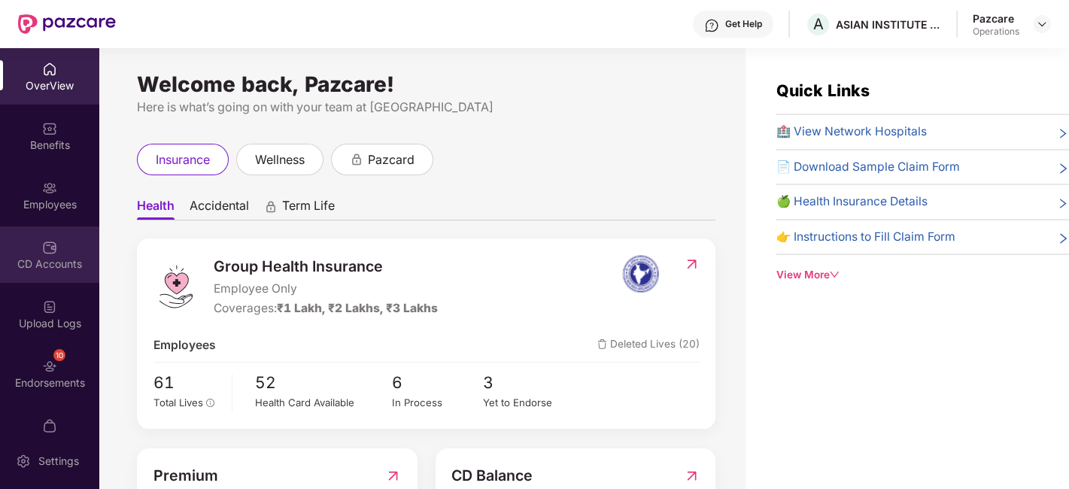
scroll to position [31, 0]
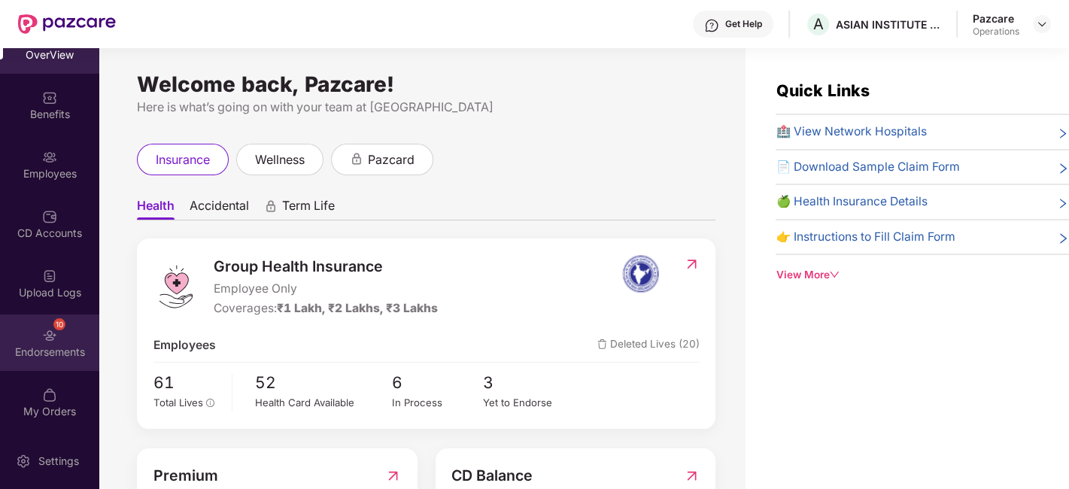
click at [28, 336] on div "10 Endorsements" at bounding box center [49, 343] width 99 height 56
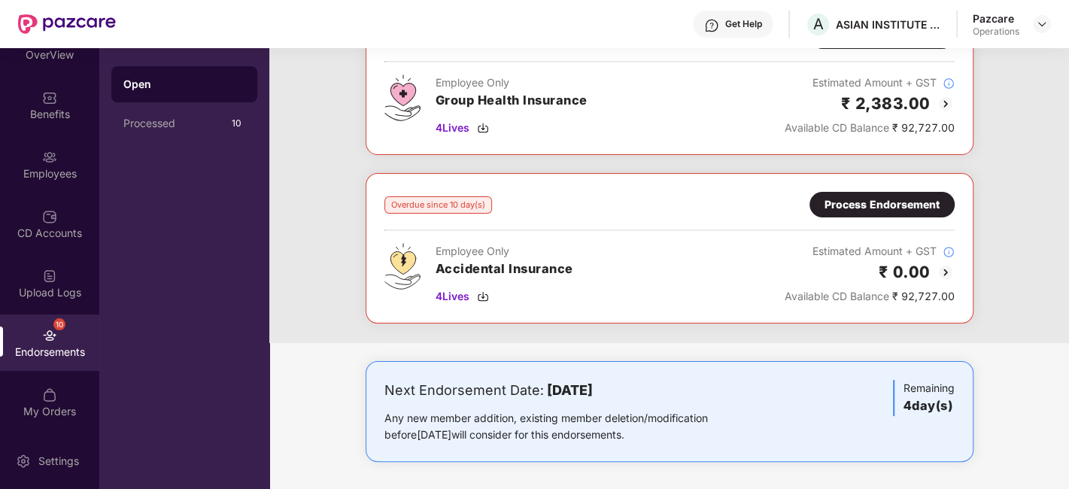
scroll to position [0, 0]
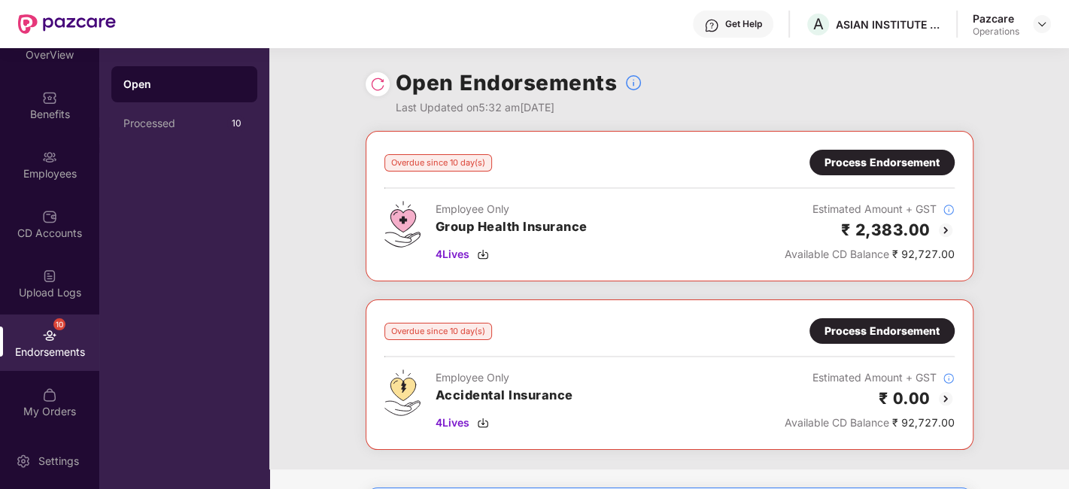
click at [385, 84] on div at bounding box center [378, 84] width 24 height 24
click at [373, 87] on img at bounding box center [377, 84] width 15 height 15
click at [844, 164] on div "Process Endorsement" at bounding box center [882, 162] width 115 height 17
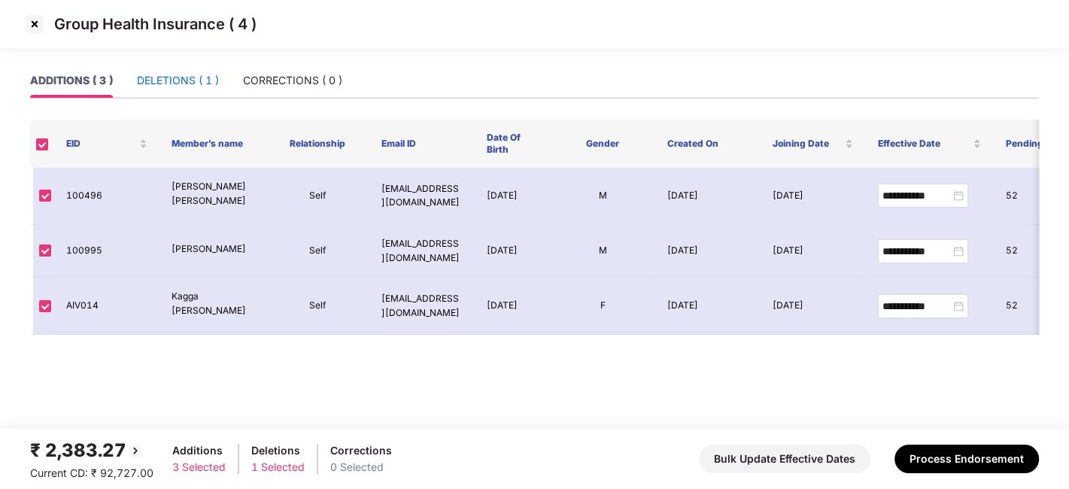
click at [166, 75] on div "DELETIONS ( 1 )" at bounding box center [178, 80] width 82 height 17
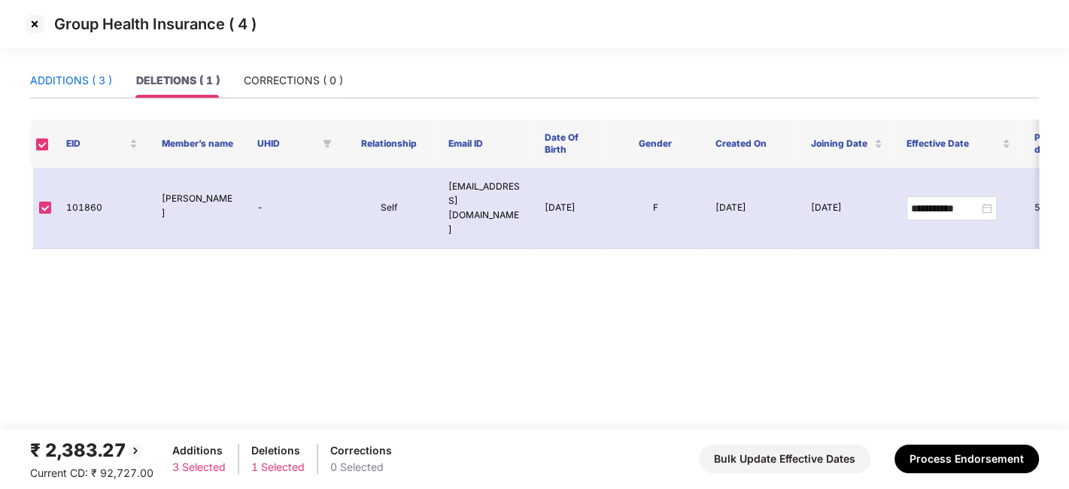
click at [51, 72] on div "ADDITIONS ( 3 )" at bounding box center [71, 80] width 82 height 17
